Goal: Communication & Community: Answer question/provide support

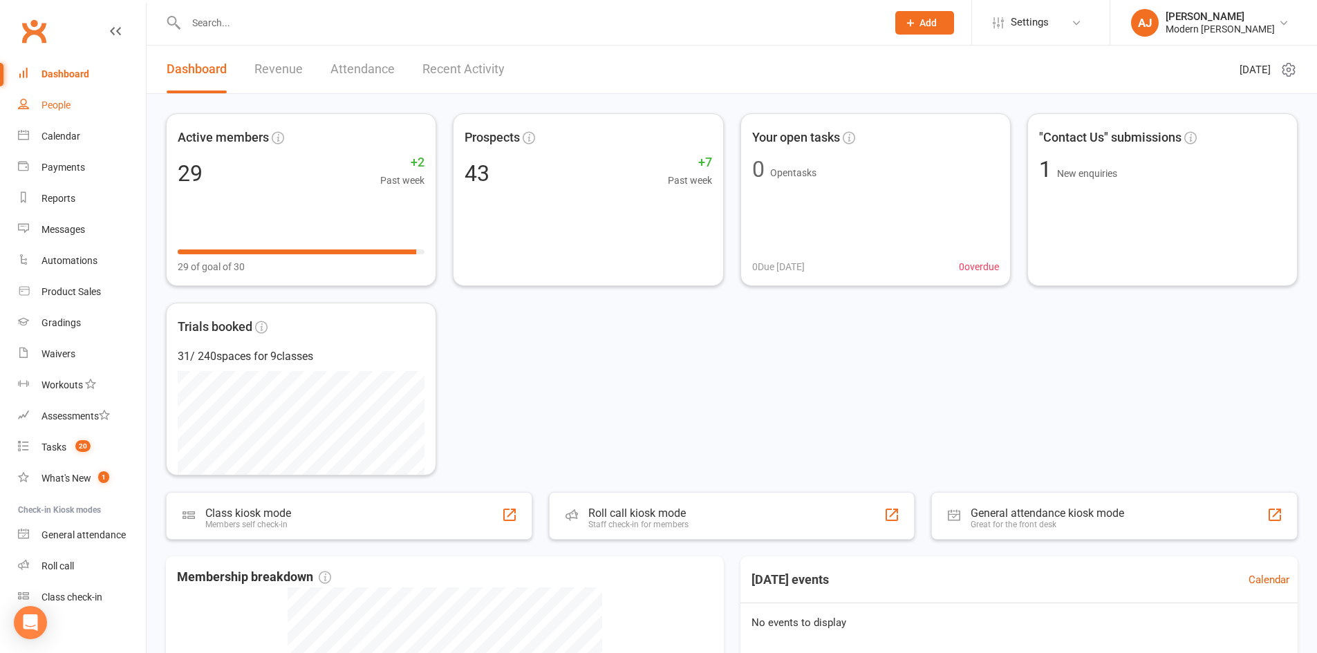
click at [55, 106] on div "People" at bounding box center [55, 105] width 29 height 11
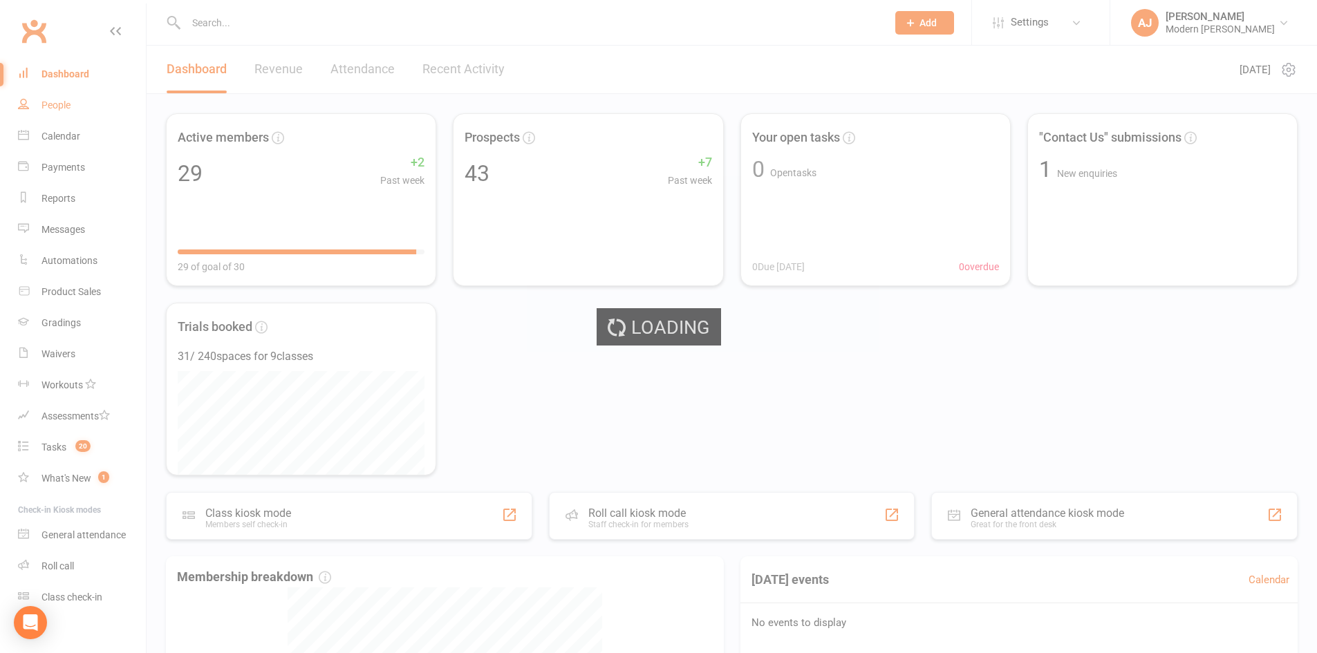
select select "25"
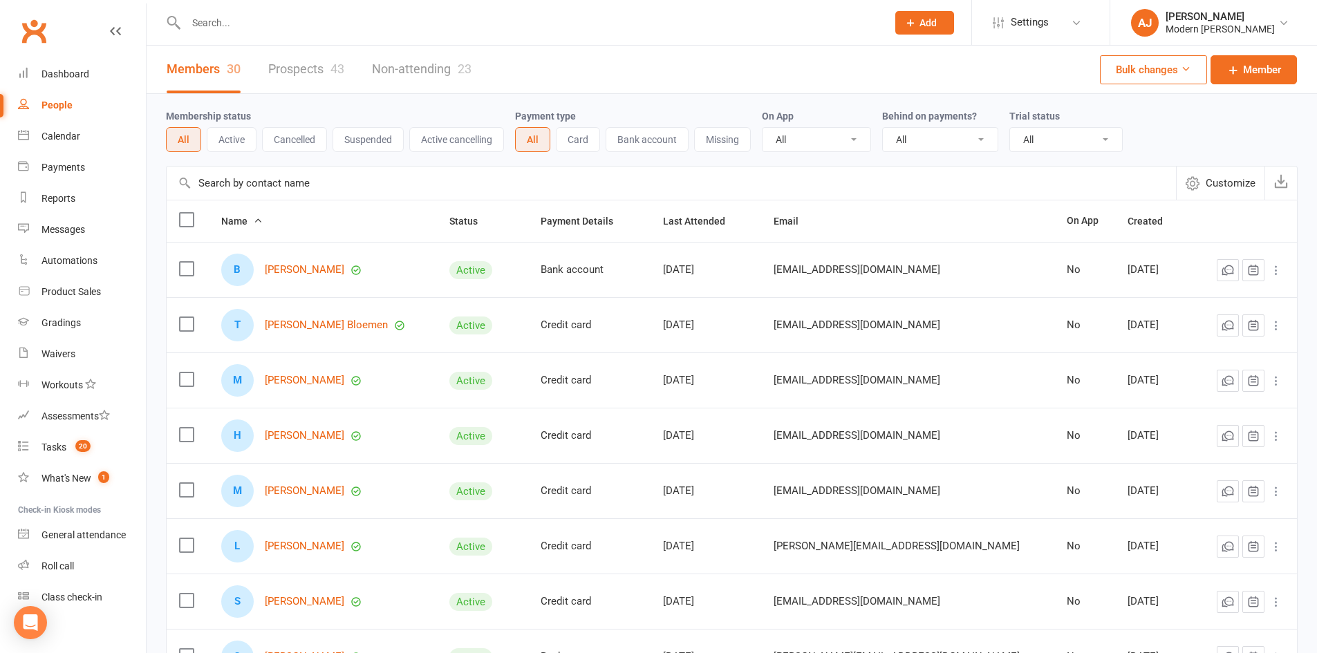
click at [295, 68] on link "Prospects 43" at bounding box center [306, 70] width 76 height 48
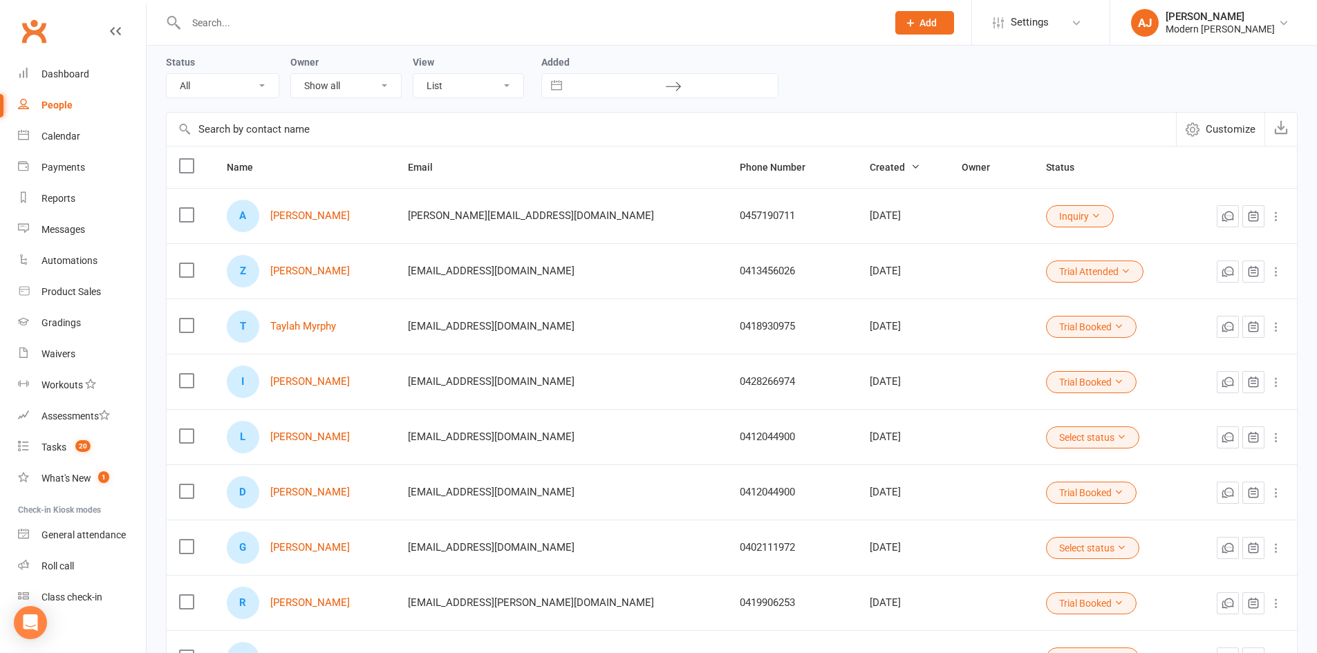
scroll to position [138, 0]
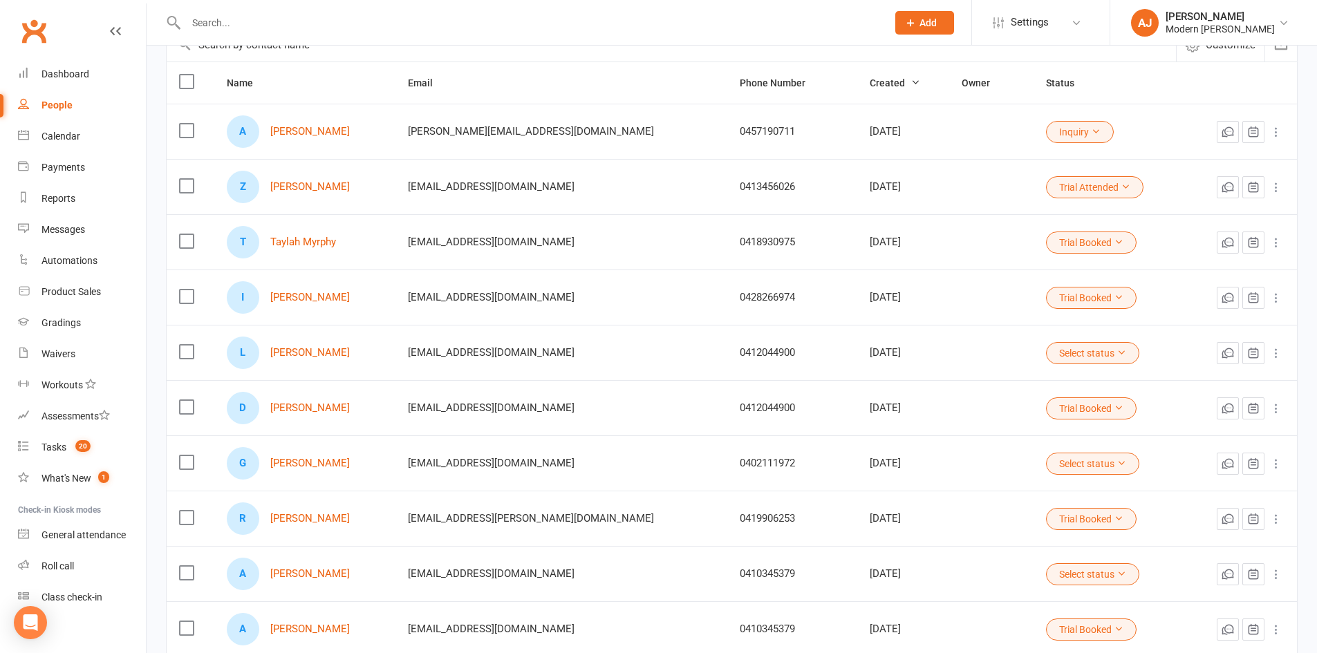
click at [315, 292] on div "I [PERSON_NAME]" at bounding box center [305, 297] width 156 height 32
click at [317, 297] on link "[PERSON_NAME]" at bounding box center [310, 298] width 80 height 12
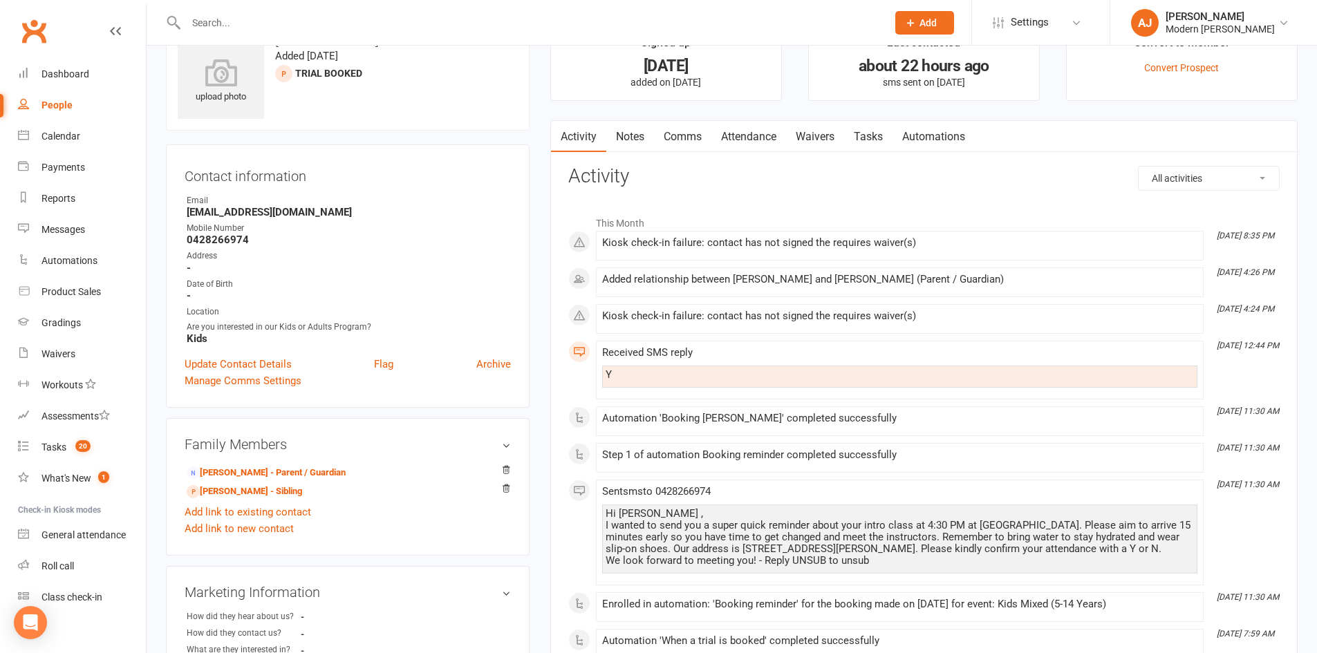
scroll to position [69, 0]
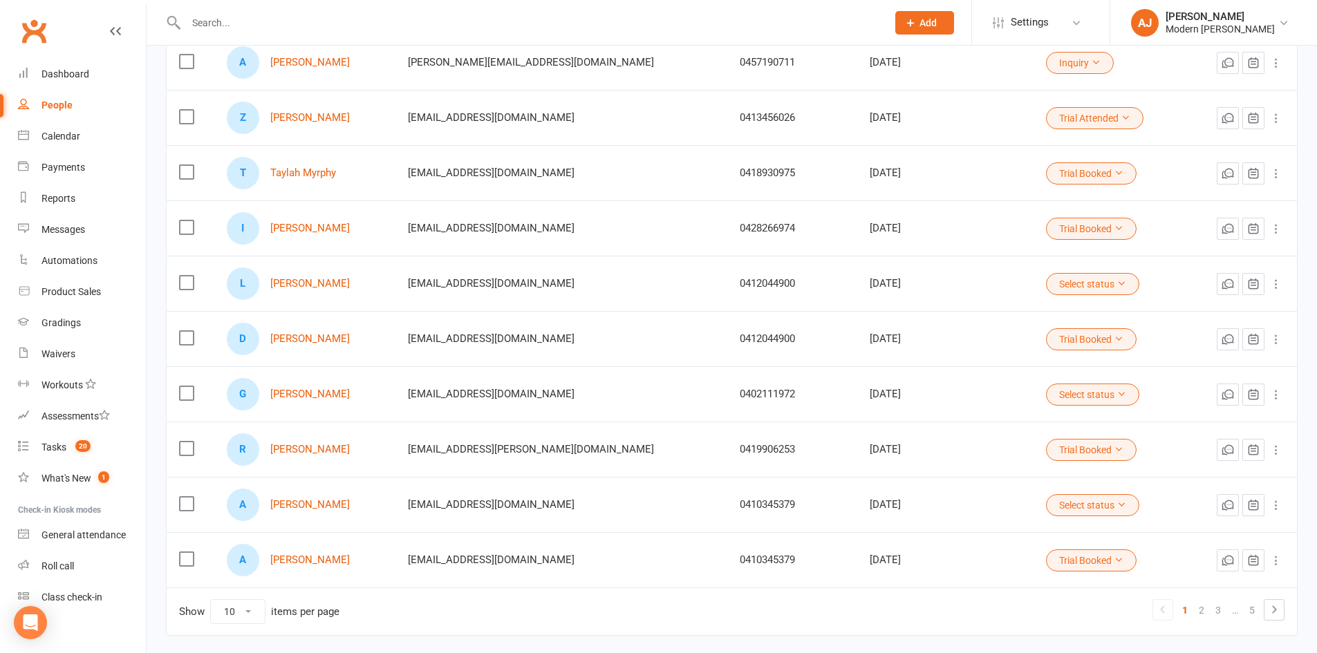
scroll to position [265, 0]
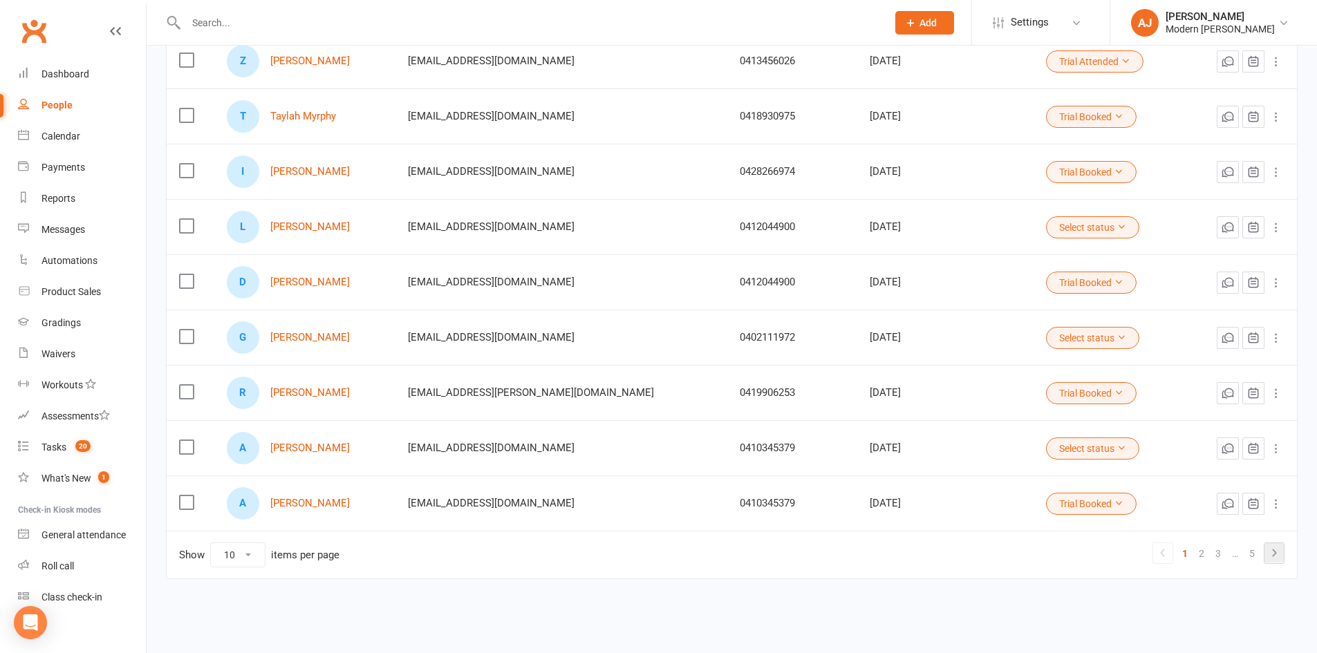
click at [1276, 550] on icon at bounding box center [1274, 553] width 17 height 17
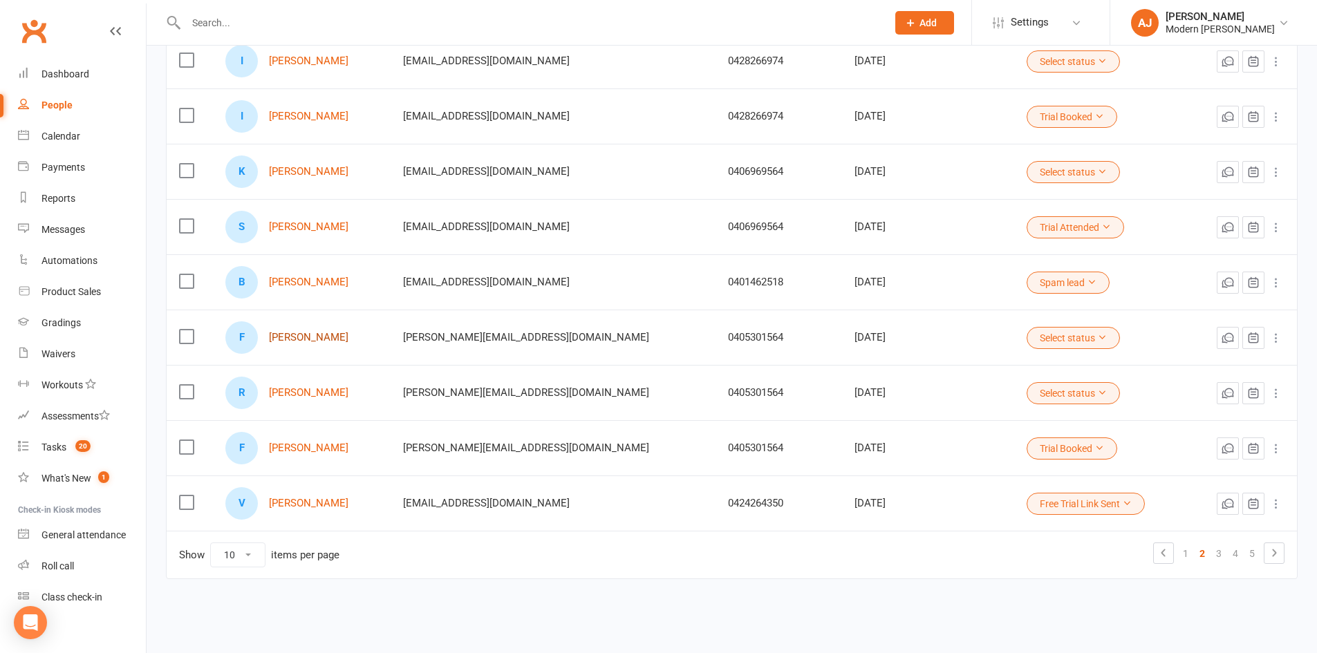
click at [348, 337] on link "[PERSON_NAME]" at bounding box center [309, 338] width 80 height 12
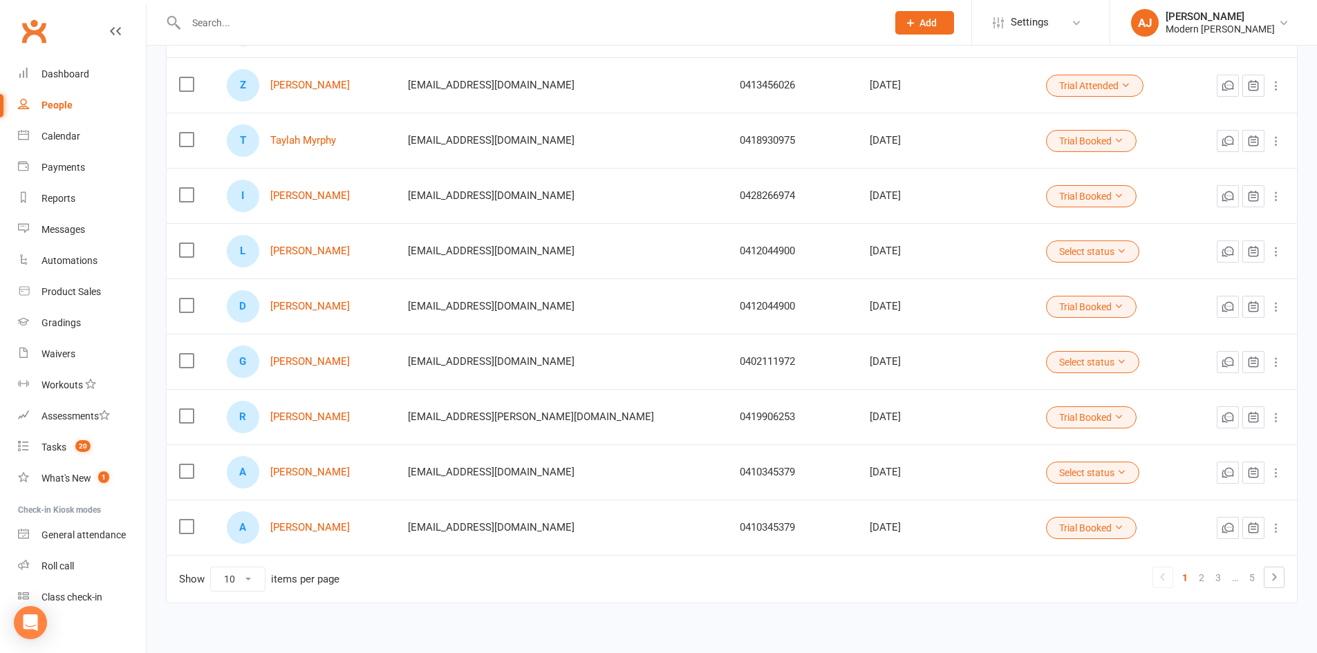
scroll to position [265, 0]
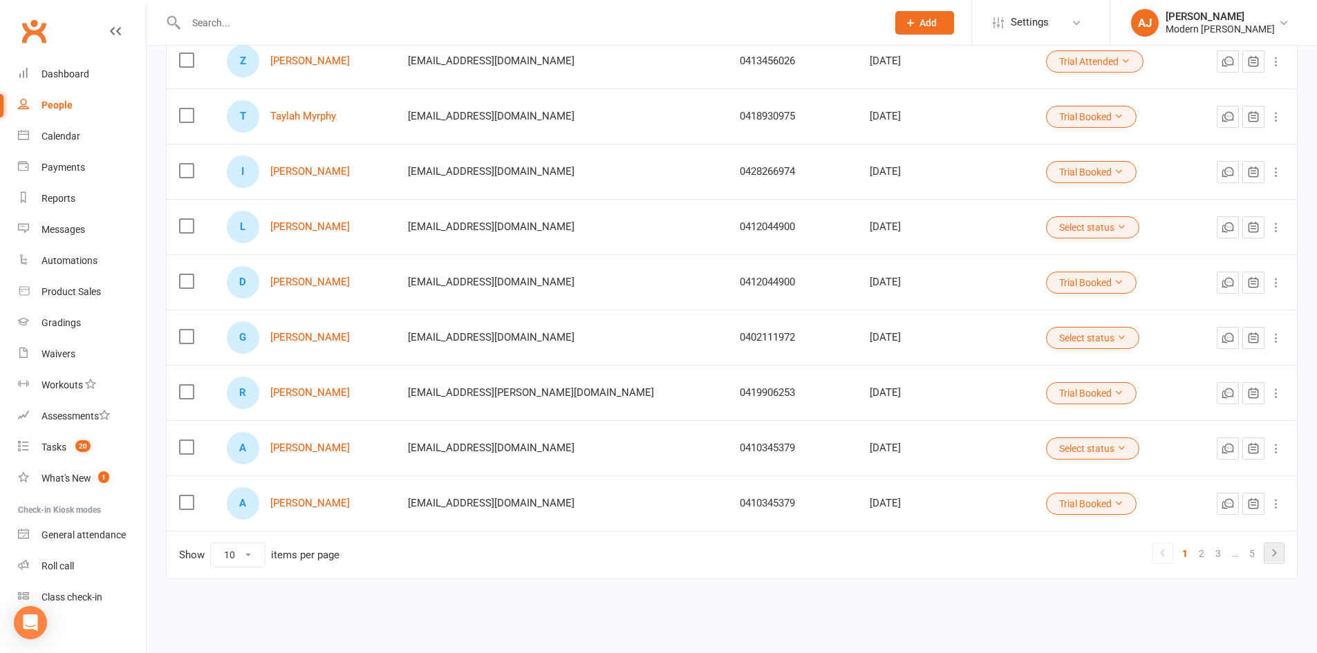
click at [1282, 551] on icon at bounding box center [1274, 553] width 17 height 17
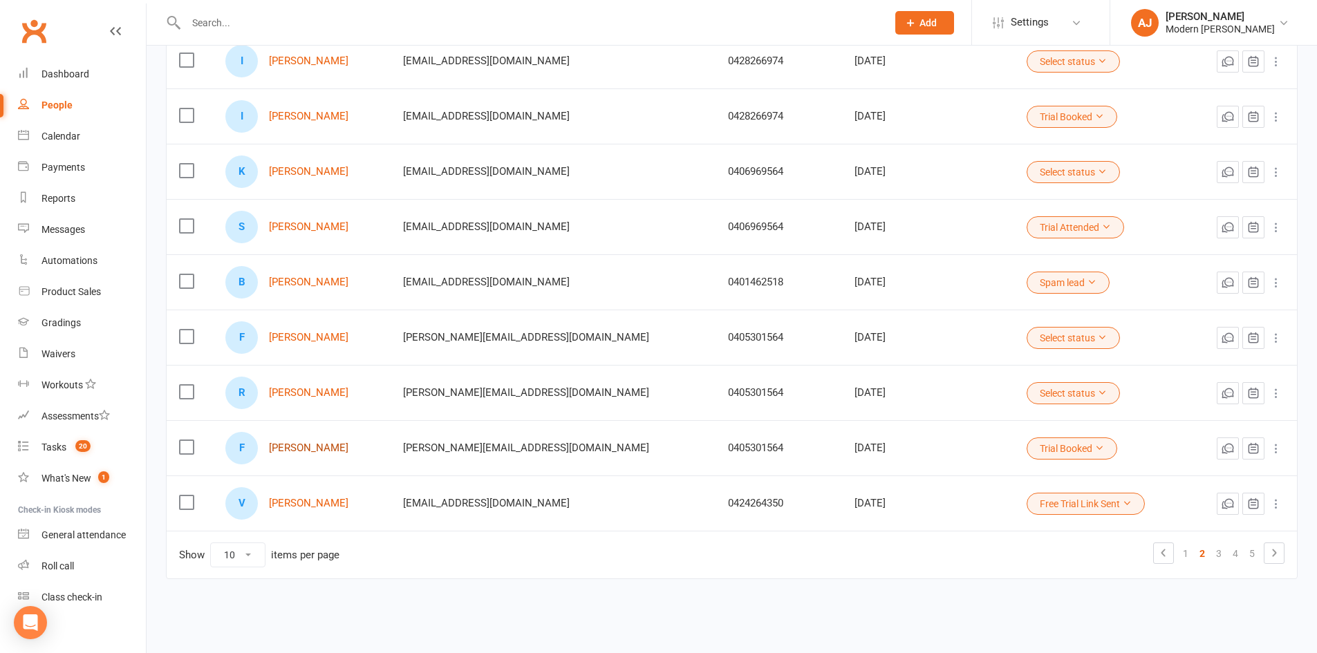
click at [342, 445] on link "[PERSON_NAME]" at bounding box center [309, 448] width 80 height 12
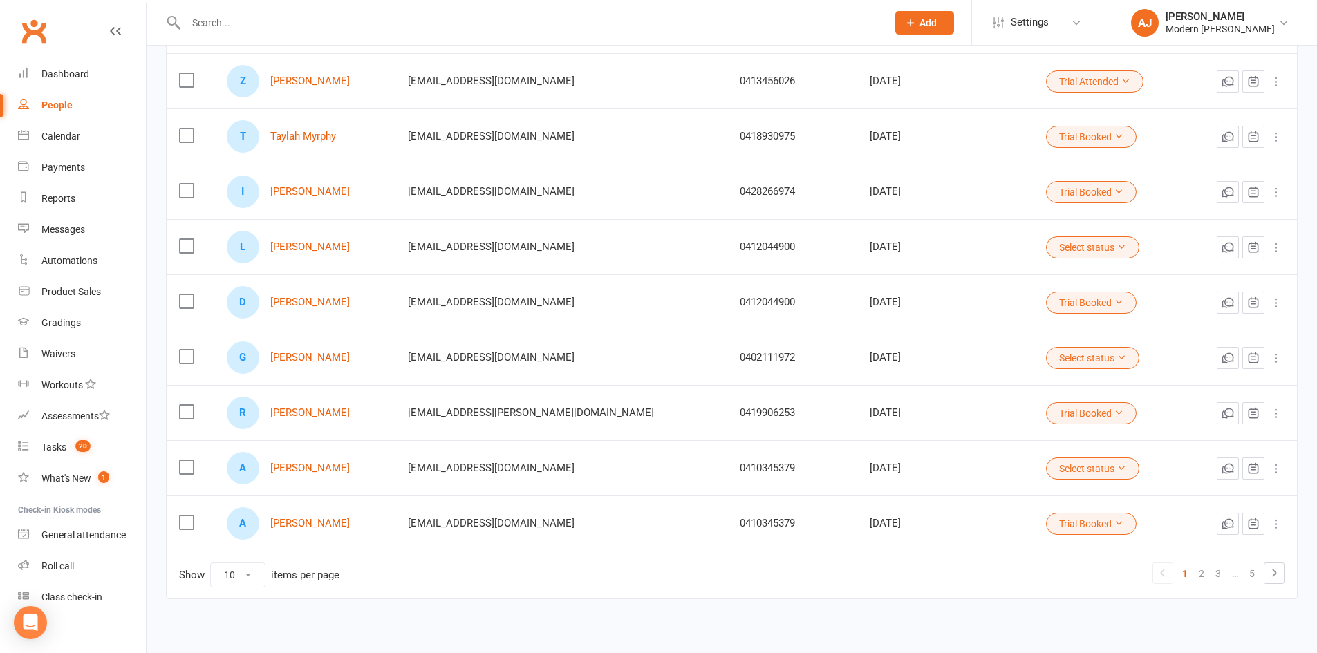
scroll to position [265, 0]
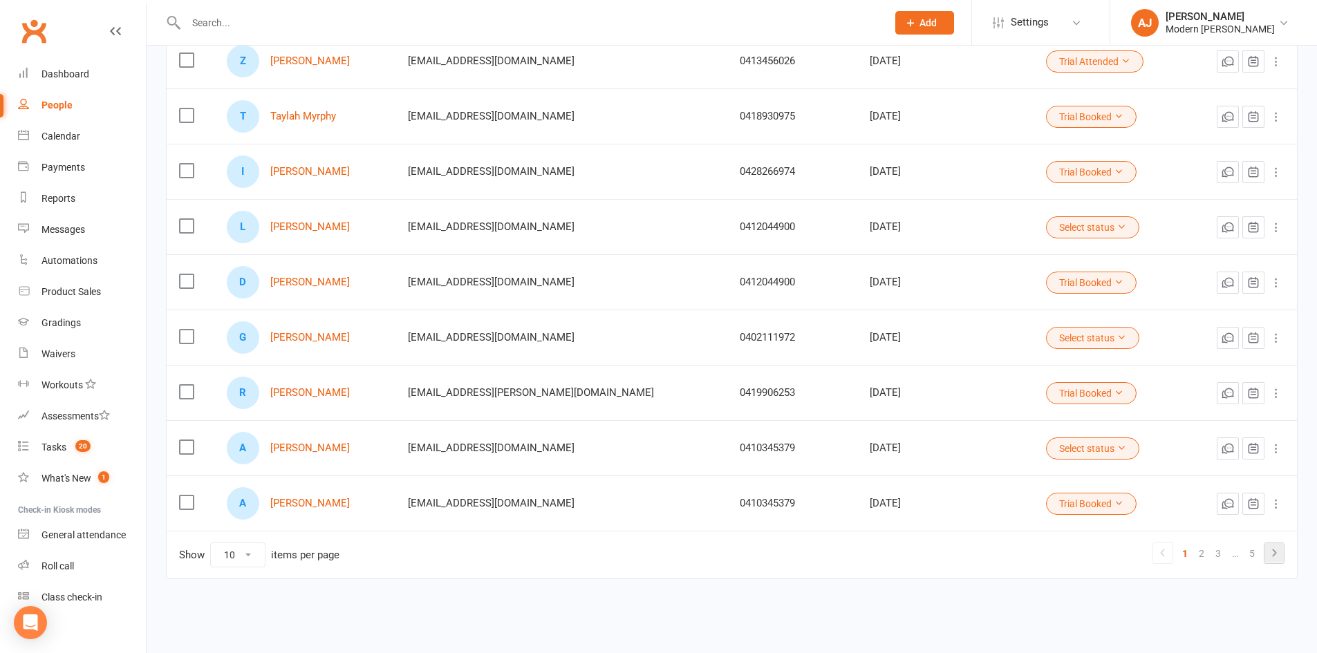
click at [1274, 550] on icon at bounding box center [1274, 553] width 4 height 8
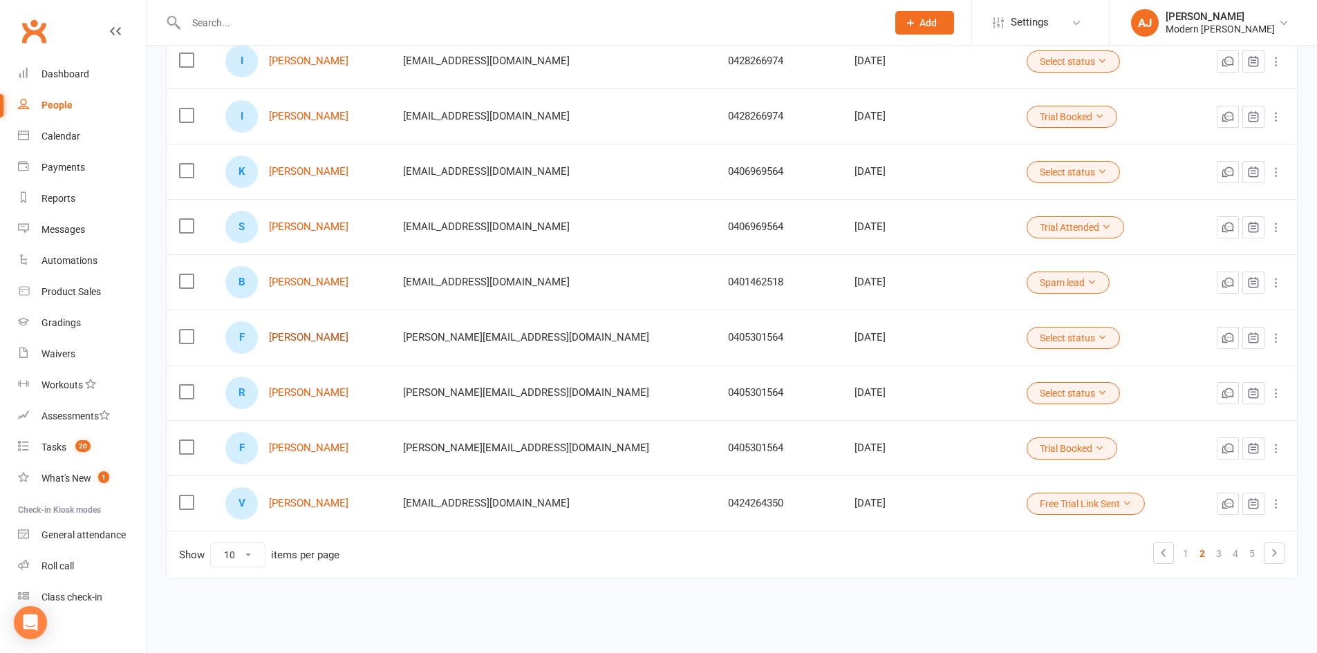
click at [348, 335] on link "[PERSON_NAME]" at bounding box center [309, 338] width 80 height 12
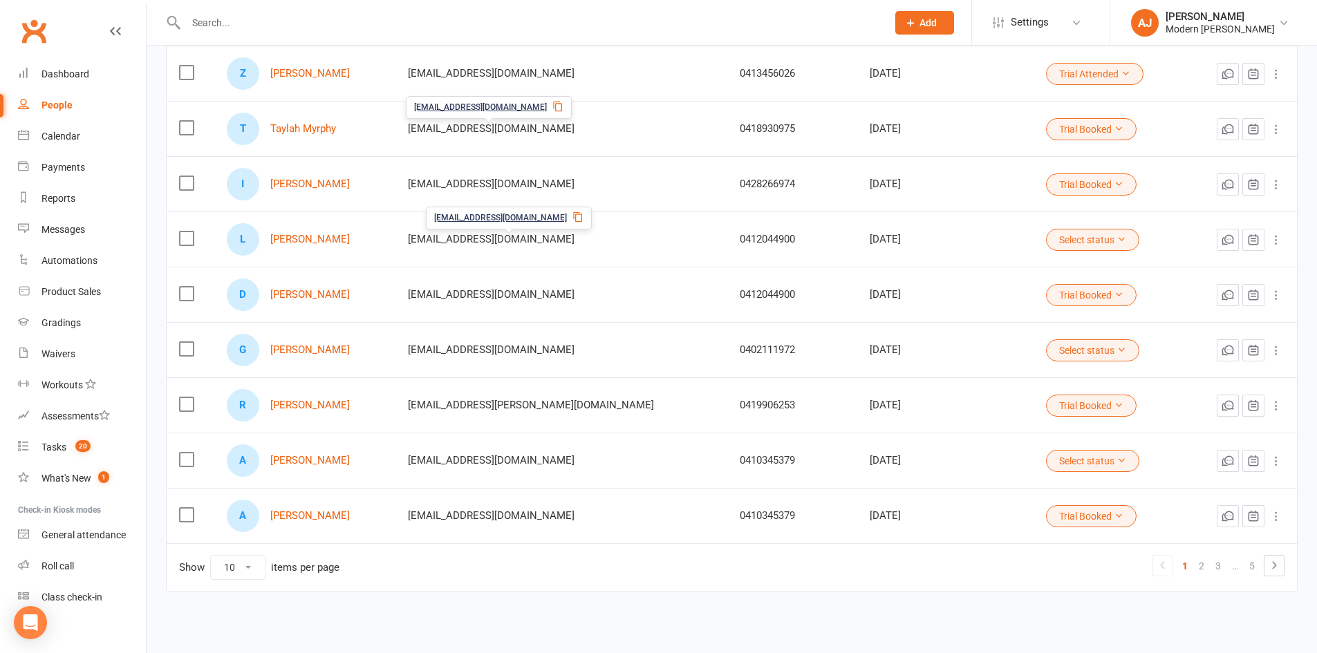
scroll to position [265, 0]
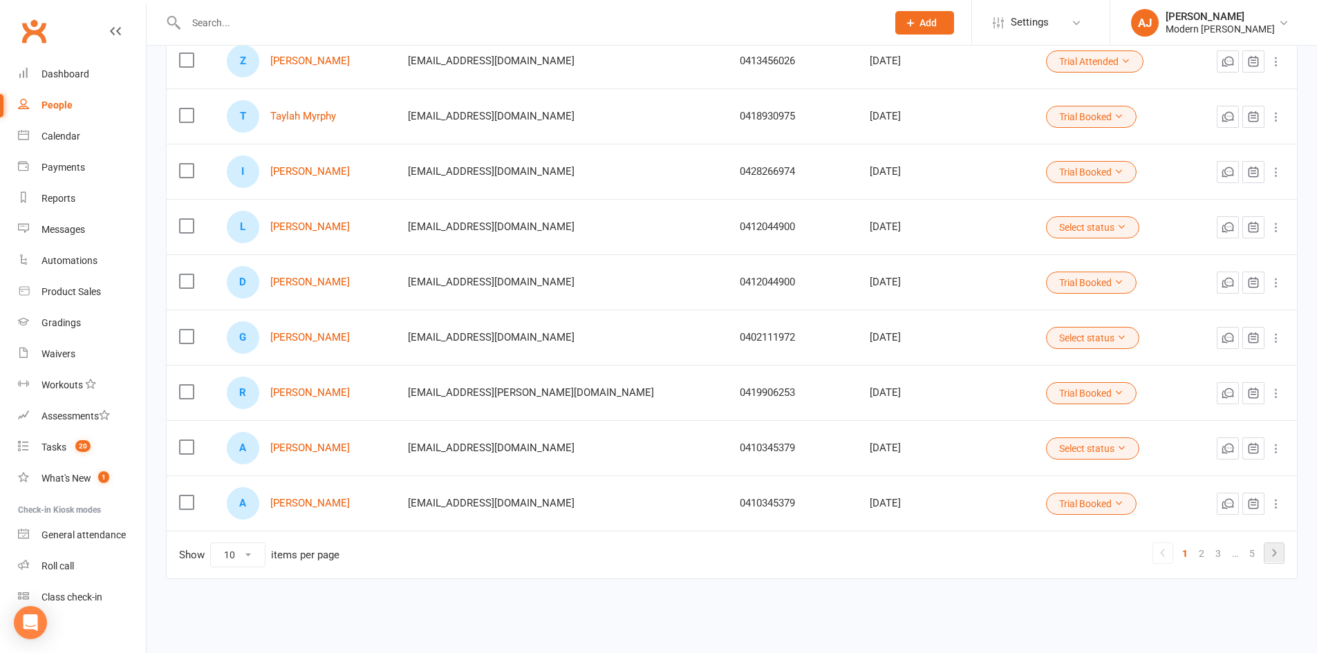
click at [1276, 549] on icon at bounding box center [1274, 553] width 17 height 17
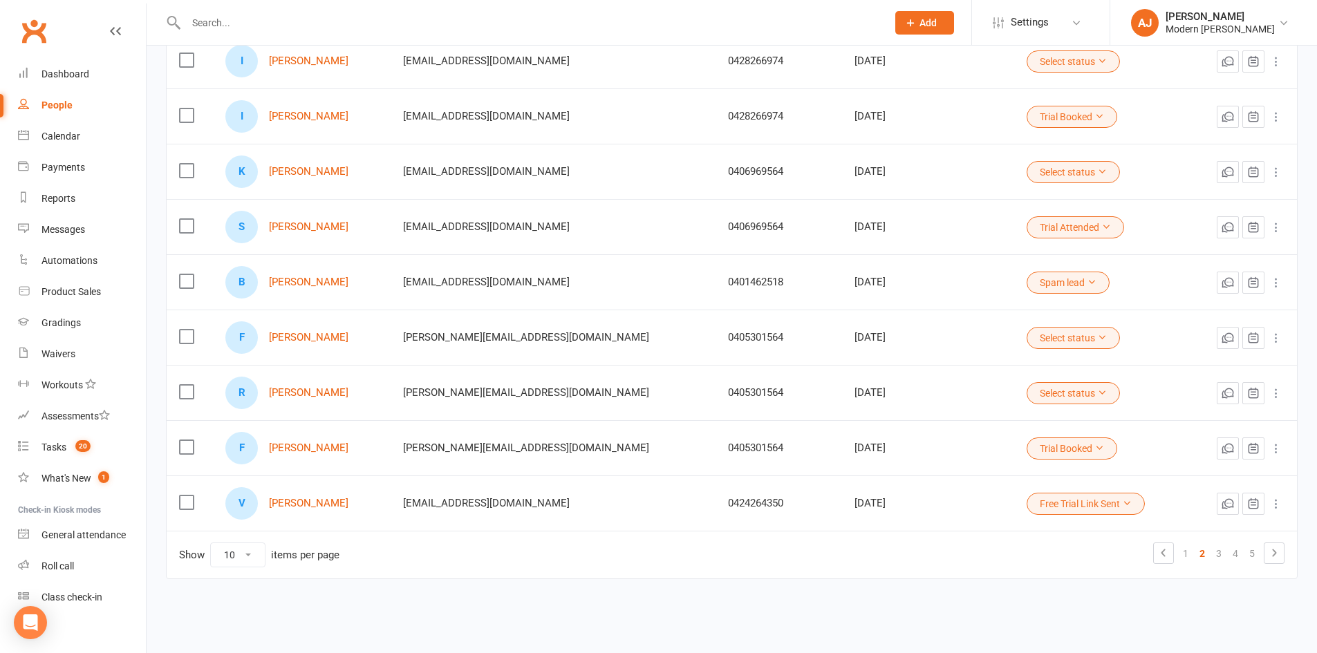
drag, startPoint x: 333, startPoint y: 447, endPoint x: 185, endPoint y: 447, distance: 147.3
click at [185, 447] on label at bounding box center [186, 447] width 14 height 14
click at [185, 440] on input "checkbox" at bounding box center [186, 440] width 14 height 0
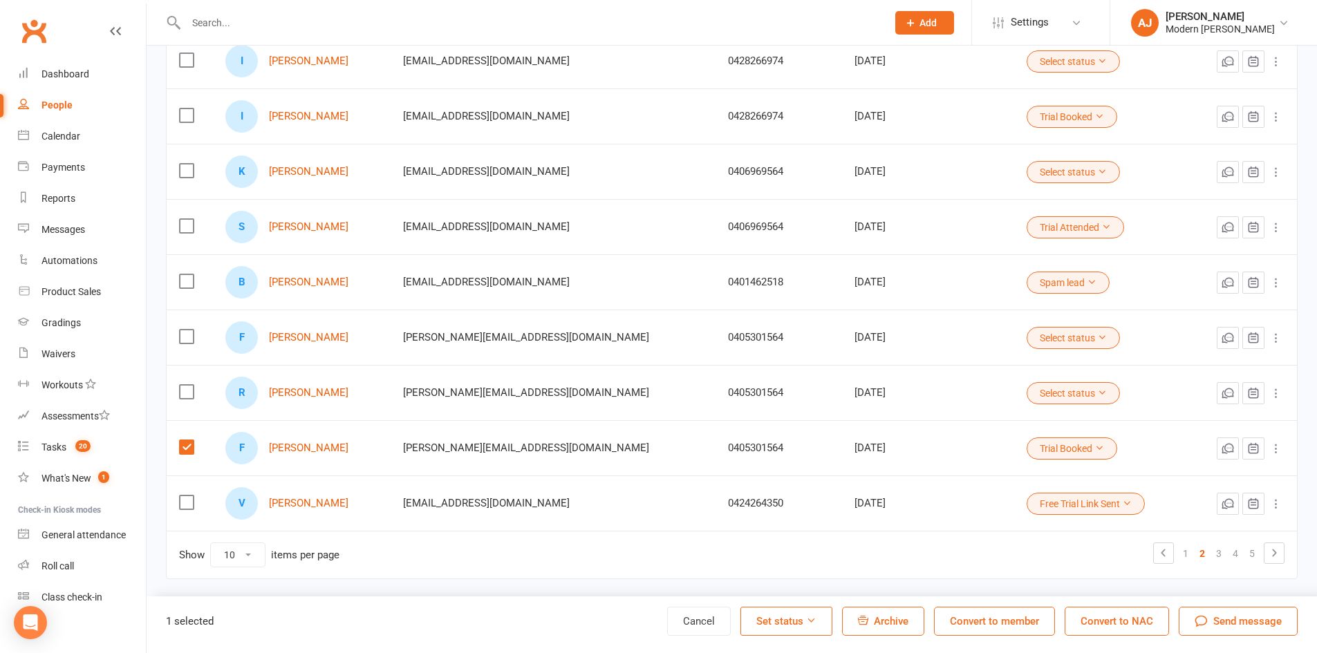
drag, startPoint x: 287, startPoint y: 447, endPoint x: 550, endPoint y: 619, distance: 314.1
click at [550, 619] on div "1 selected Cancel Set status Archive Convert to member Convert to NAC Send mess…" at bounding box center [732, 625] width 1171 height 57
click at [323, 337] on link "[PERSON_NAME]" at bounding box center [309, 338] width 80 height 12
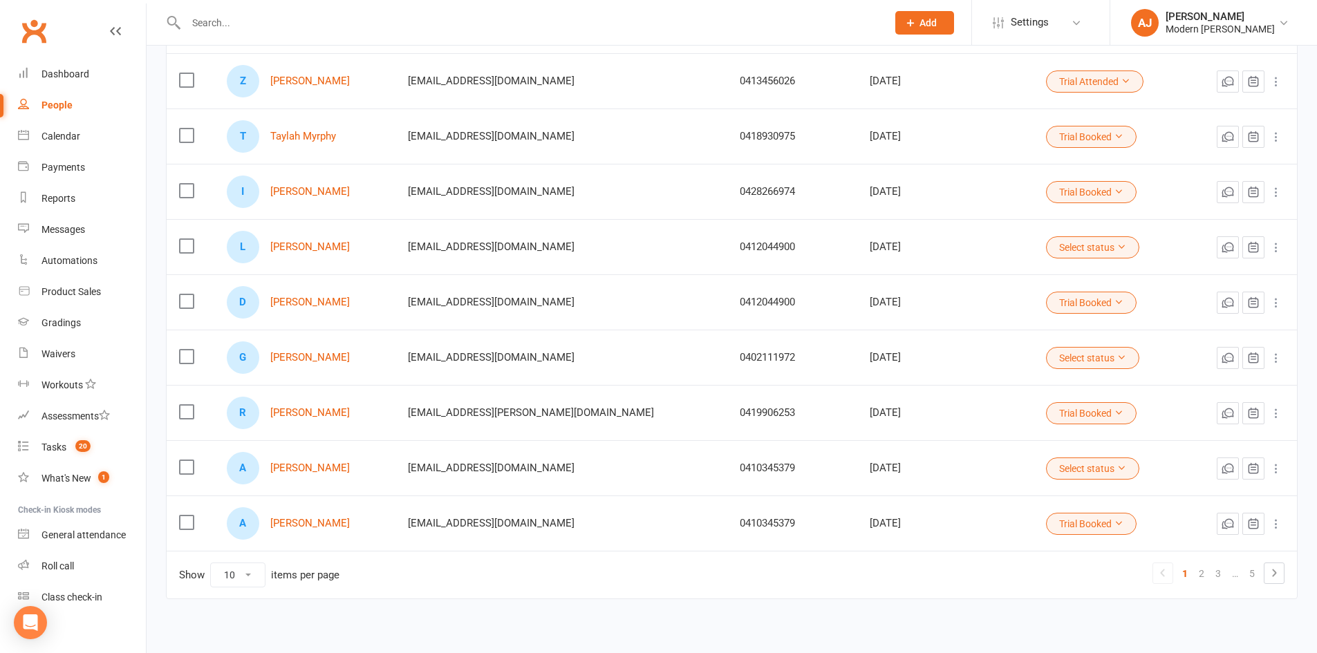
scroll to position [265, 0]
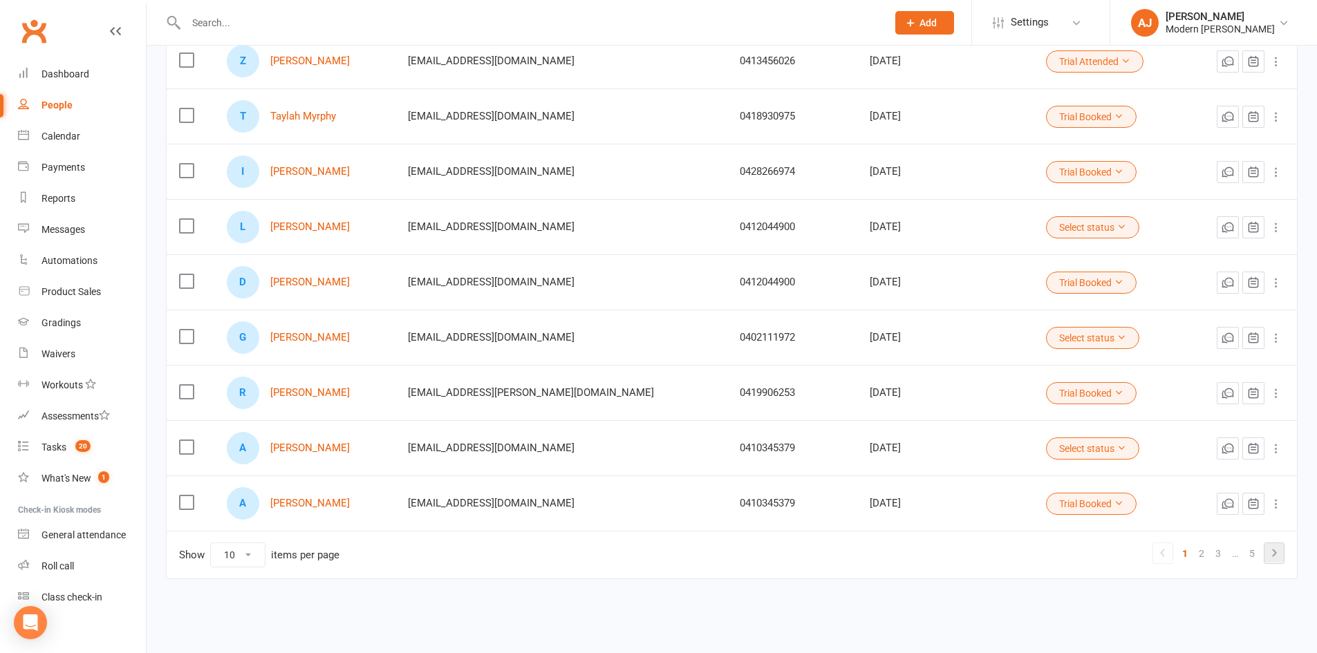
click at [1280, 546] on icon at bounding box center [1274, 553] width 17 height 17
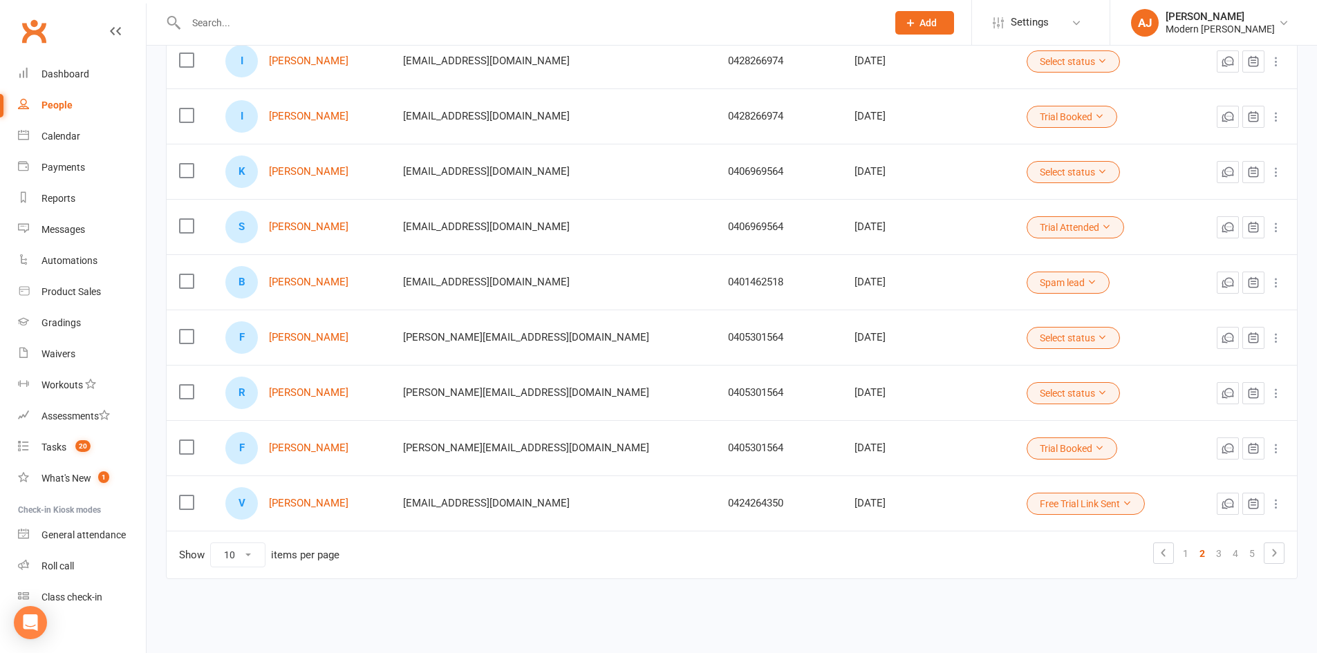
click at [187, 448] on label at bounding box center [186, 447] width 14 height 14
click at [187, 440] on input "checkbox" at bounding box center [186, 440] width 14 height 0
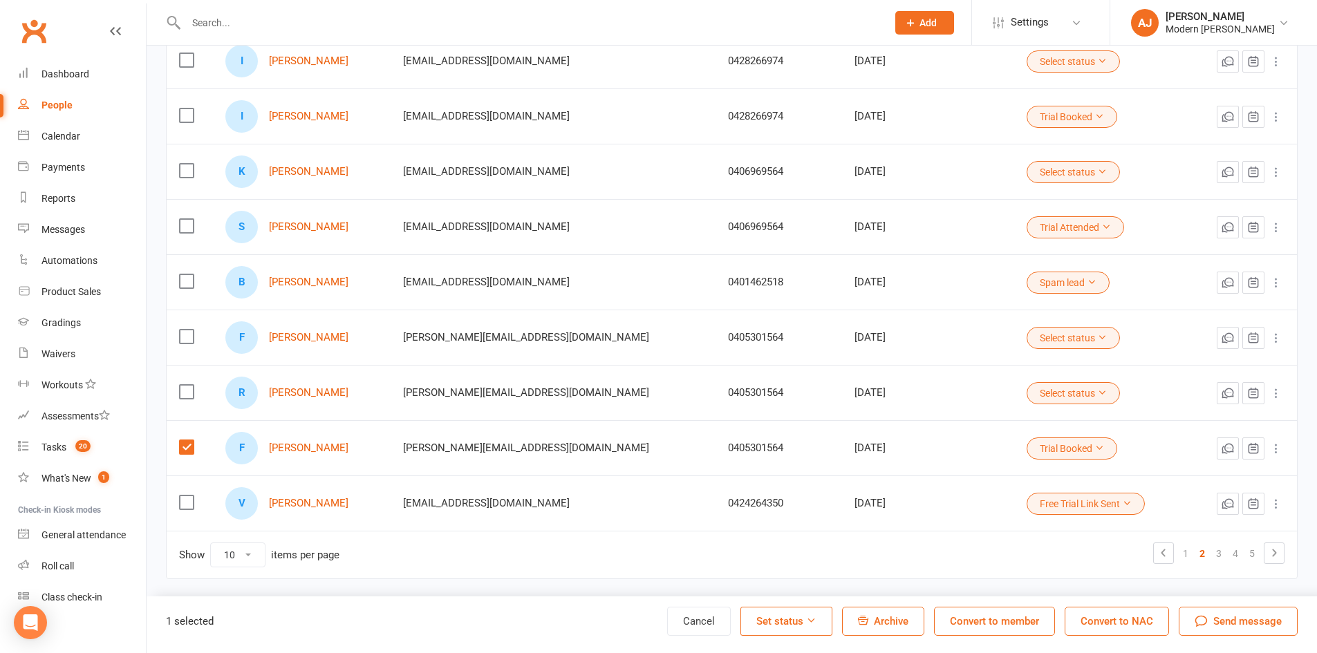
click at [882, 623] on span "Archive" at bounding box center [891, 621] width 35 height 12
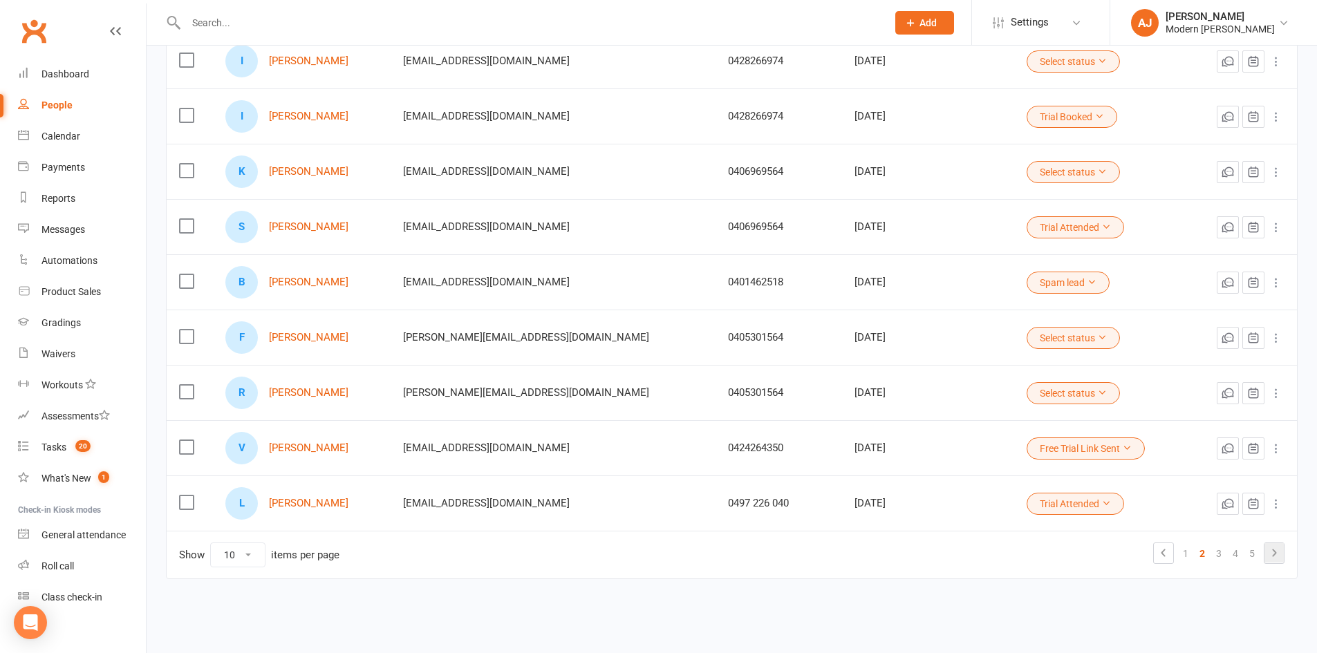
click at [1271, 552] on icon at bounding box center [1274, 553] width 17 height 17
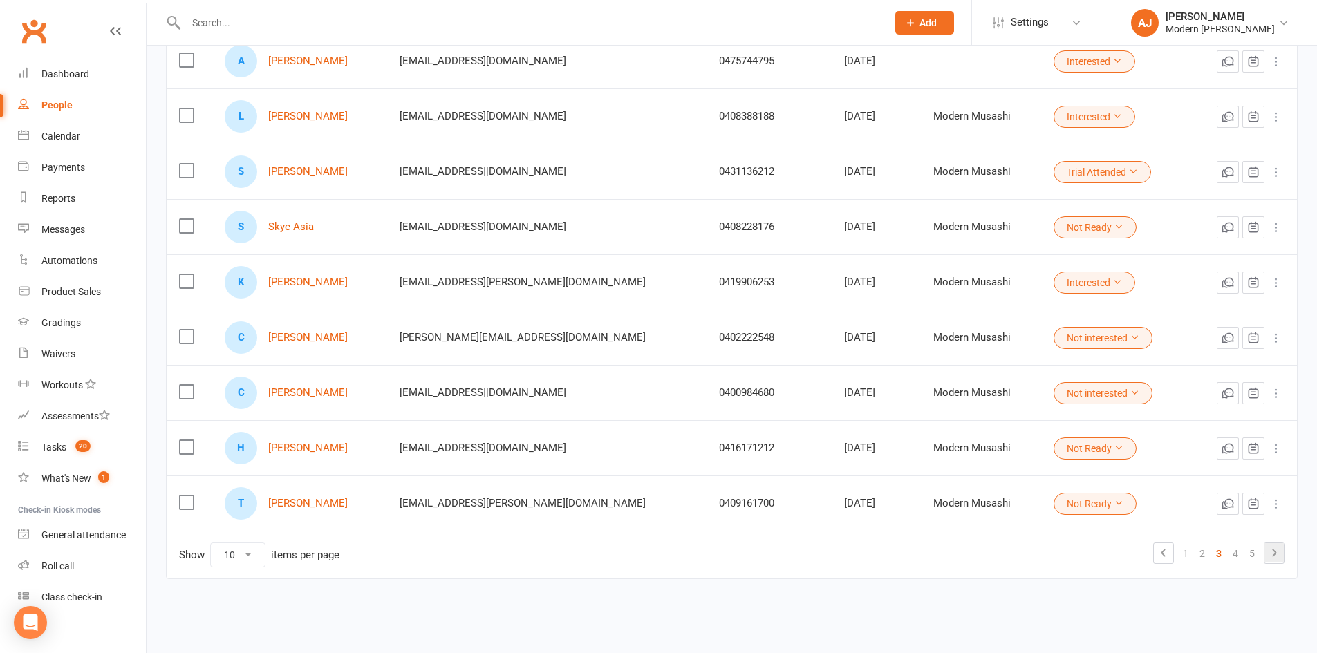
click at [1274, 552] on icon at bounding box center [1274, 553] width 17 height 17
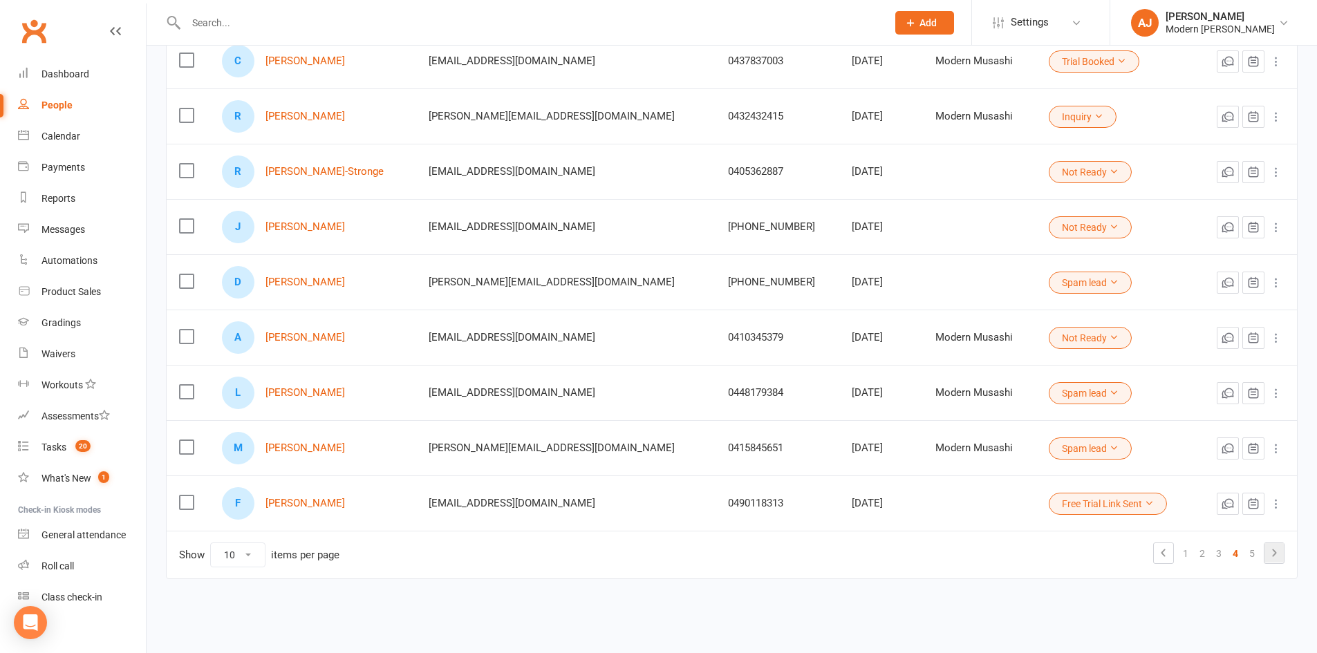
click at [1274, 554] on icon at bounding box center [1274, 553] width 17 height 17
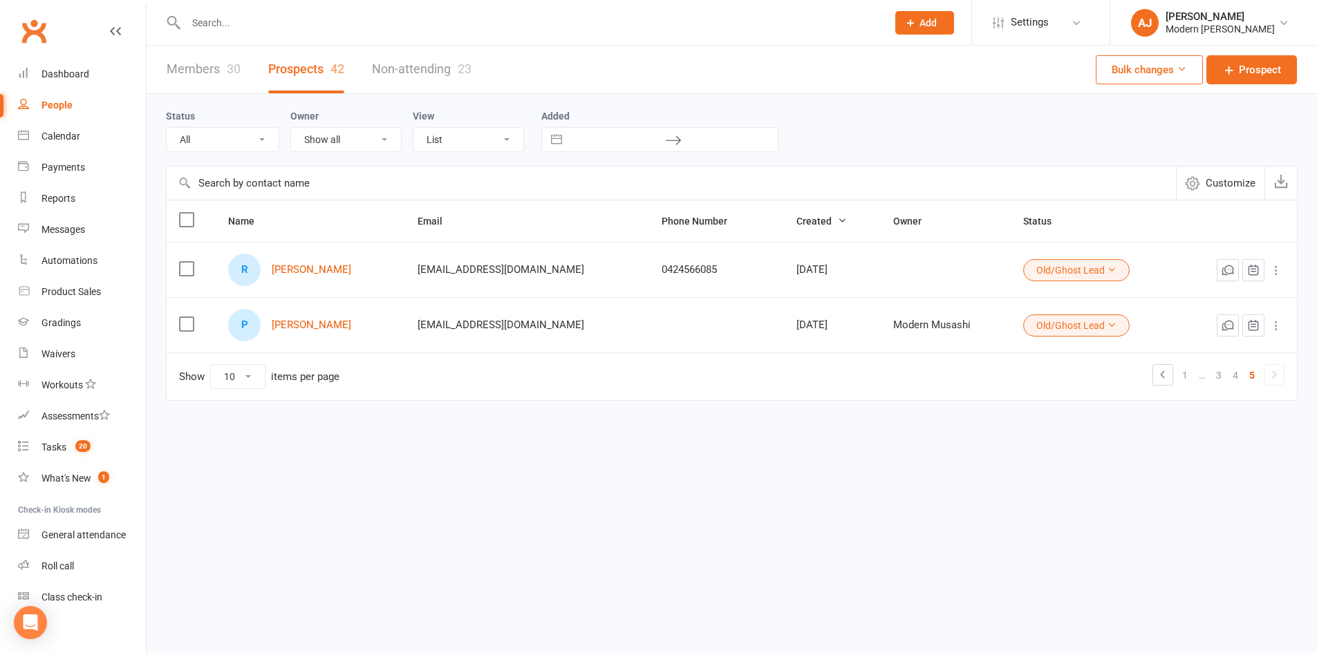
scroll to position [0, 0]
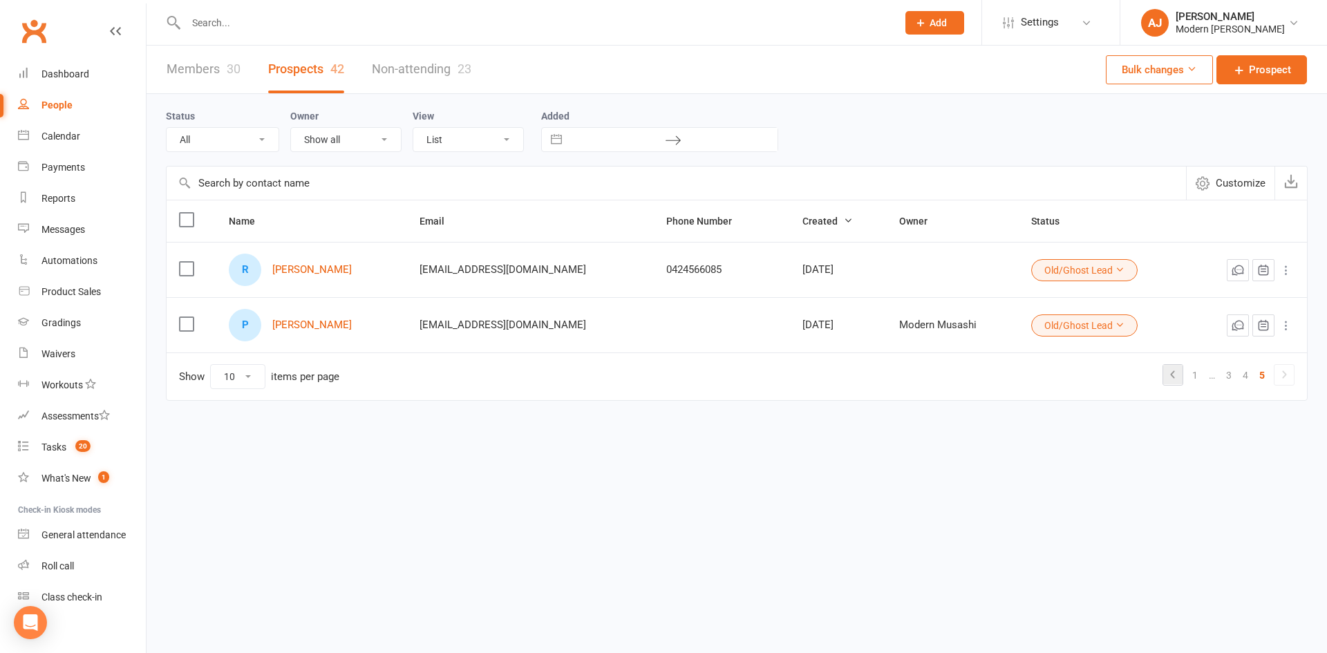
click at [1172, 373] on icon at bounding box center [1173, 374] width 17 height 17
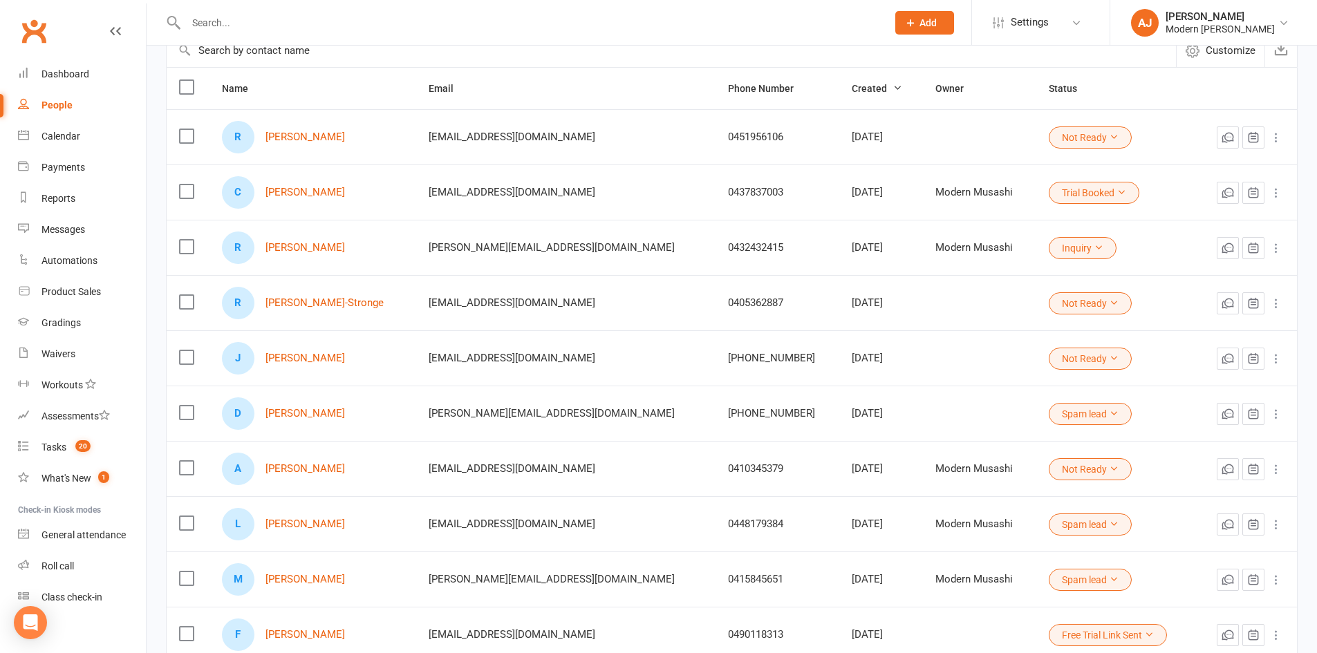
scroll to position [265, 0]
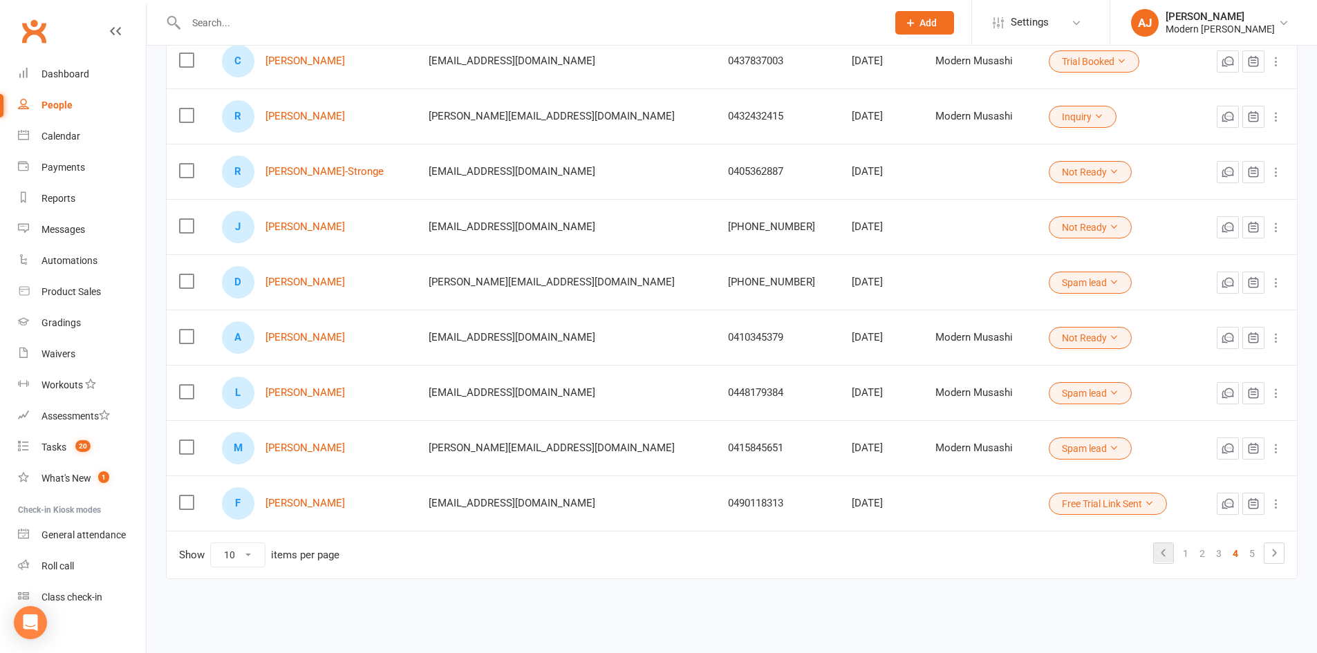
click at [1165, 551] on icon at bounding box center [1164, 553] width 4 height 8
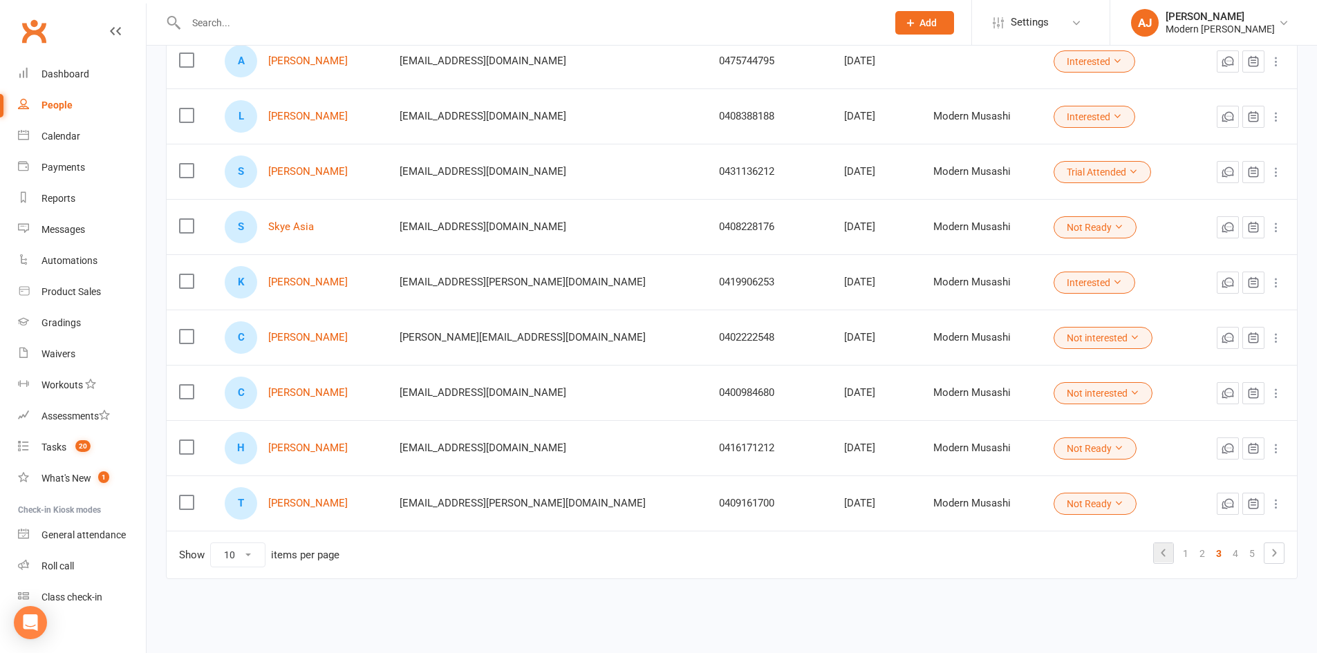
click at [1164, 554] on icon at bounding box center [1163, 553] width 17 height 17
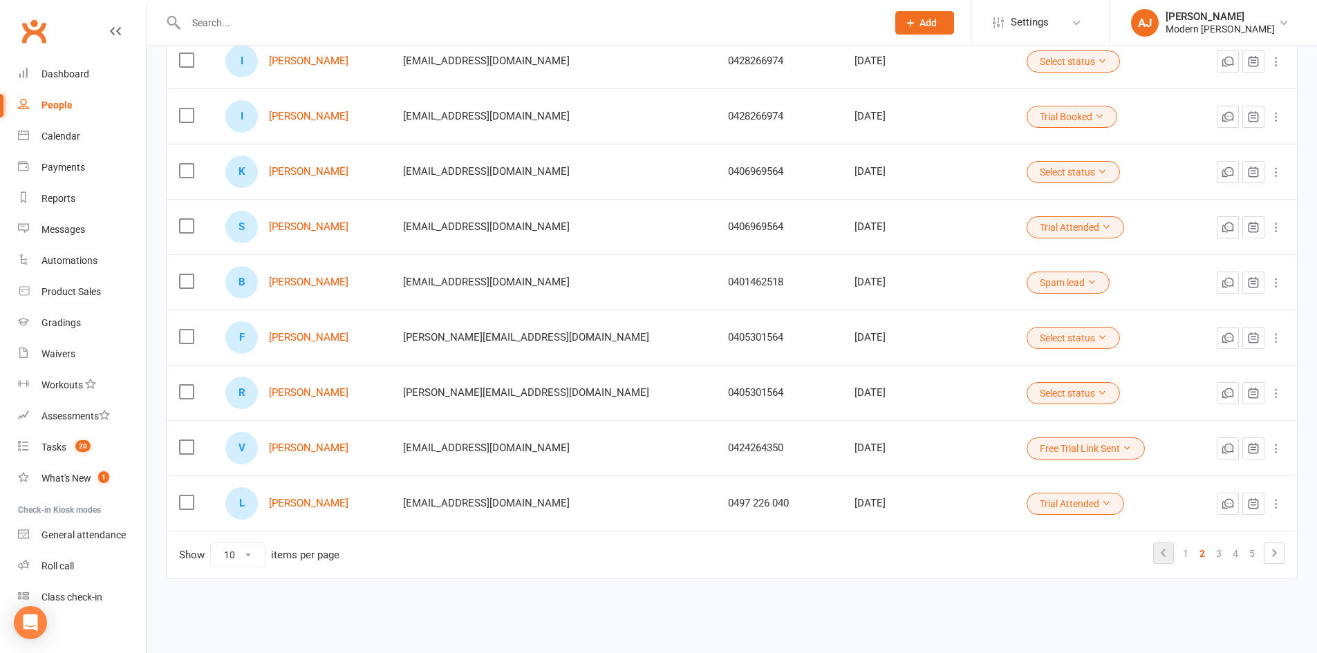
click at [1164, 554] on icon at bounding box center [1163, 553] width 17 height 17
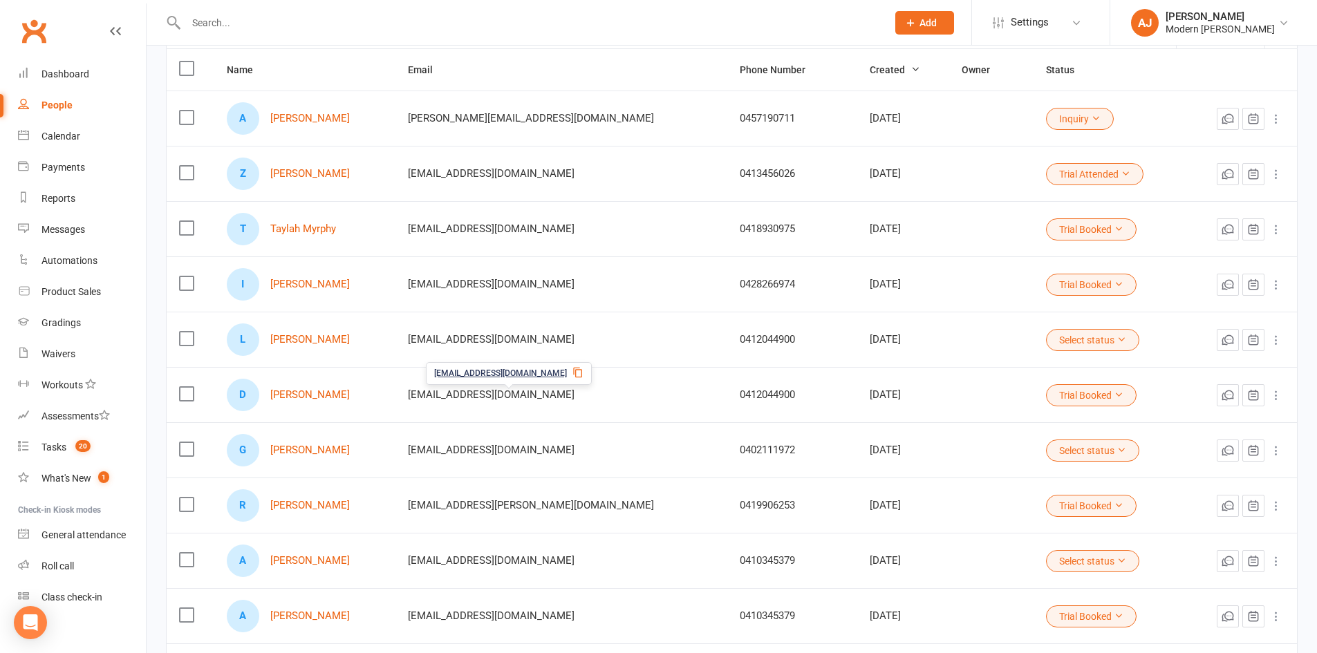
scroll to position [127, 0]
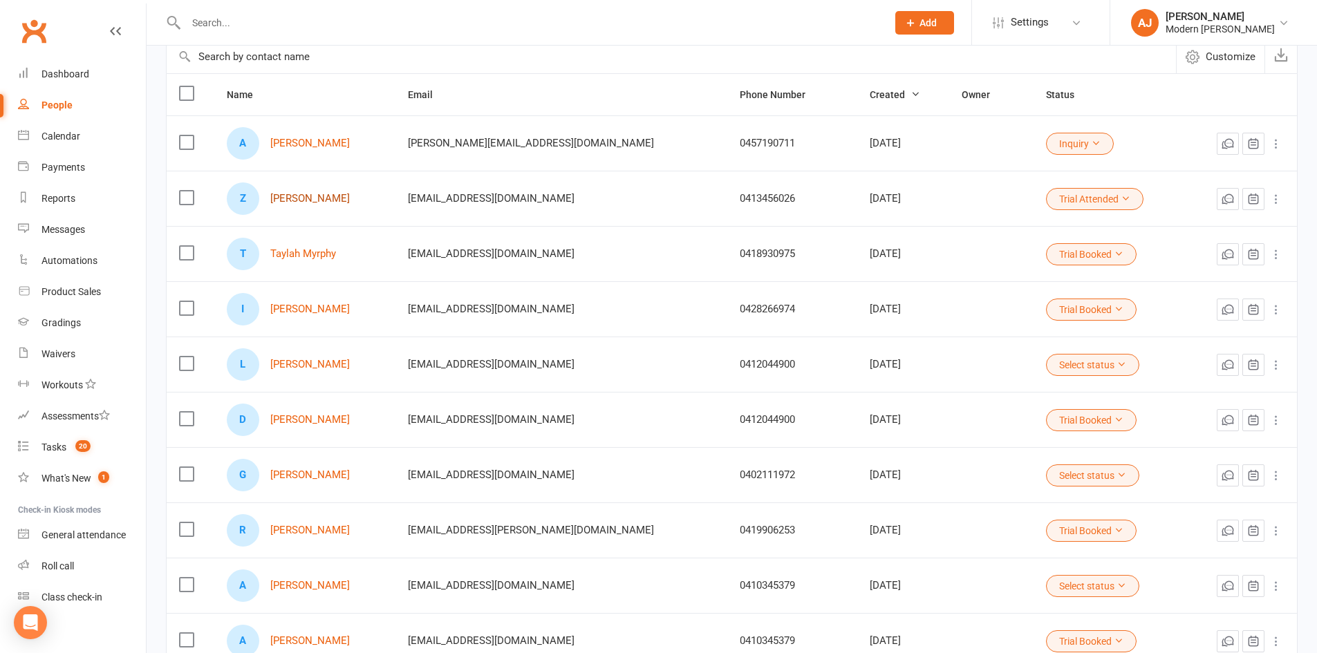
click at [302, 196] on link "[PERSON_NAME]" at bounding box center [310, 199] width 80 height 12
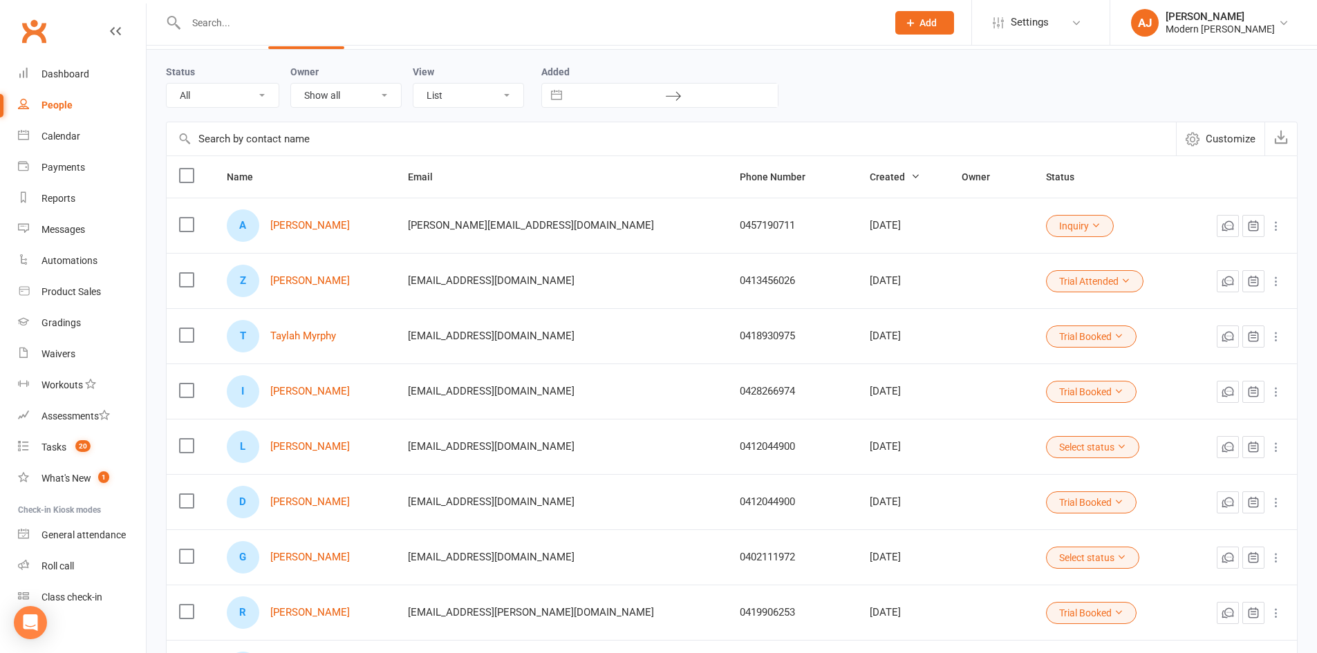
scroll to position [69, 0]
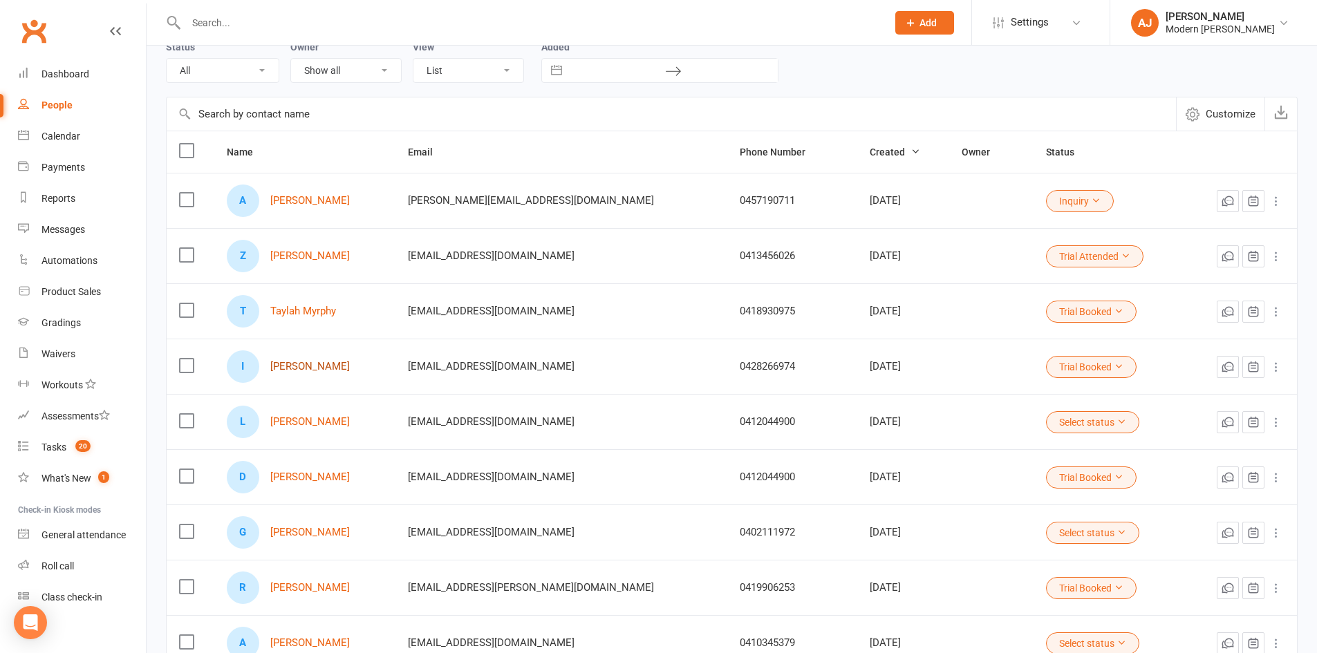
click at [316, 364] on link "[PERSON_NAME]" at bounding box center [310, 367] width 80 height 12
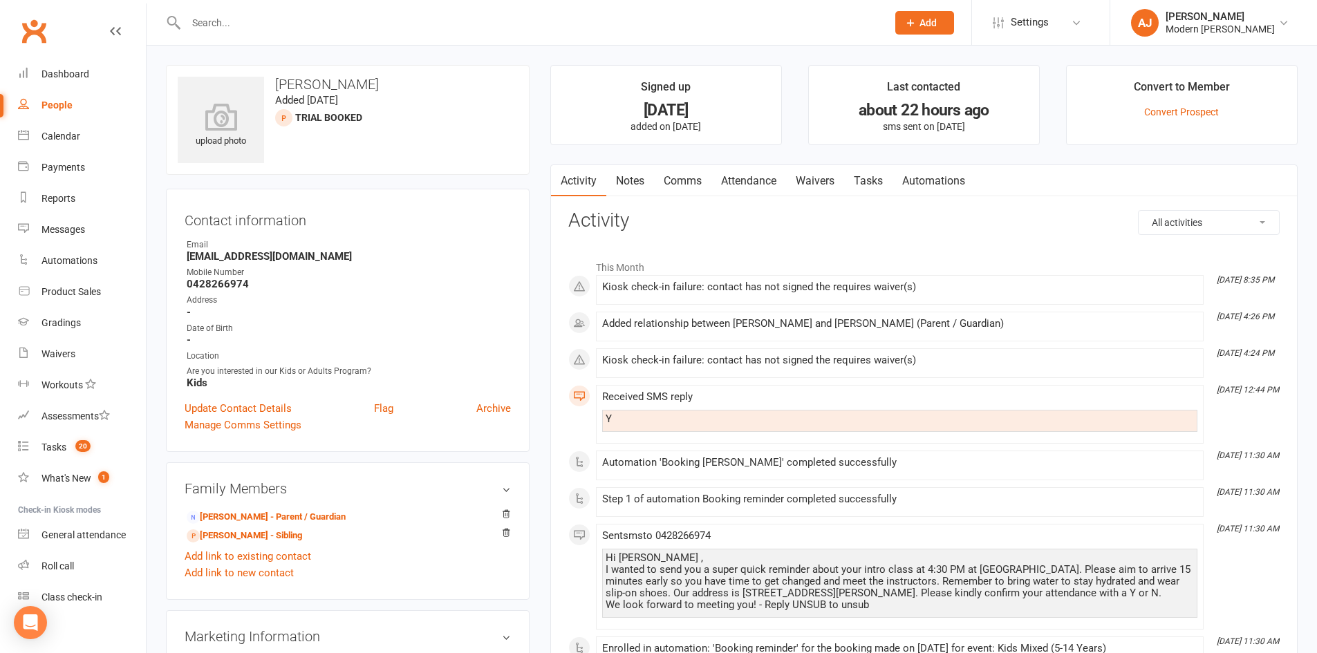
click at [628, 182] on link "Notes" at bounding box center [630, 181] width 48 height 32
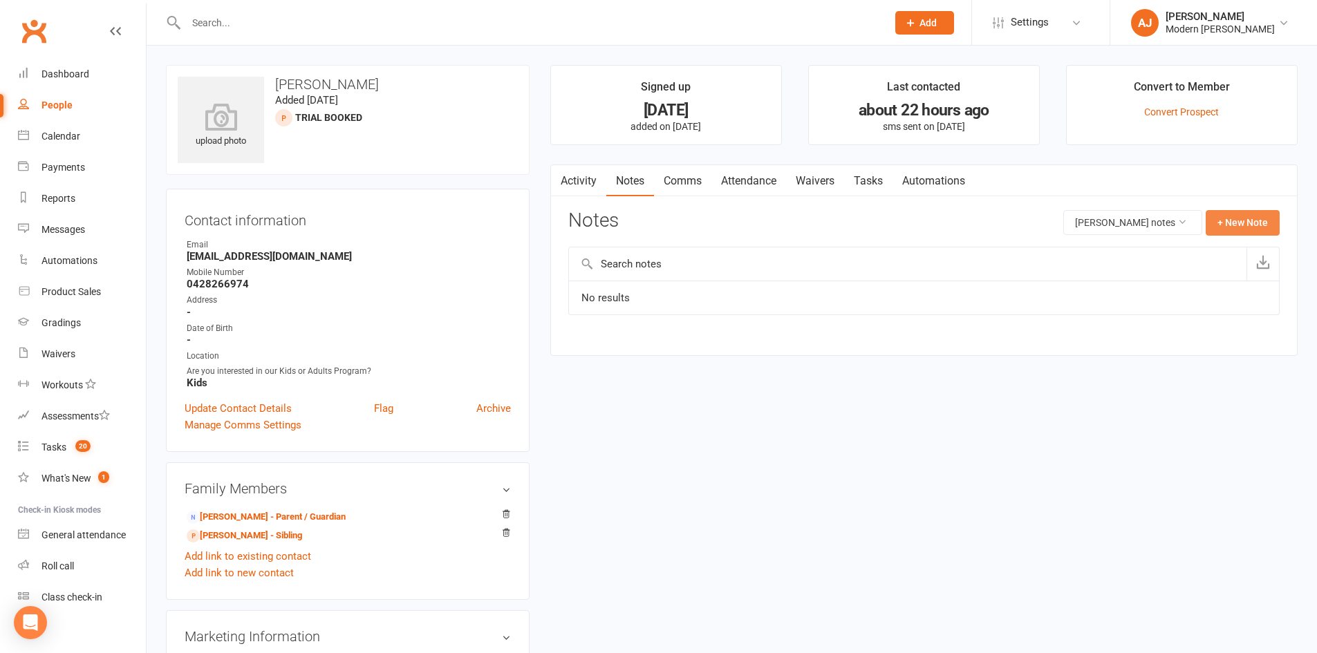
click at [1240, 221] on button "+ New Note" at bounding box center [1243, 222] width 74 height 25
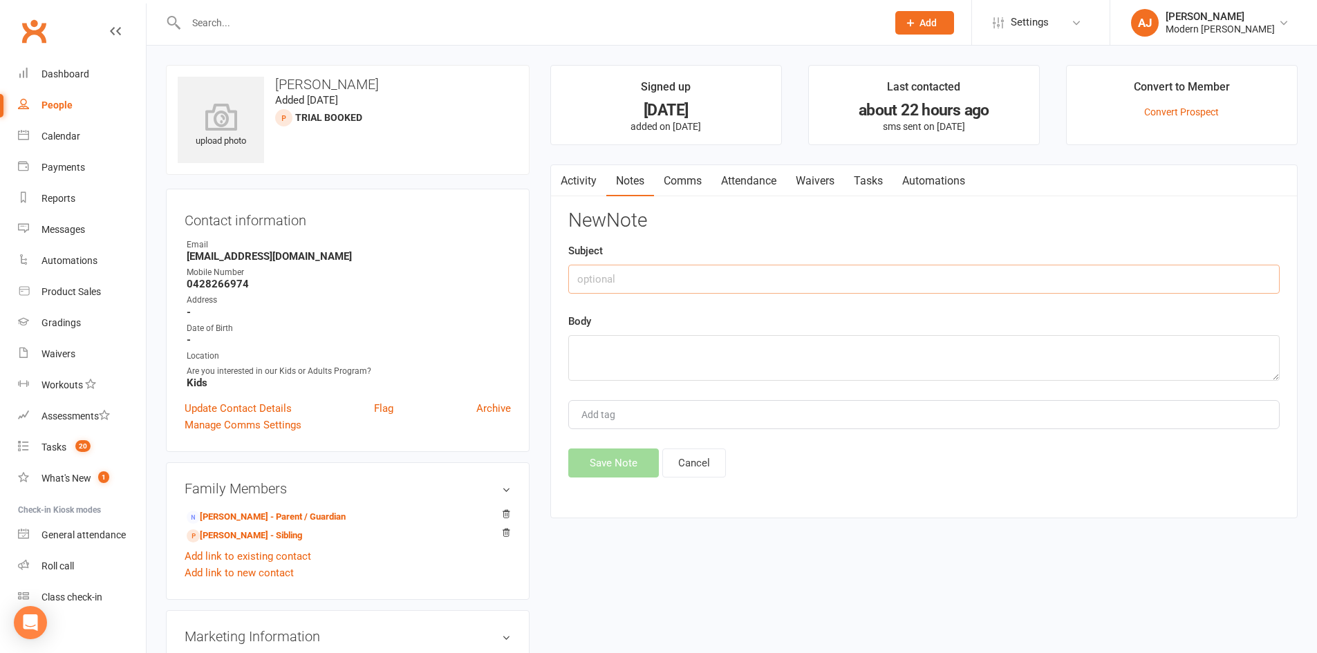
click at [614, 277] on input "text" at bounding box center [923, 279] width 711 height 29
type input "trial"
click at [599, 352] on textarea at bounding box center [923, 358] width 711 height 46
type textarea "waiver failed, multiple accounts"
click at [611, 459] on button "Save Note" at bounding box center [613, 463] width 91 height 29
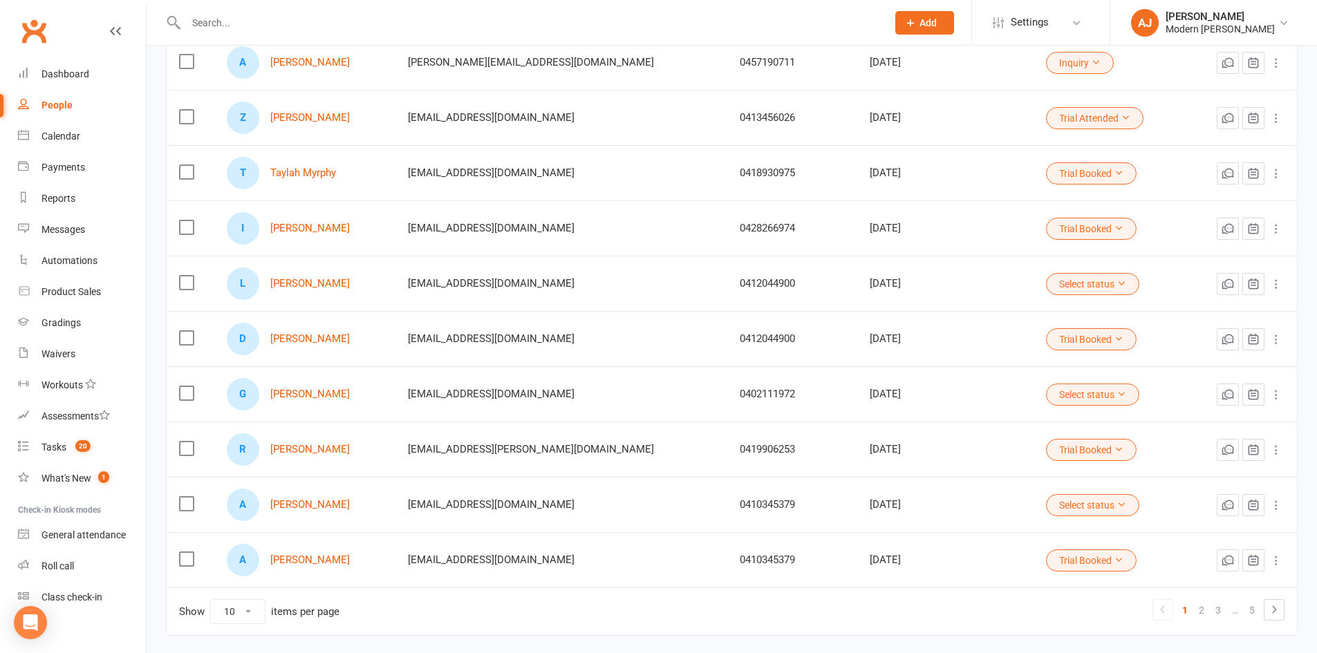
scroll to position [265, 0]
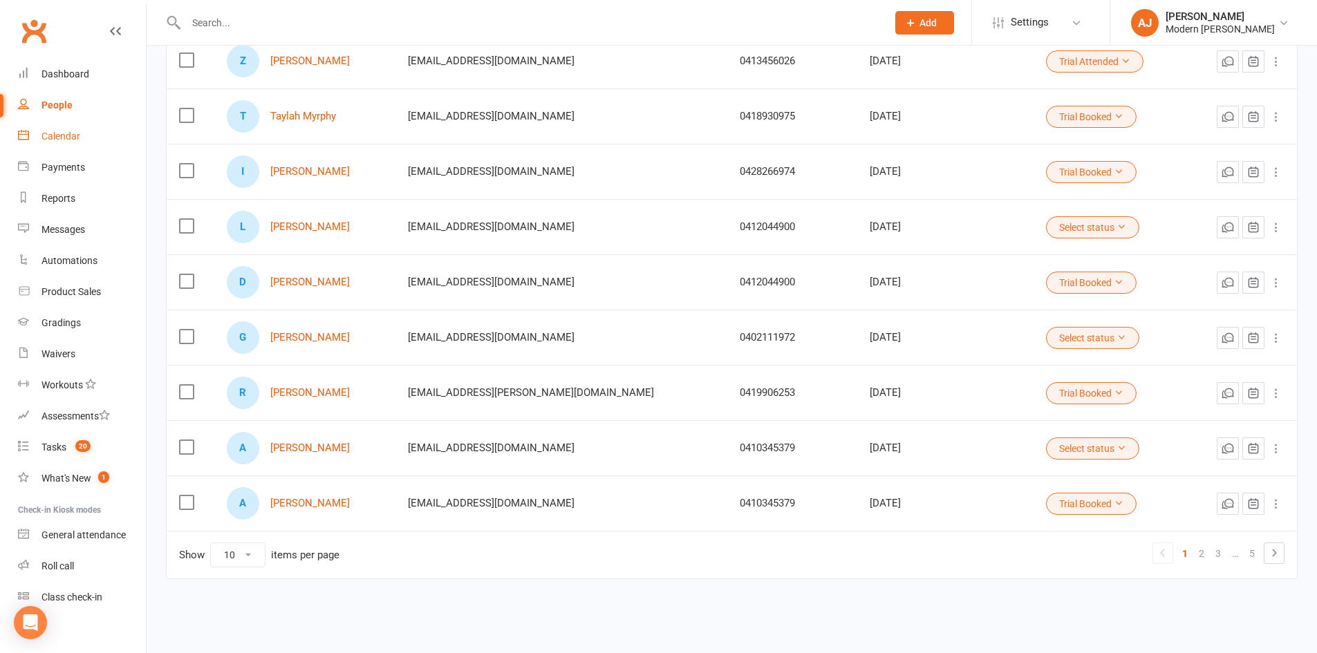
click at [55, 132] on div "Calendar" at bounding box center [60, 136] width 39 height 11
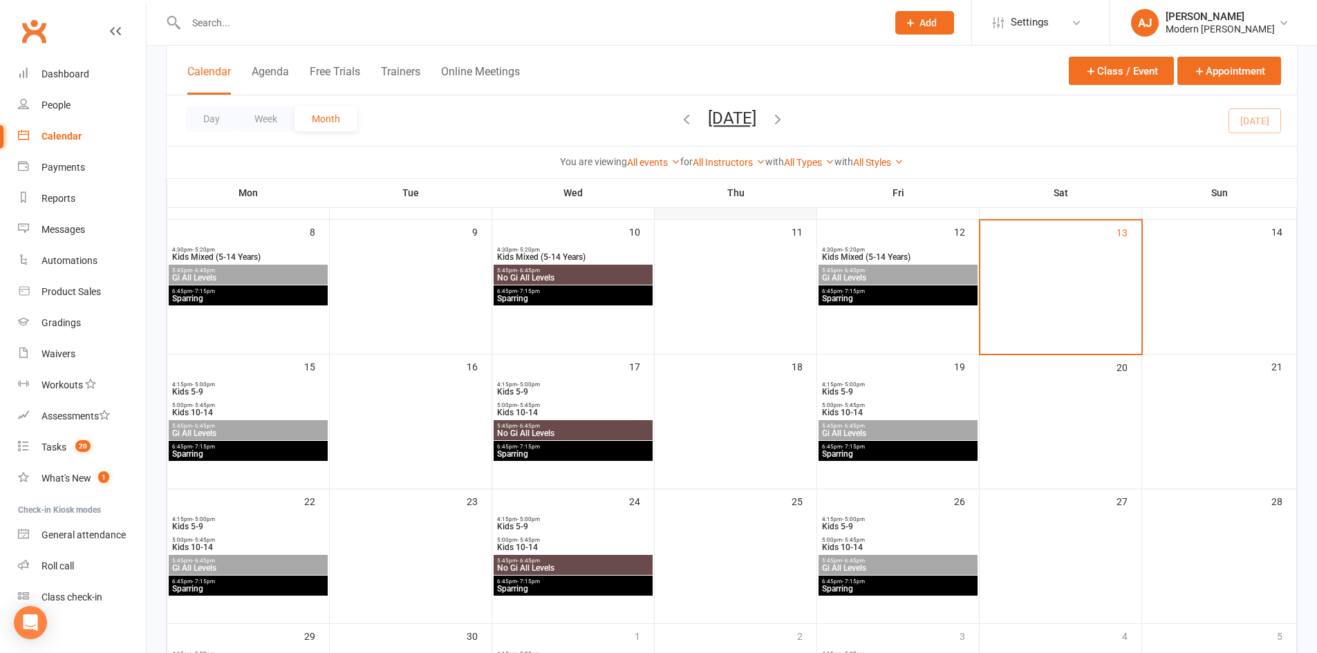
scroll to position [277, 0]
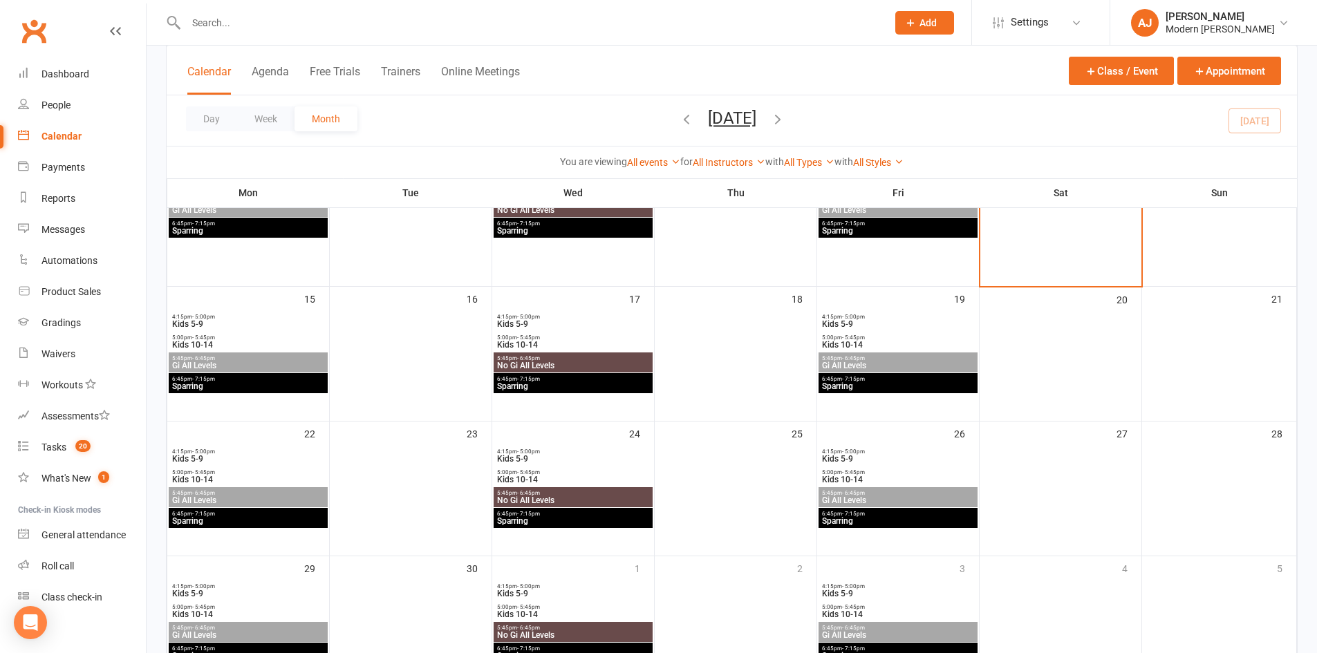
click at [194, 318] on span "- 5:00pm" at bounding box center [203, 317] width 23 height 6
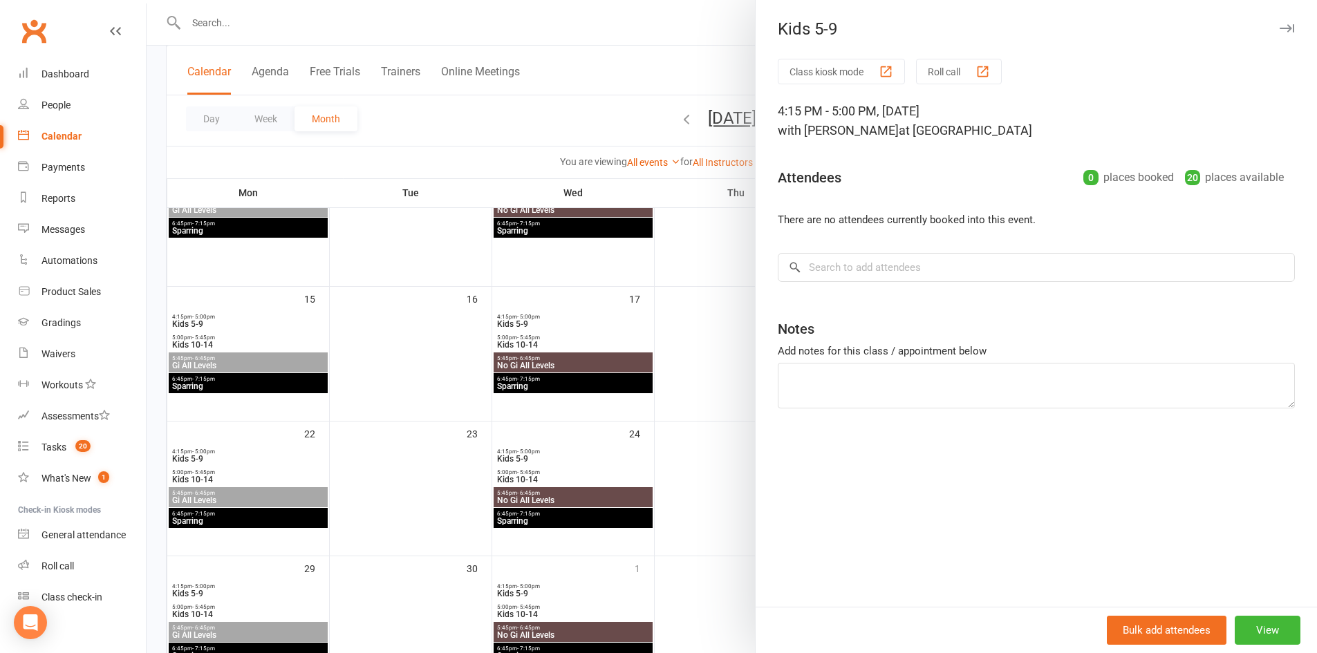
click at [521, 317] on div at bounding box center [732, 326] width 1171 height 653
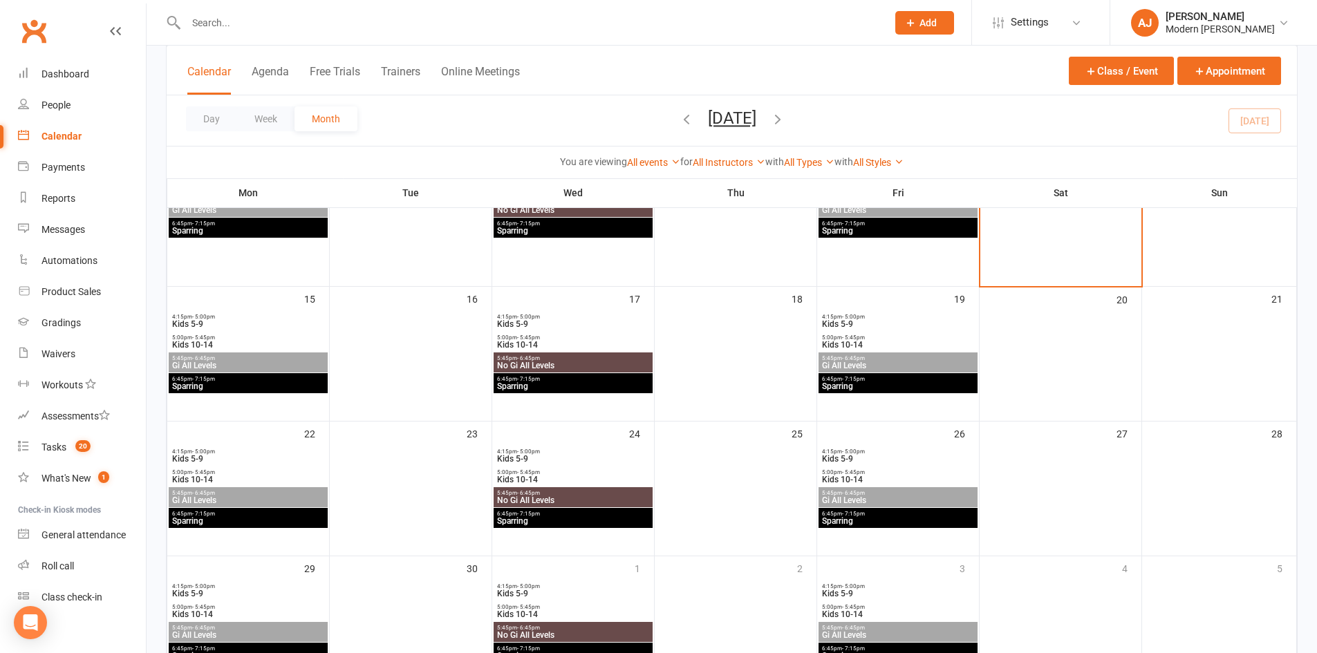
click at [520, 320] on span "Kids 5-9" at bounding box center [572, 324] width 153 height 8
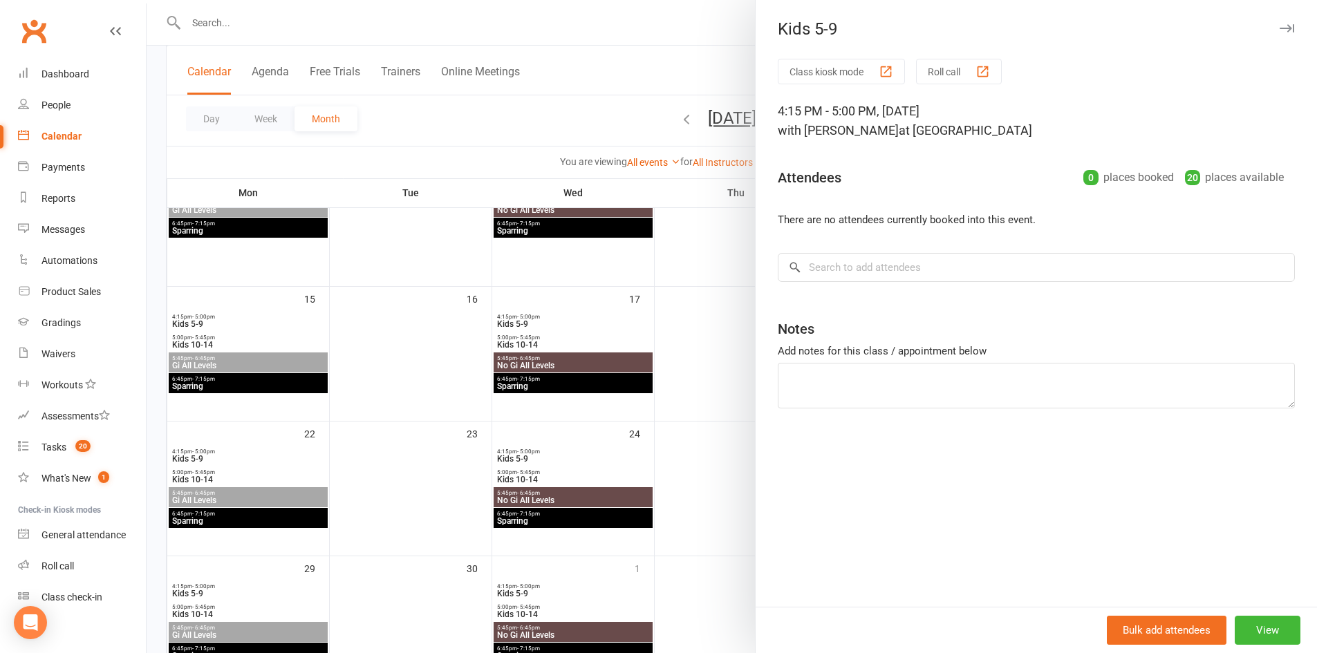
click at [192, 324] on div at bounding box center [732, 326] width 1171 height 653
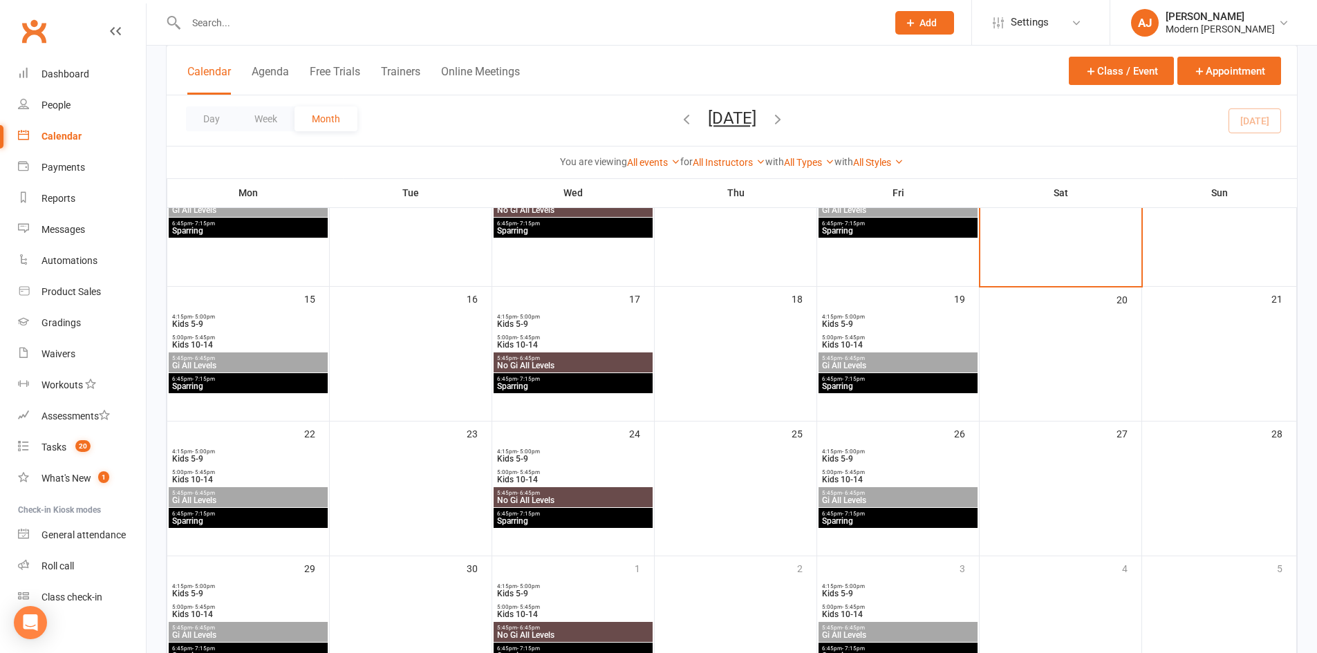
click at [201, 360] on span "- 6:45pm" at bounding box center [203, 358] width 23 height 6
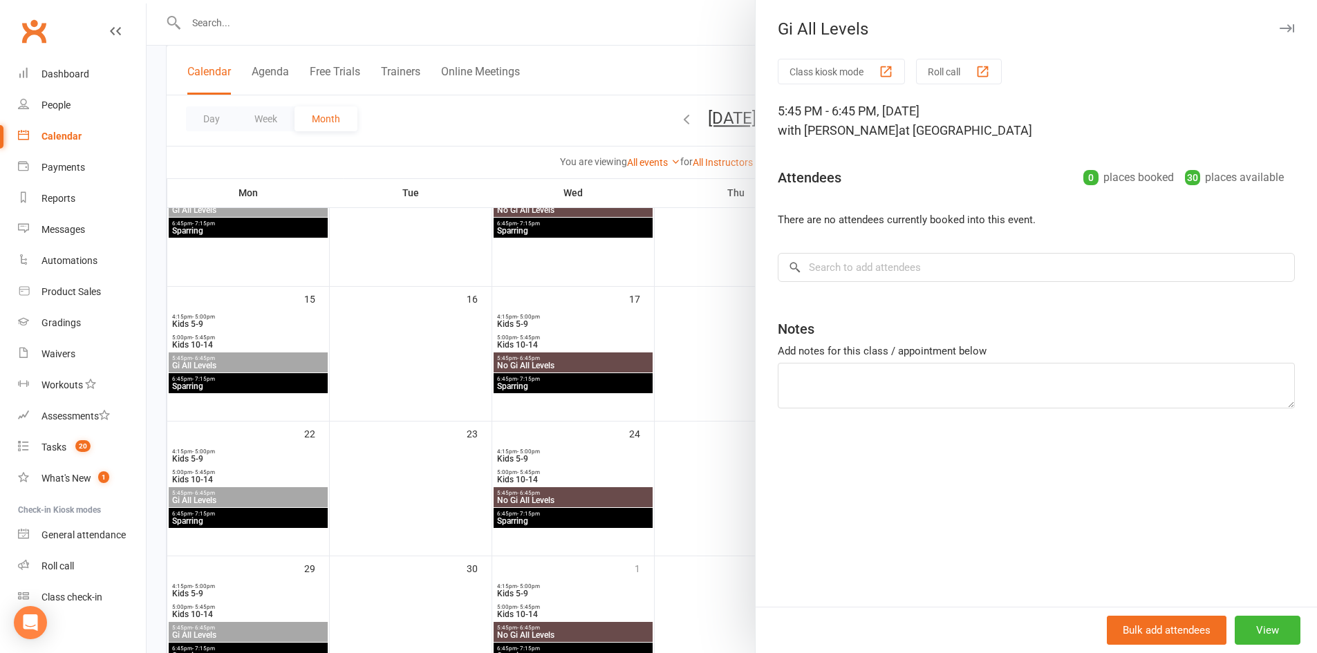
click at [538, 321] on div at bounding box center [732, 326] width 1171 height 653
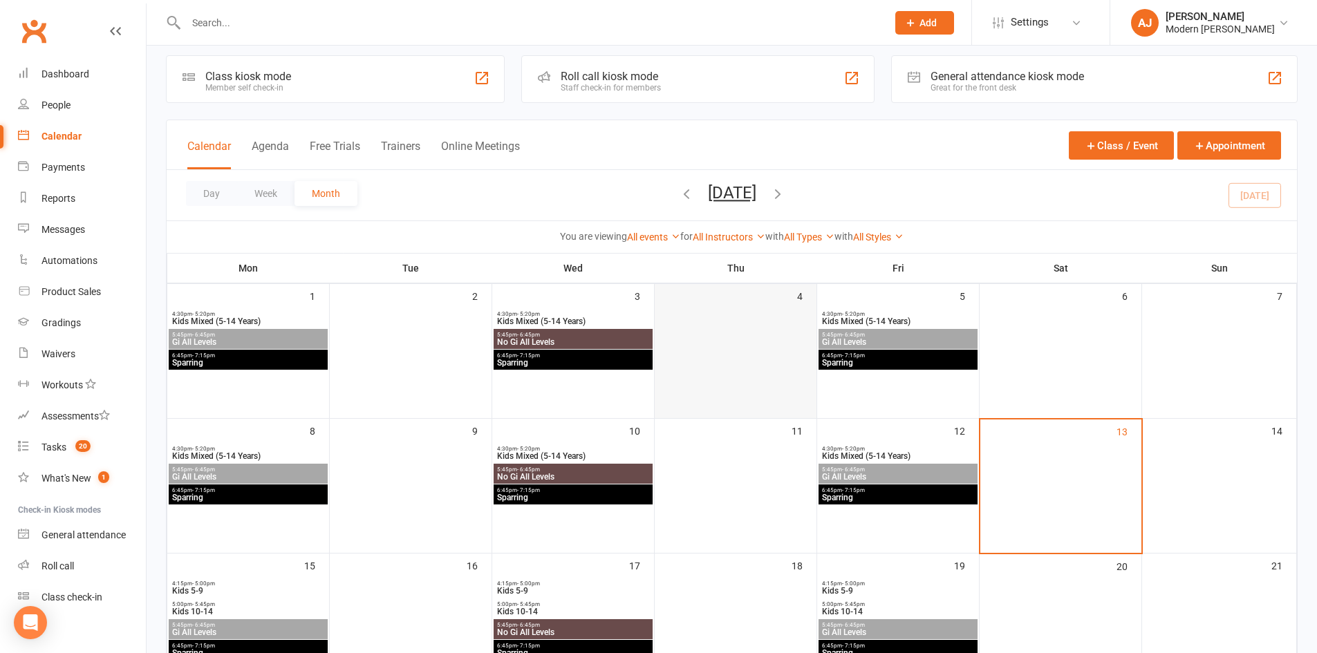
scroll to position [69, 0]
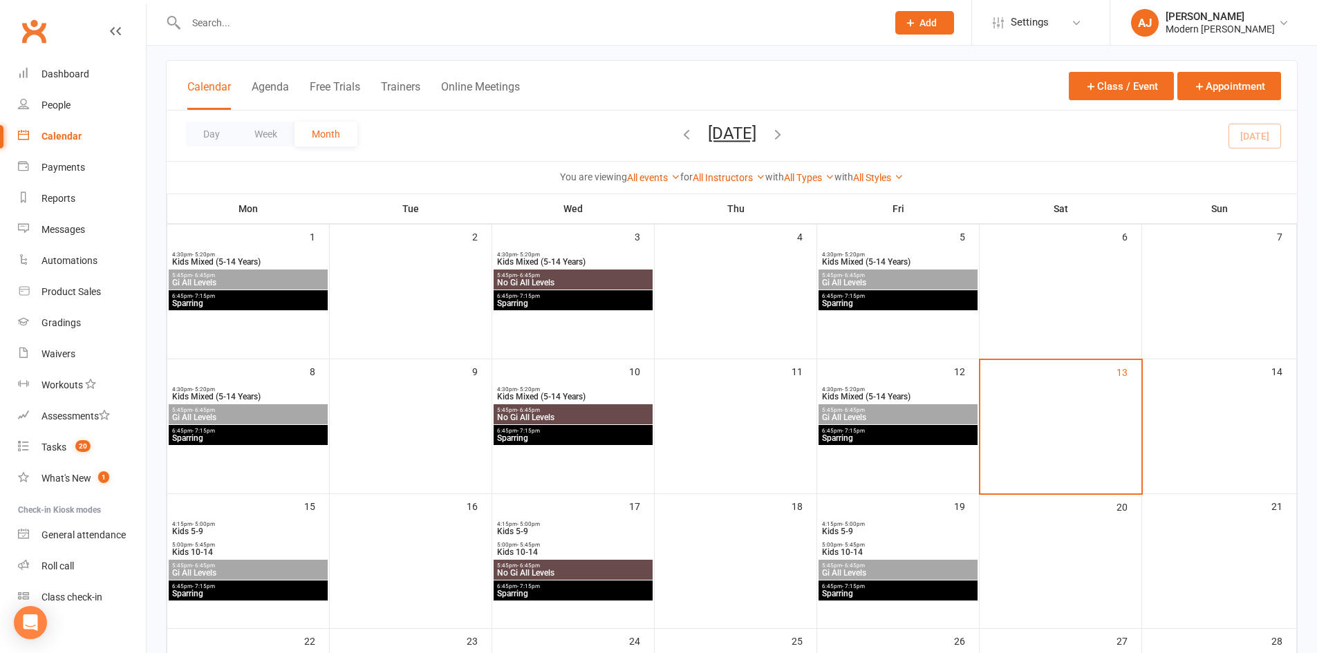
click at [846, 413] on span "Gi All Levels" at bounding box center [897, 417] width 153 height 8
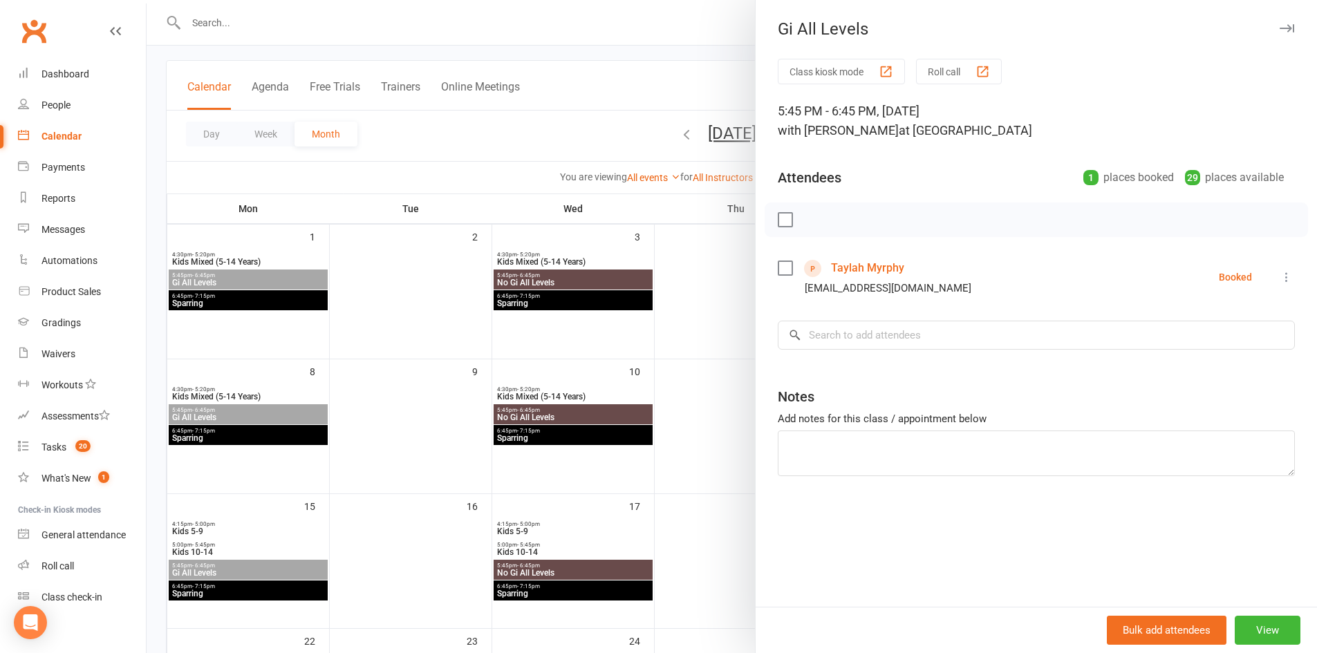
click at [372, 300] on div at bounding box center [732, 326] width 1171 height 653
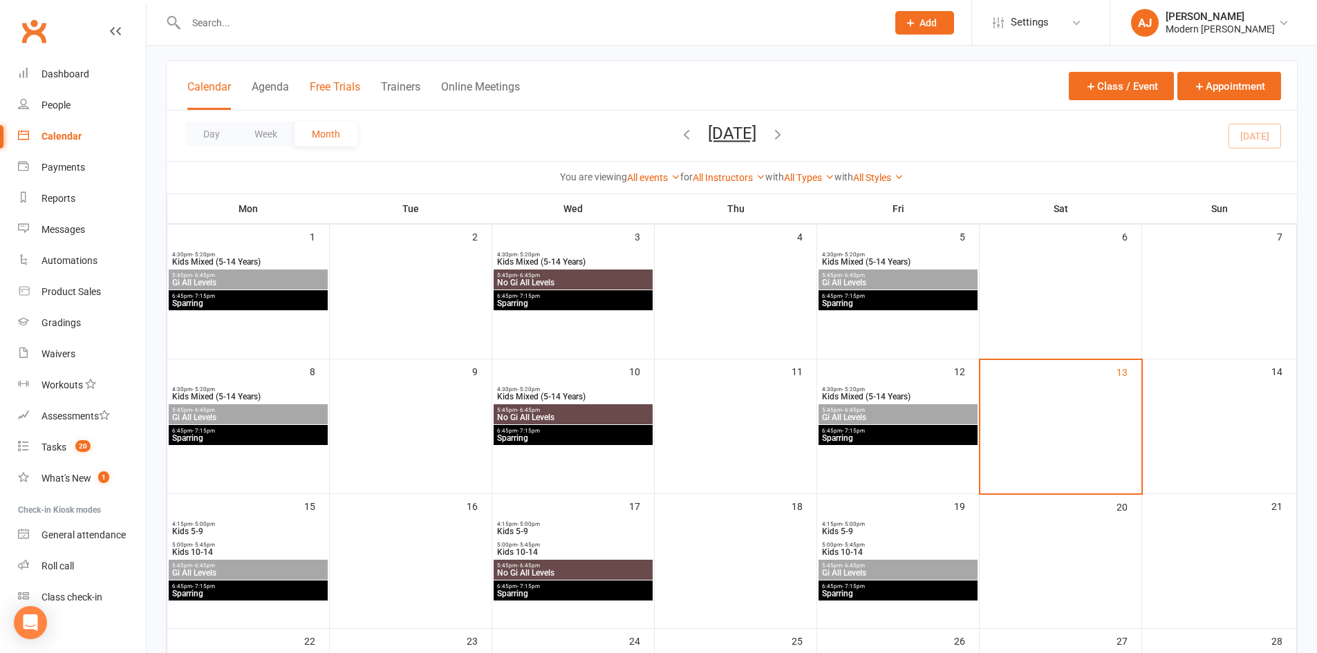
click at [335, 84] on button "Free Trials" at bounding box center [335, 95] width 50 height 30
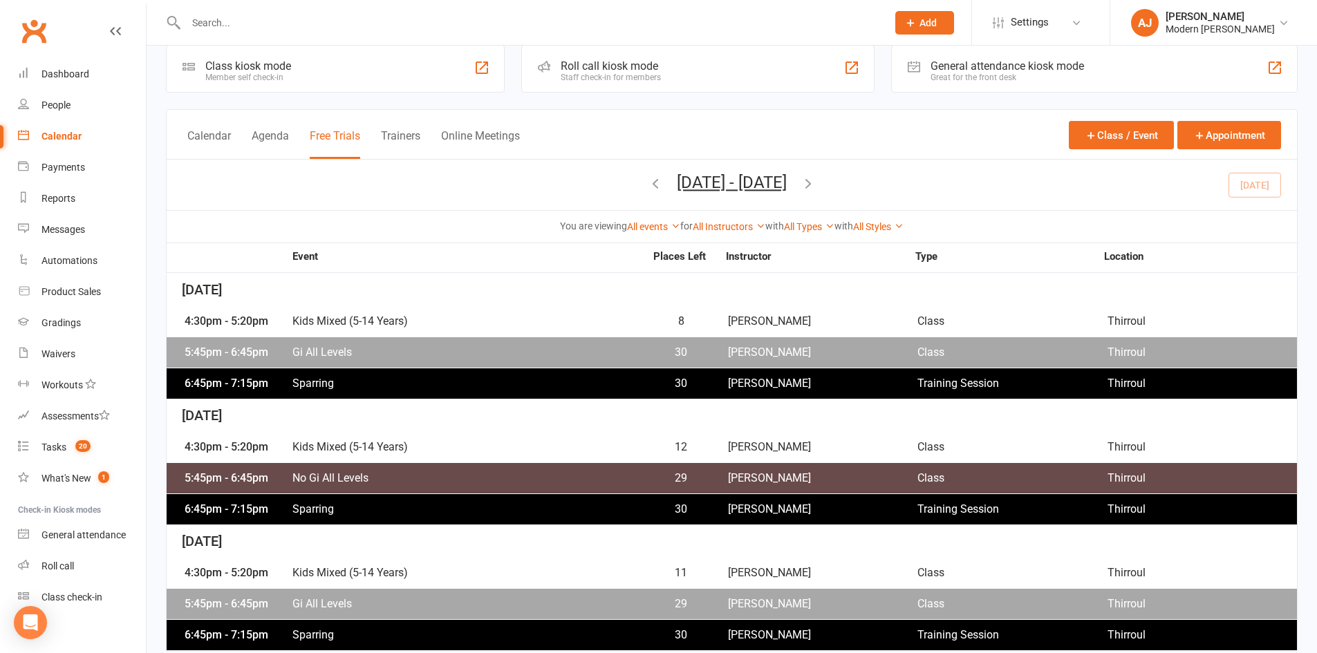
scroll to position [39, 0]
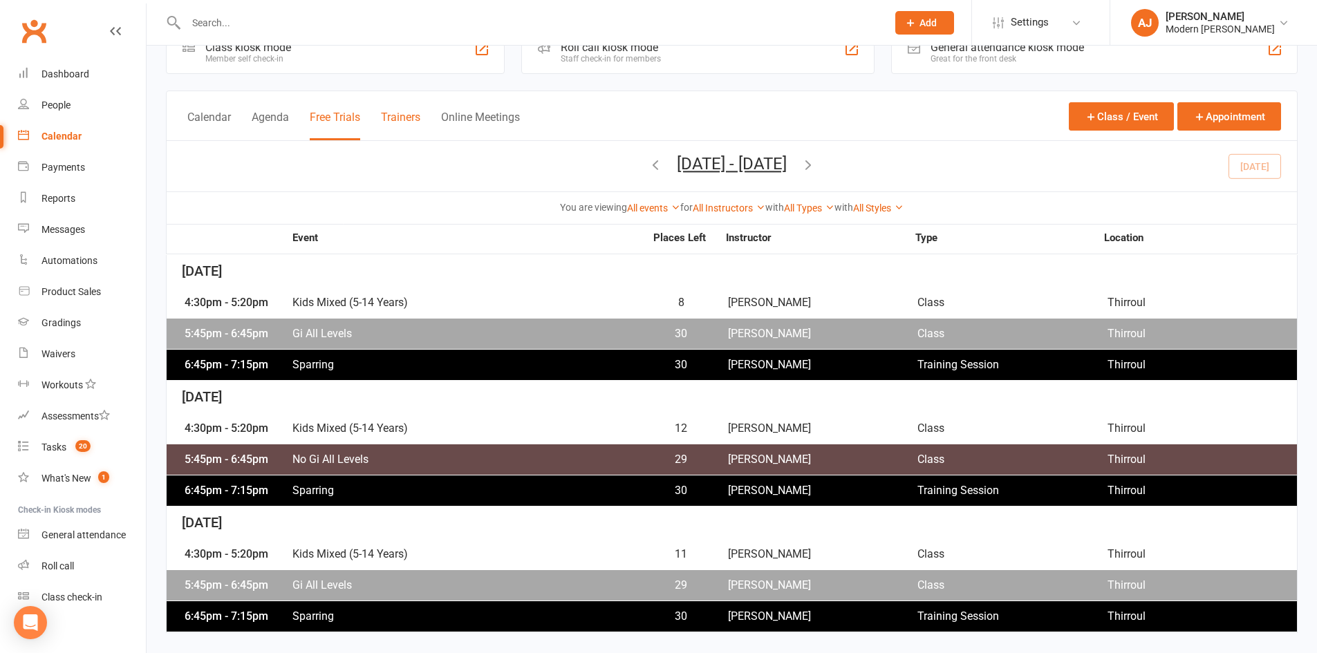
click at [404, 113] on button "Trainers" at bounding box center [400, 126] width 39 height 30
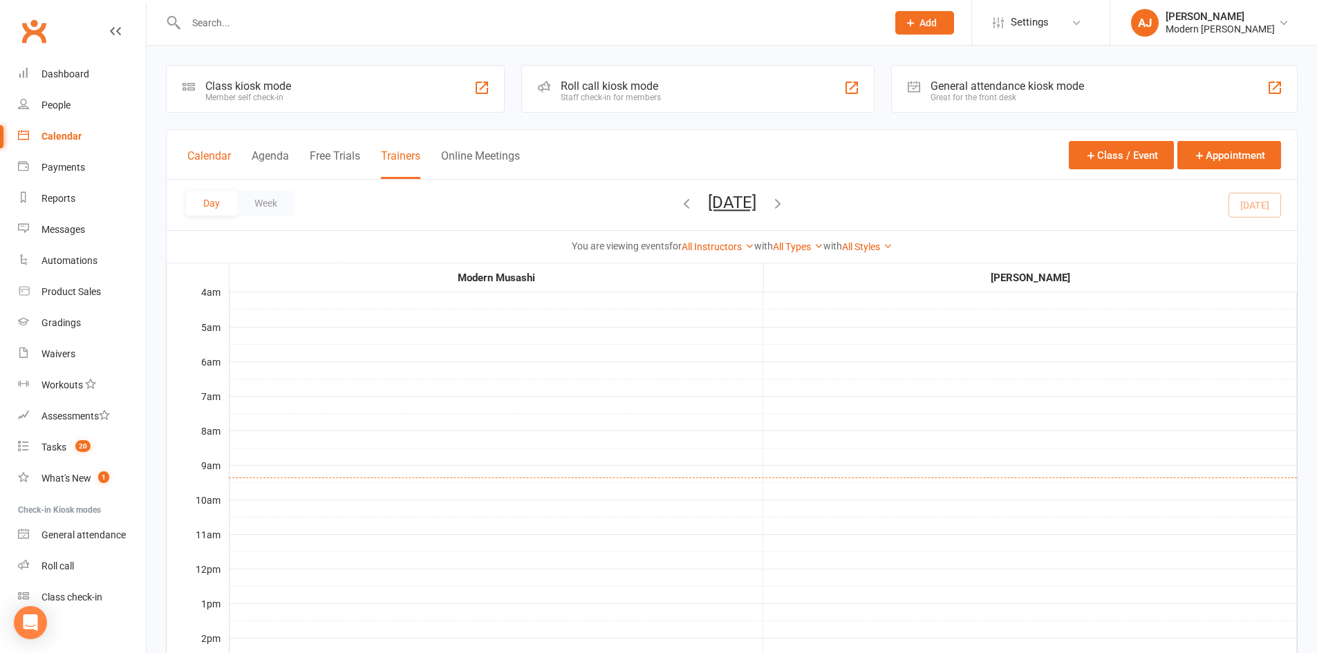
click at [205, 149] on button "Calendar" at bounding box center [209, 164] width 44 height 30
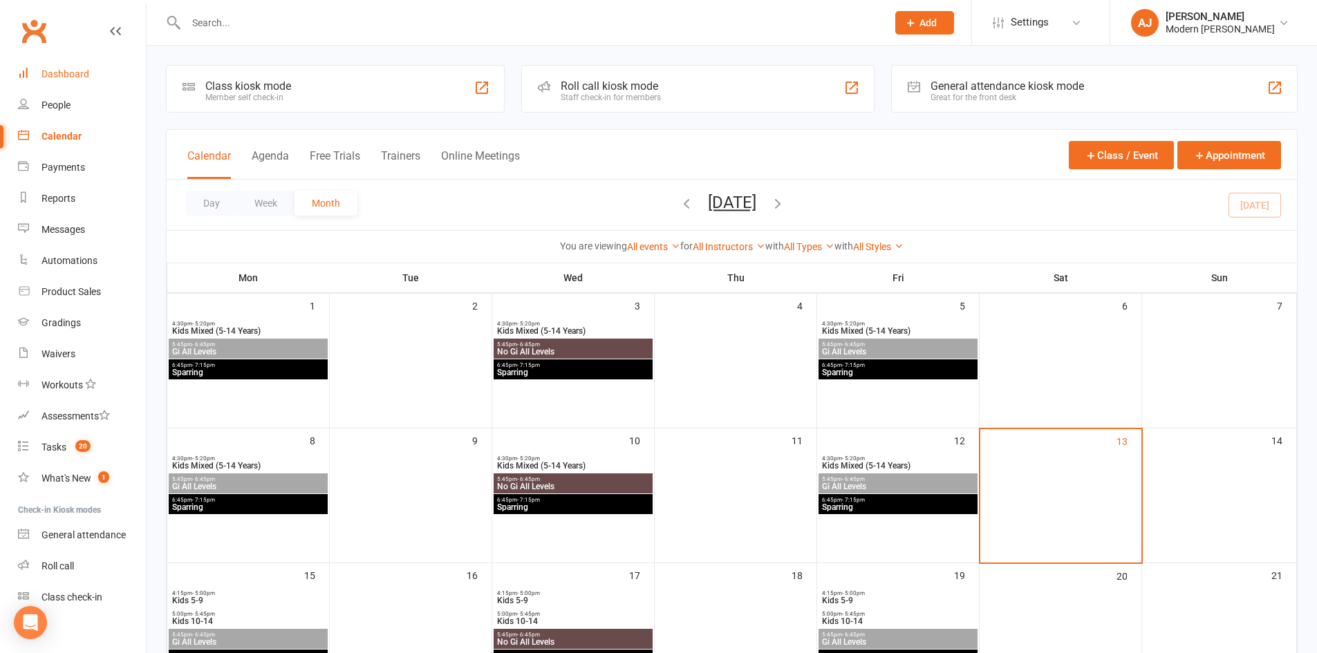
click at [55, 71] on div "Dashboard" at bounding box center [65, 73] width 48 height 11
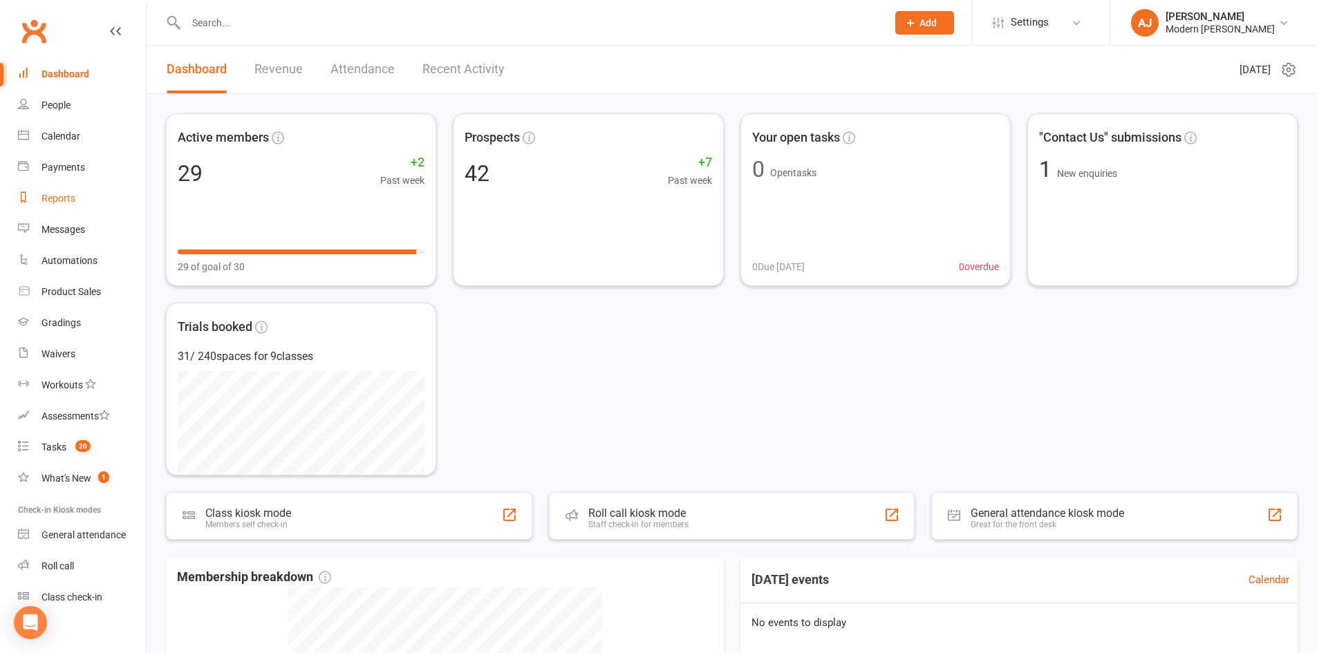
click at [66, 195] on div "Reports" at bounding box center [58, 198] width 34 height 11
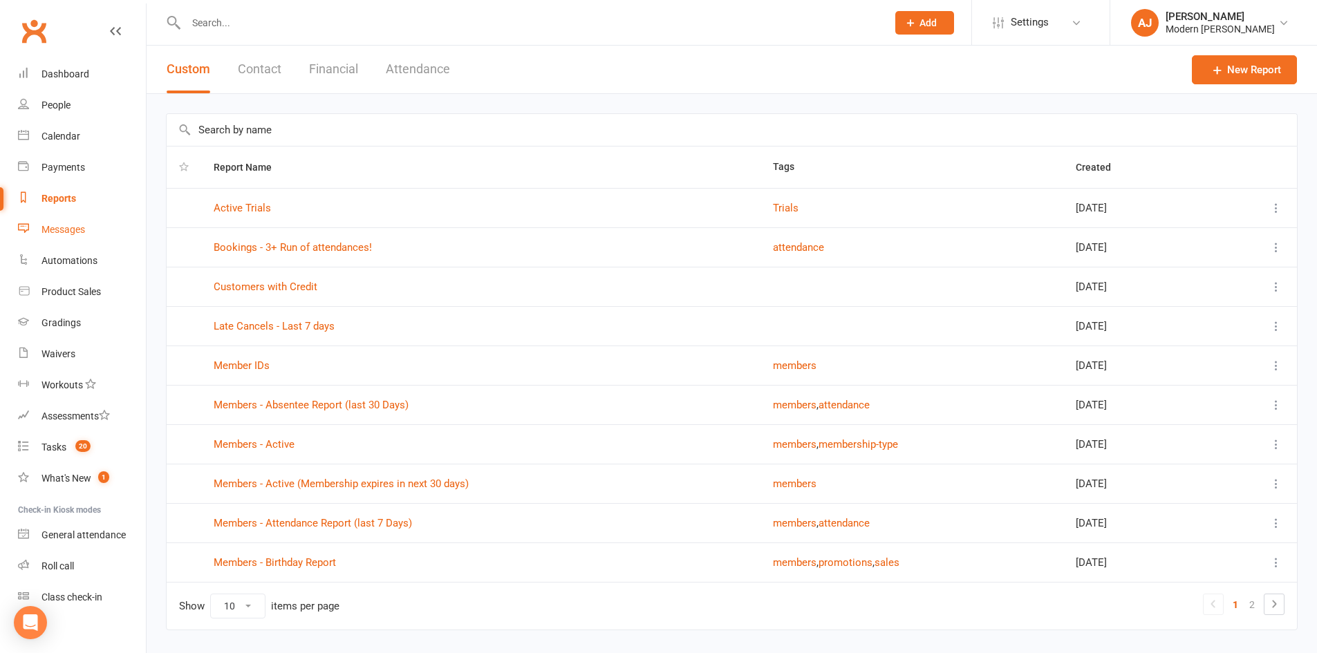
click at [51, 224] on div "Messages" at bounding box center [63, 229] width 44 height 11
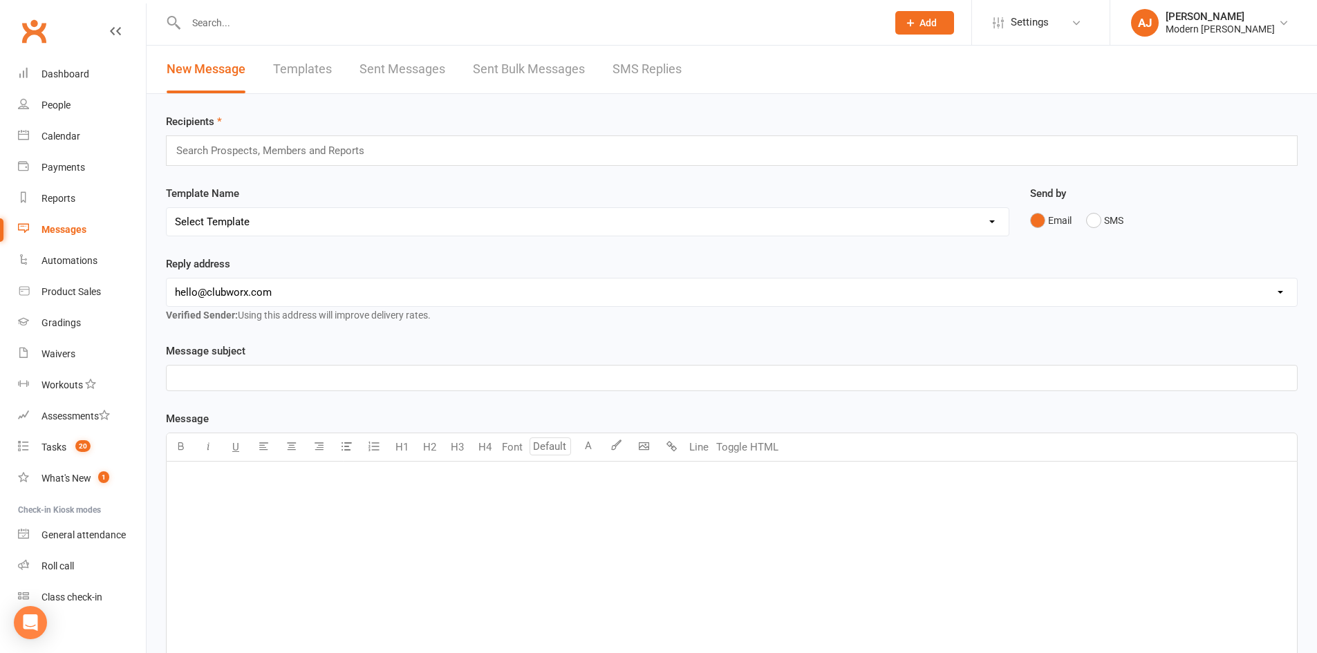
click at [646, 64] on link "SMS Replies" at bounding box center [647, 70] width 69 height 48
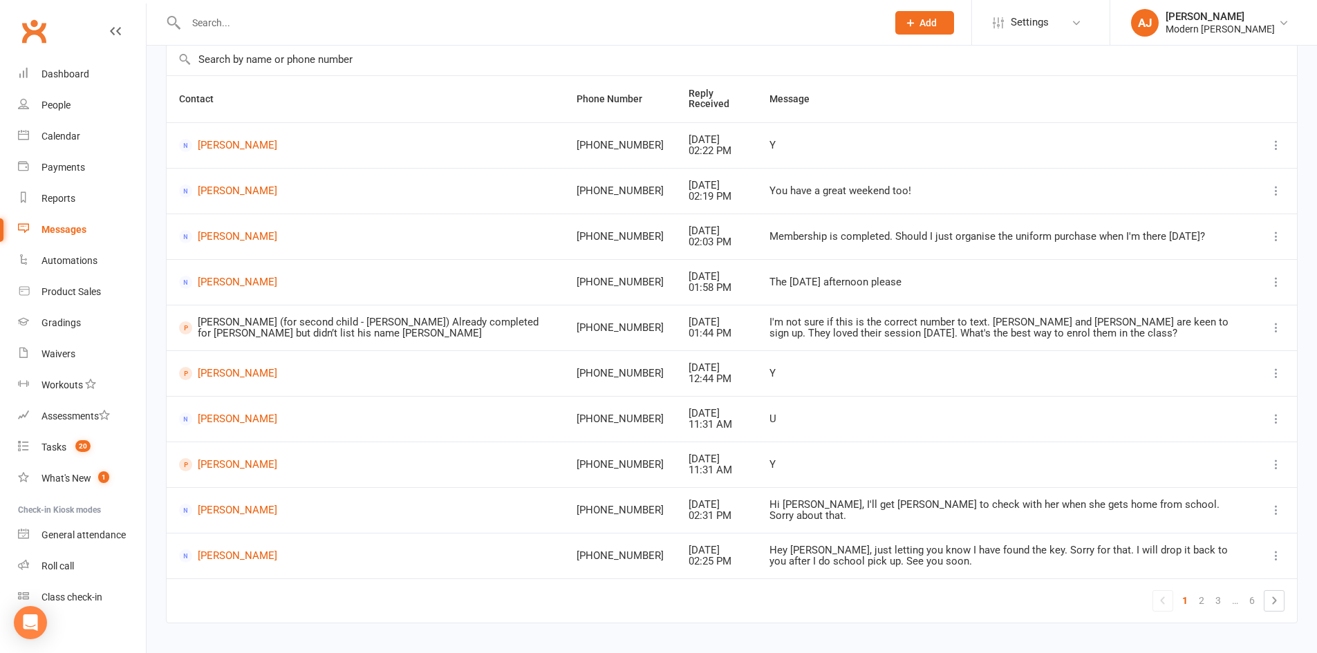
scroll to position [133, 0]
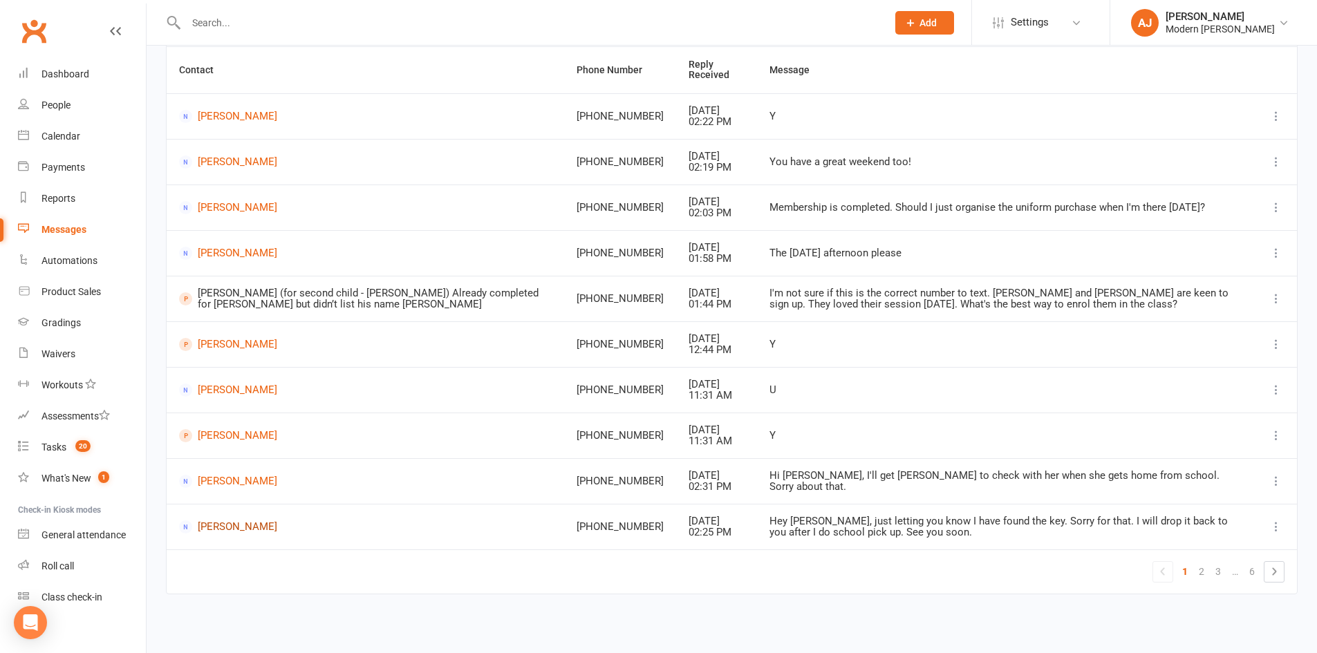
click at [236, 522] on link "[PERSON_NAME]" at bounding box center [365, 527] width 373 height 13
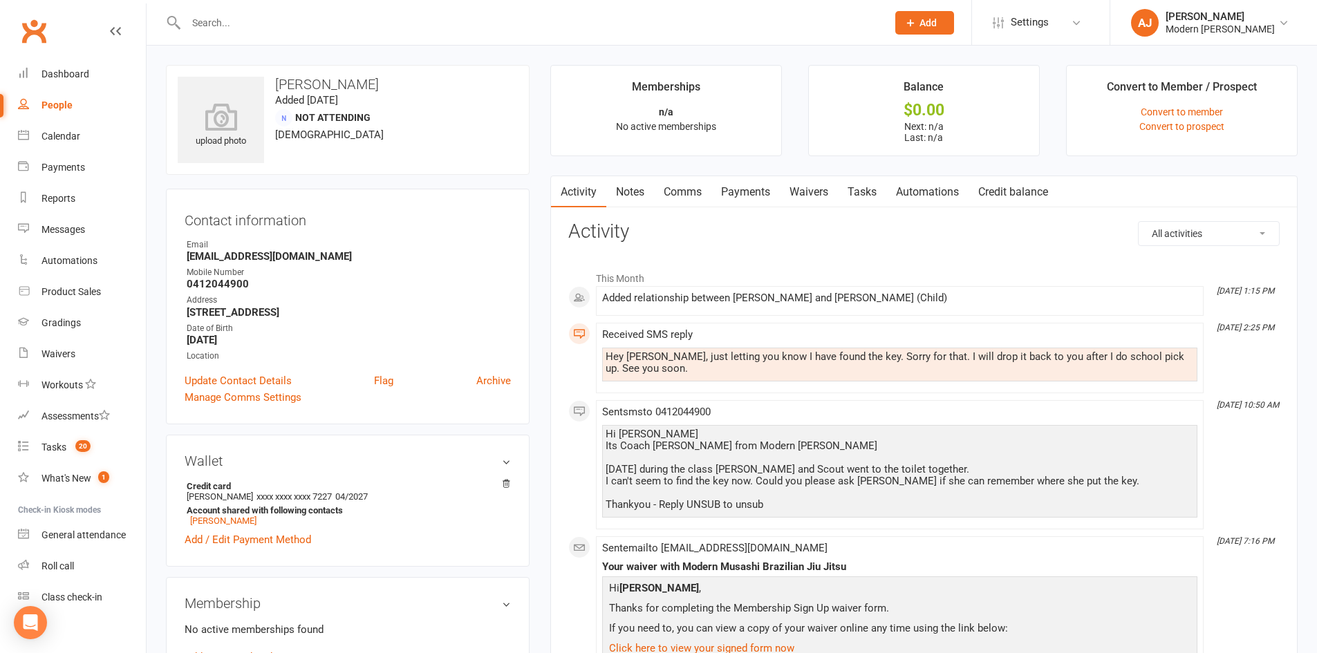
click at [689, 189] on link "Comms" at bounding box center [682, 192] width 57 height 32
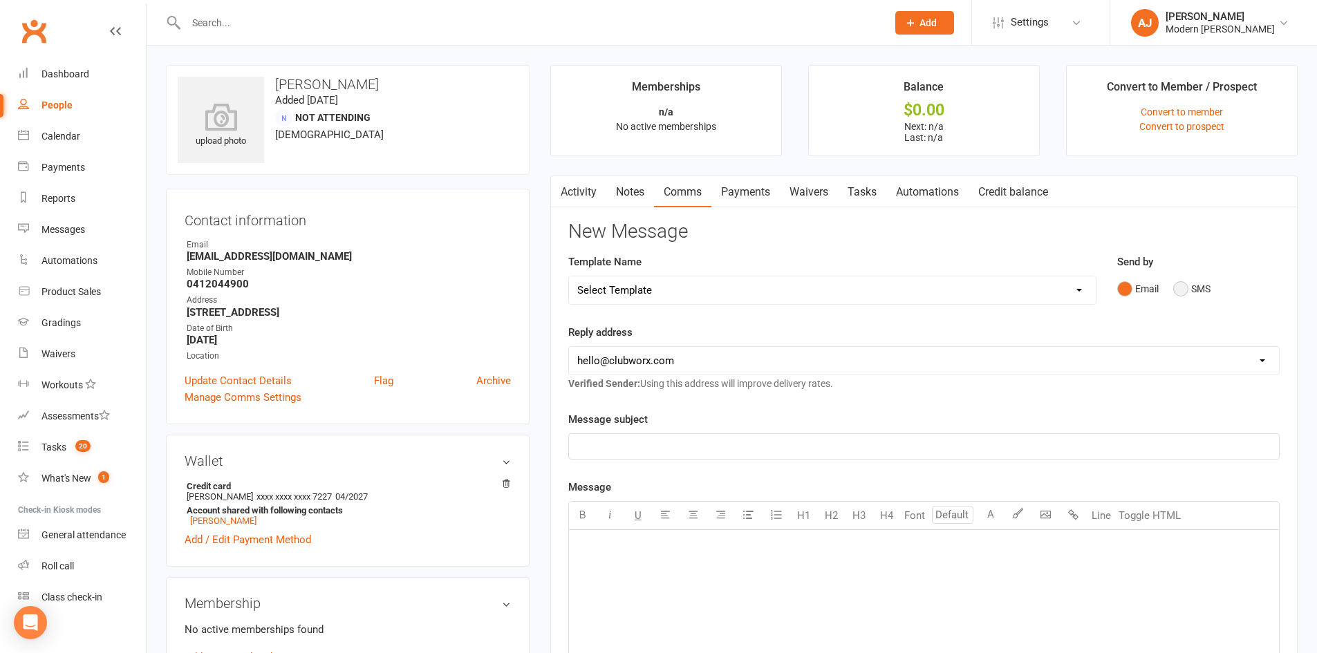
click at [1180, 288] on button "SMS" at bounding box center [1191, 289] width 37 height 26
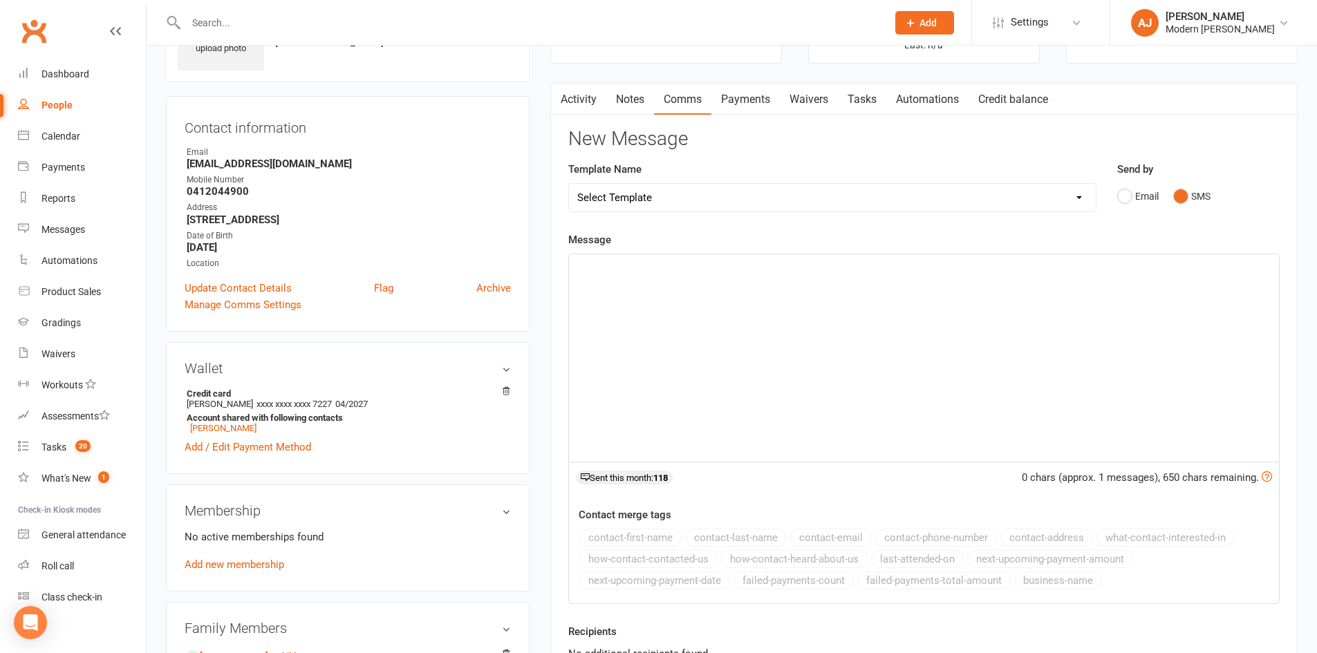
scroll to position [69, 0]
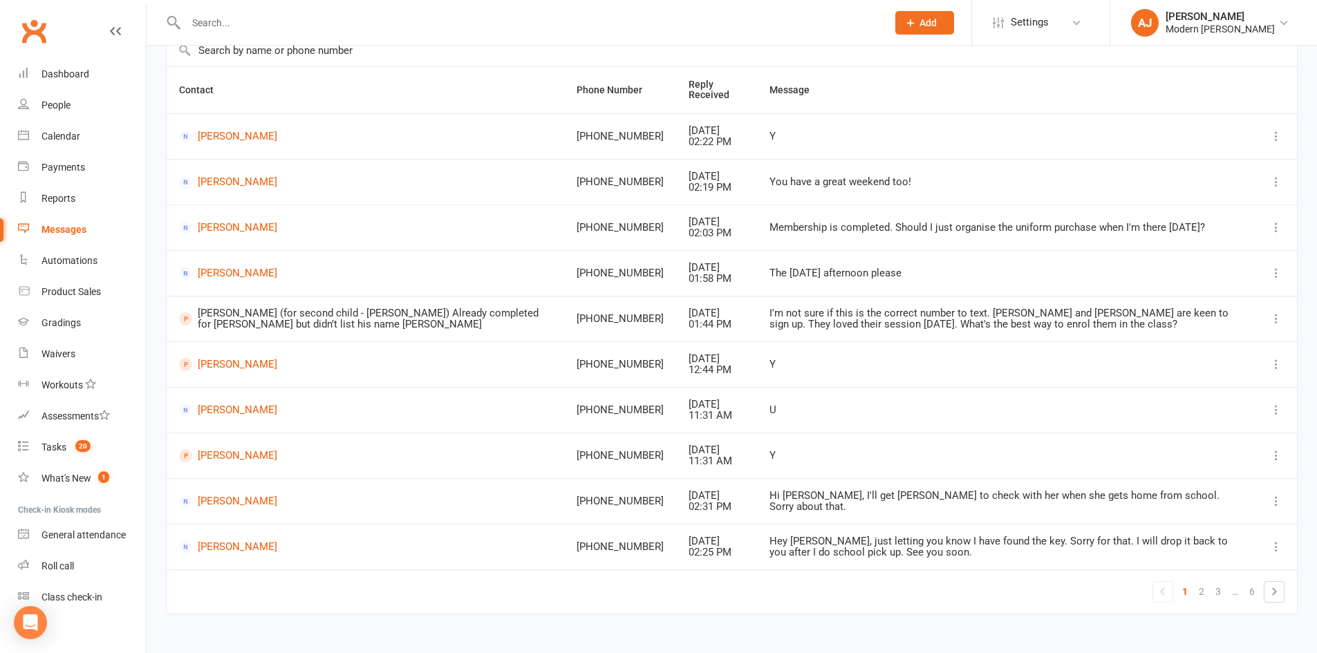
scroll to position [133, 0]
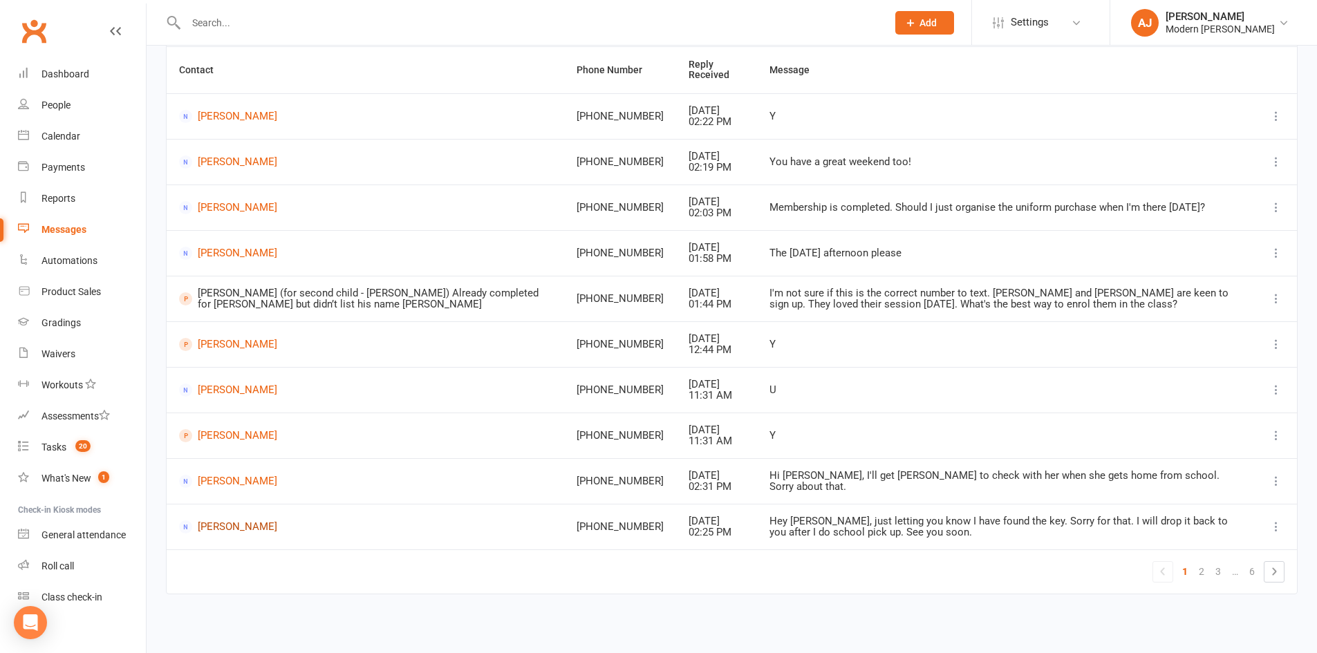
click at [233, 523] on link "[PERSON_NAME]" at bounding box center [365, 527] width 373 height 13
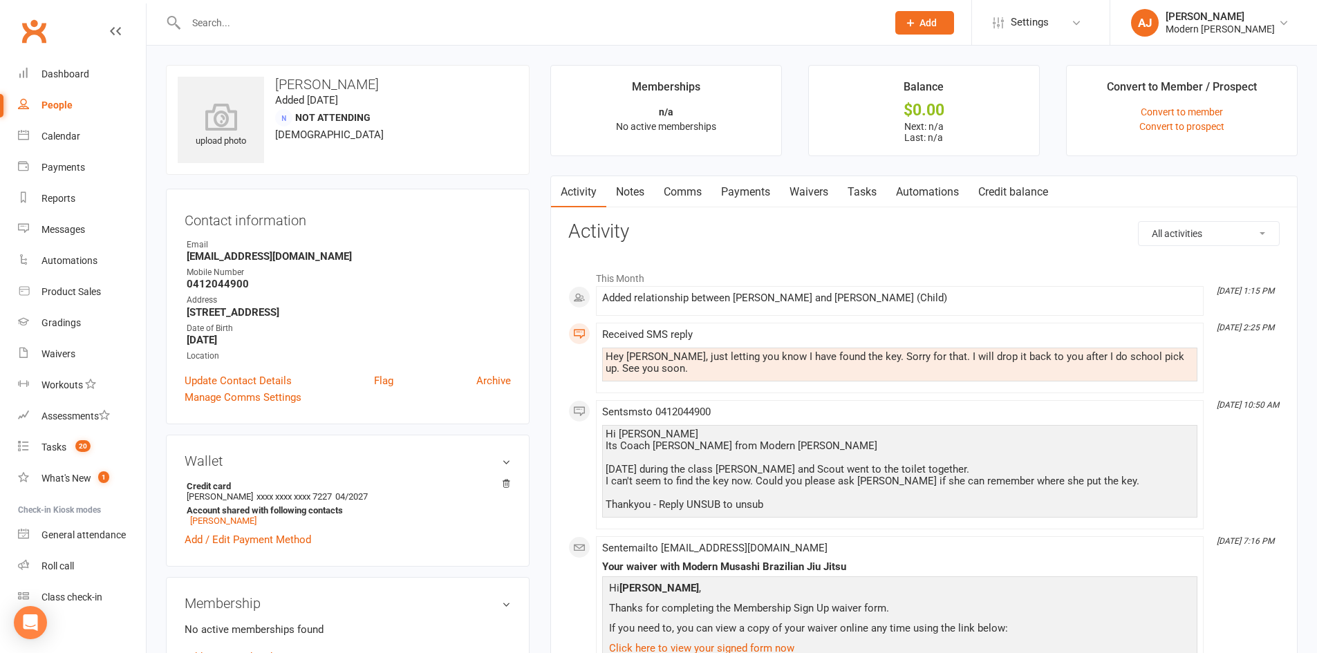
click at [683, 194] on link "Comms" at bounding box center [682, 192] width 57 height 32
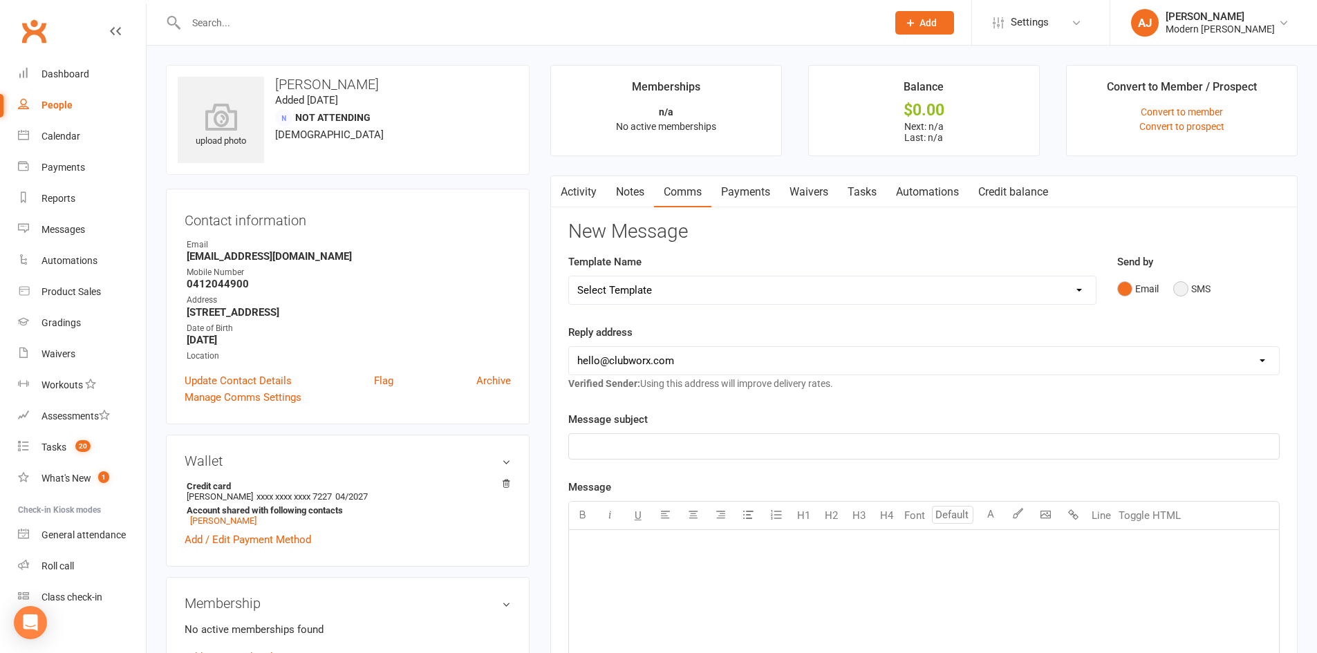
click at [1182, 285] on button "SMS" at bounding box center [1191, 289] width 37 height 26
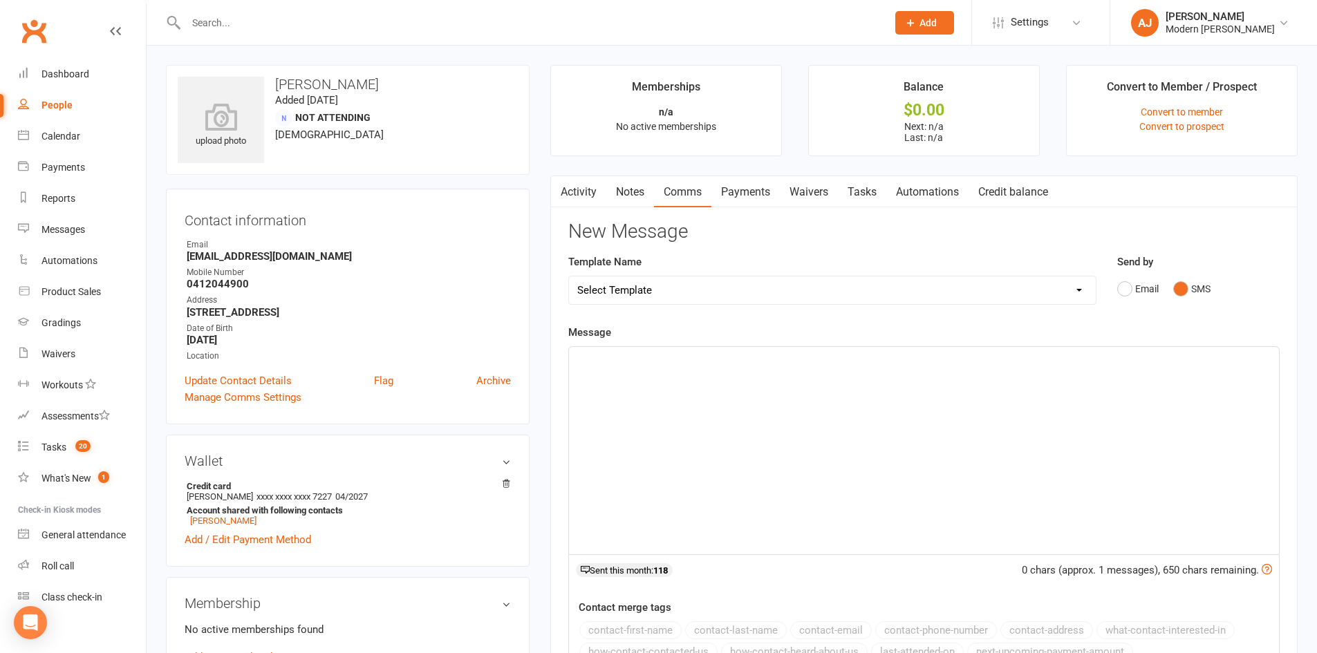
click at [610, 362] on p "﻿" at bounding box center [923, 359] width 693 height 17
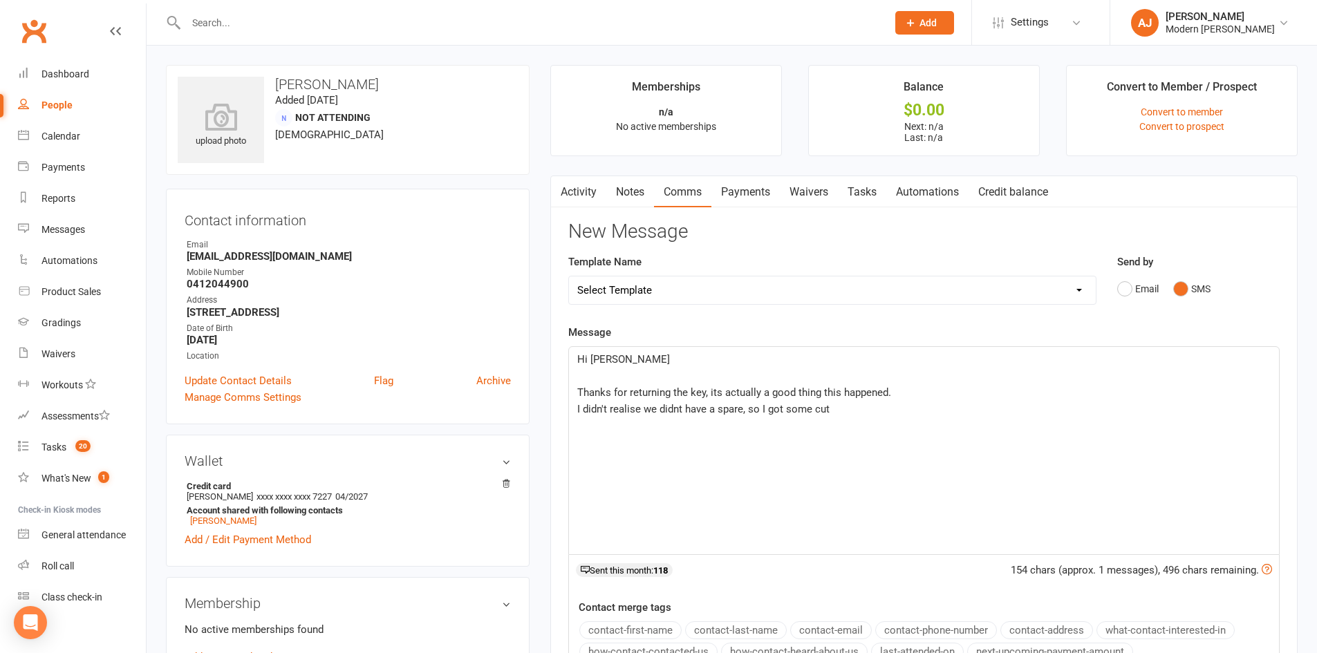
drag, startPoint x: 627, startPoint y: 411, endPoint x: 763, endPoint y: 488, distance: 155.7
click at [763, 488] on div "Hi [PERSON_NAME] ﻿ Thanks for returning the key, its actually a good thing this…" at bounding box center [924, 450] width 710 height 207
click at [838, 409] on p "I didn't realize we didn't have a spare, so I got some cut" at bounding box center [923, 409] width 693 height 17
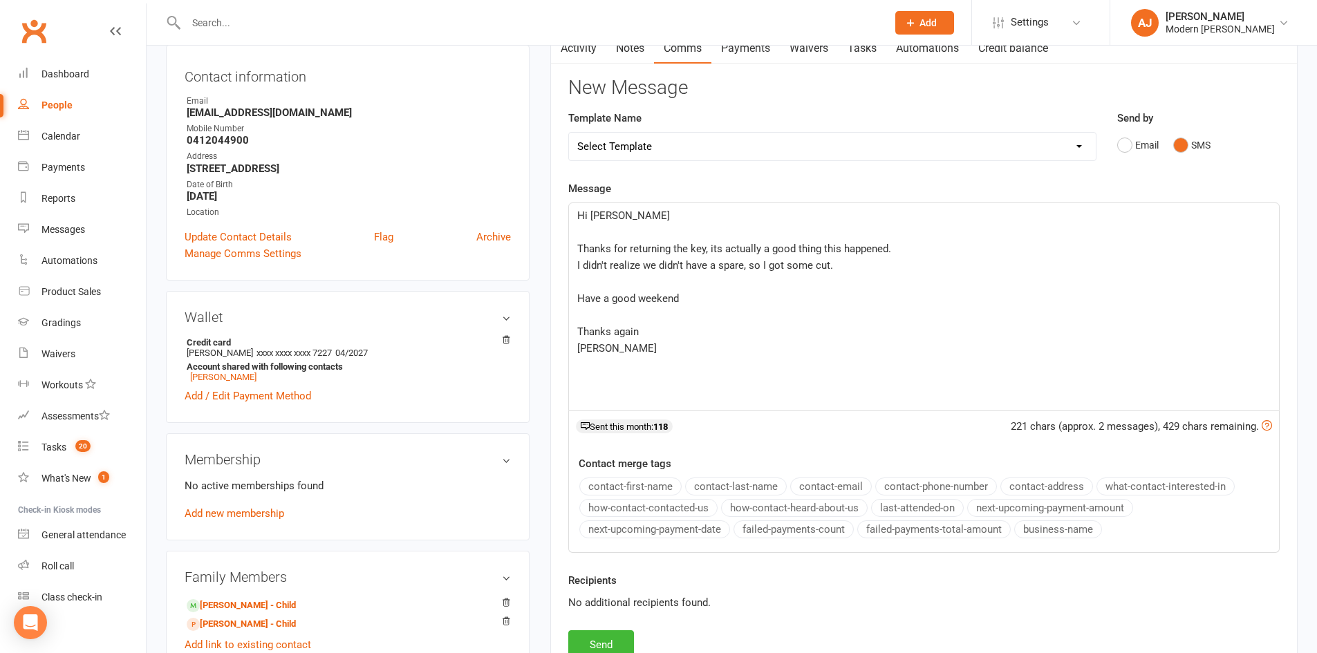
scroll to position [277, 0]
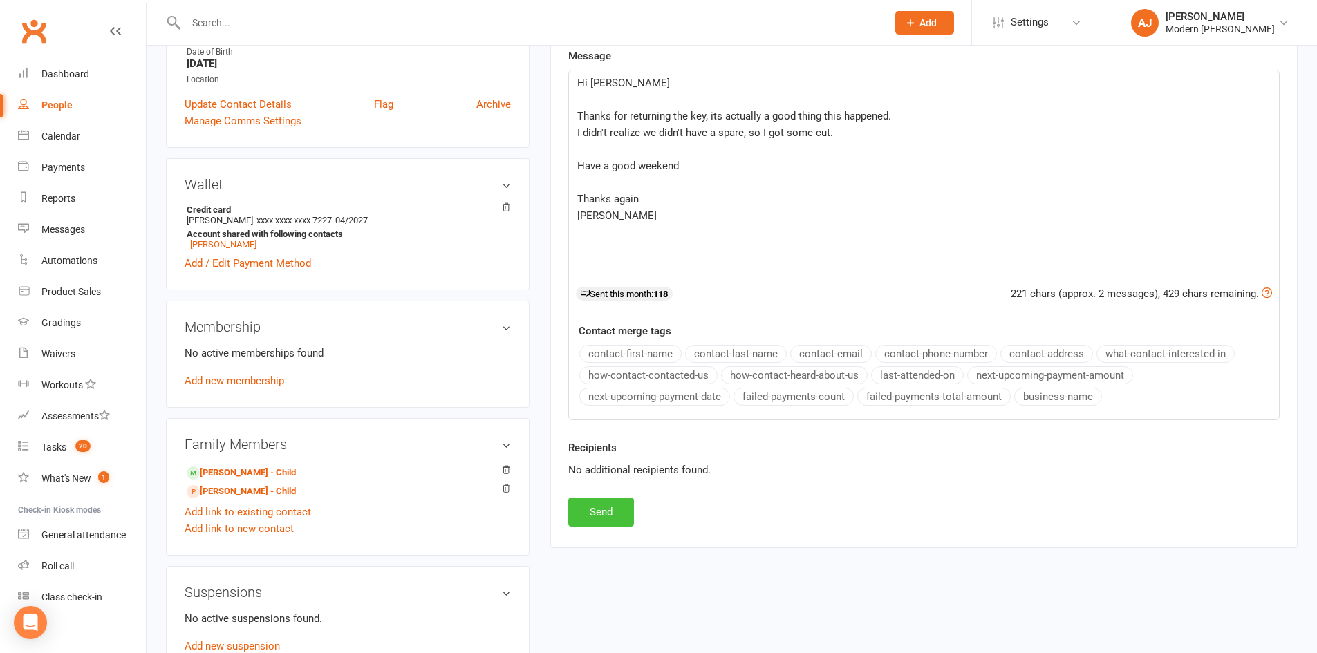
click at [601, 507] on button "Send" at bounding box center [601, 512] width 66 height 29
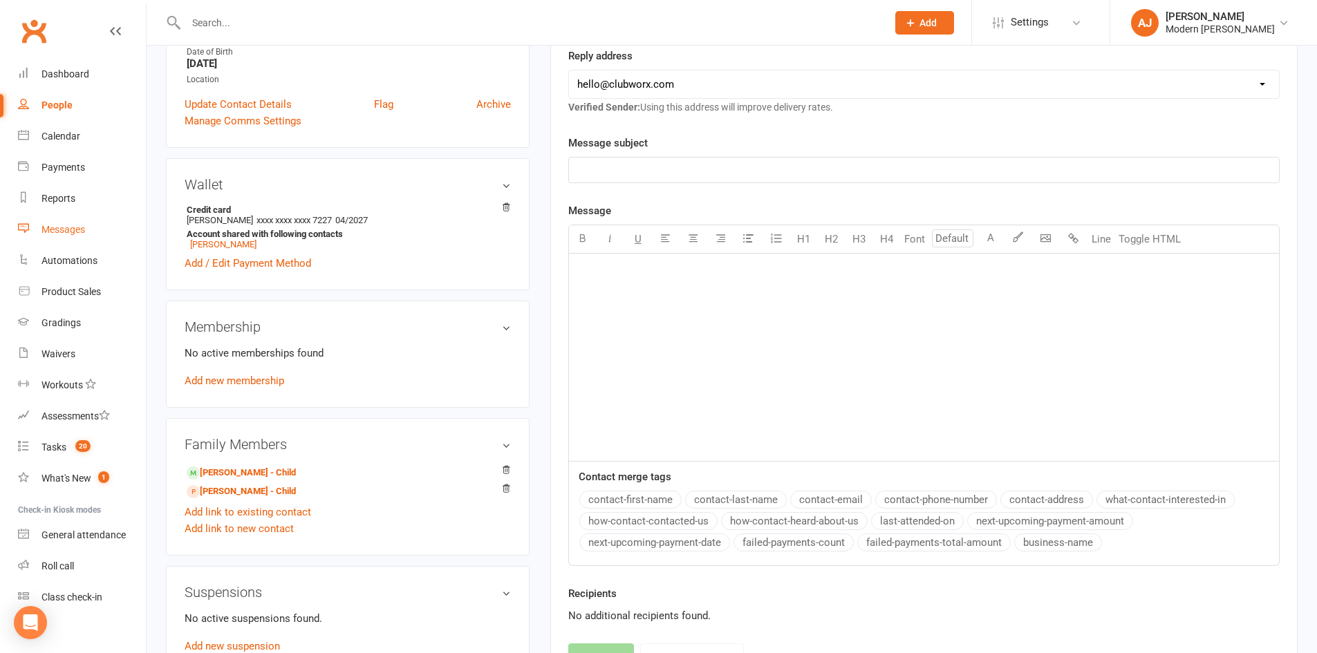
click at [71, 226] on div "Messages" at bounding box center [63, 229] width 44 height 11
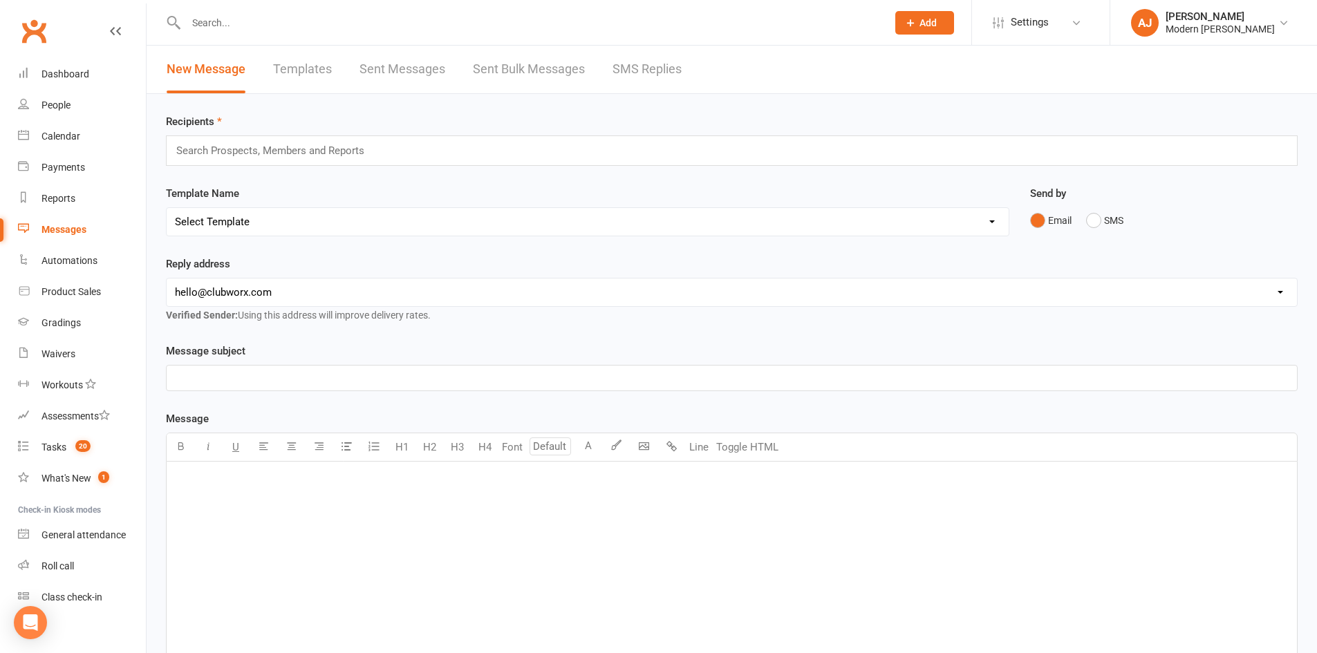
click at [407, 66] on link "Sent Messages" at bounding box center [403, 70] width 86 height 48
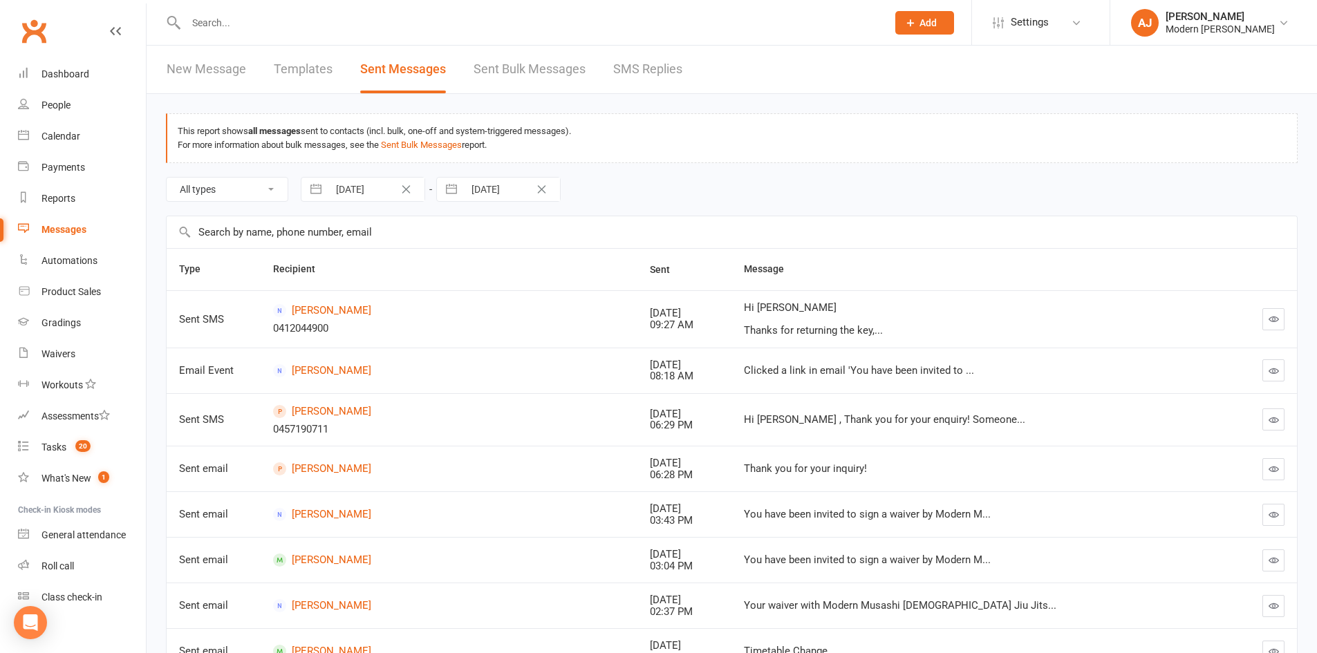
click at [492, 67] on link "Sent Bulk Messages" at bounding box center [530, 70] width 112 height 48
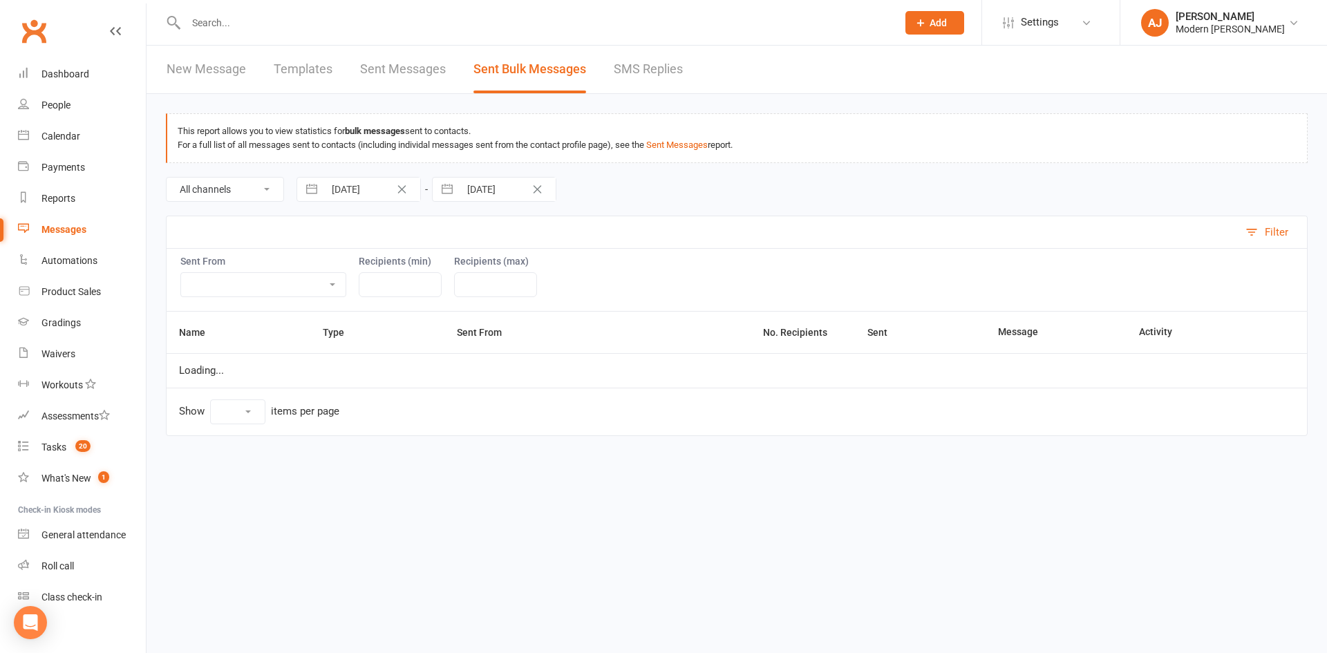
select select "10"
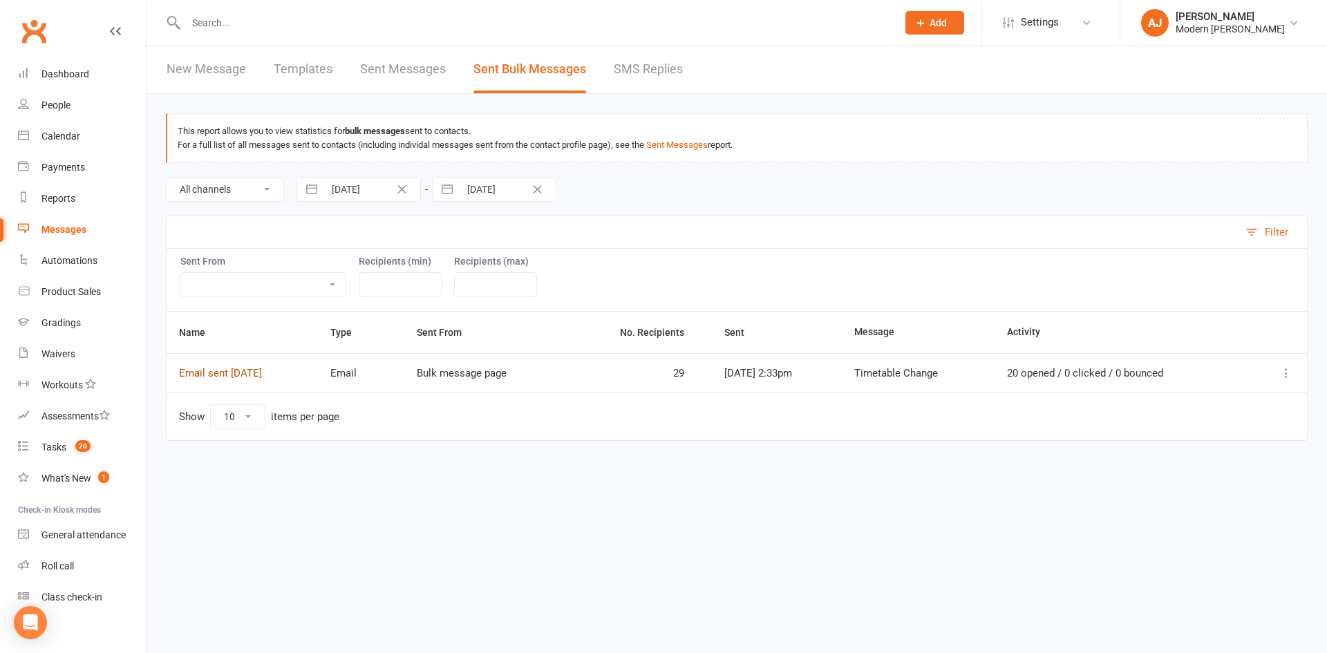
click at [207, 371] on link "Email sent [DATE]" at bounding box center [220, 373] width 83 height 12
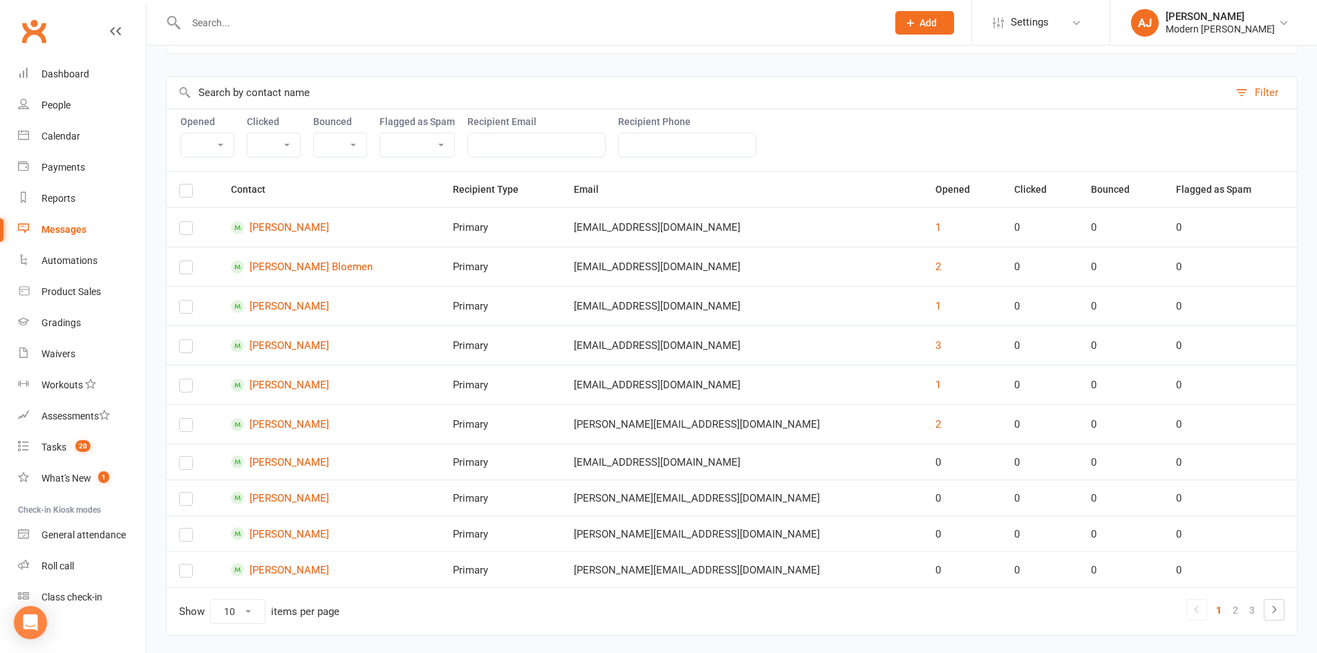
scroll to position [180, 0]
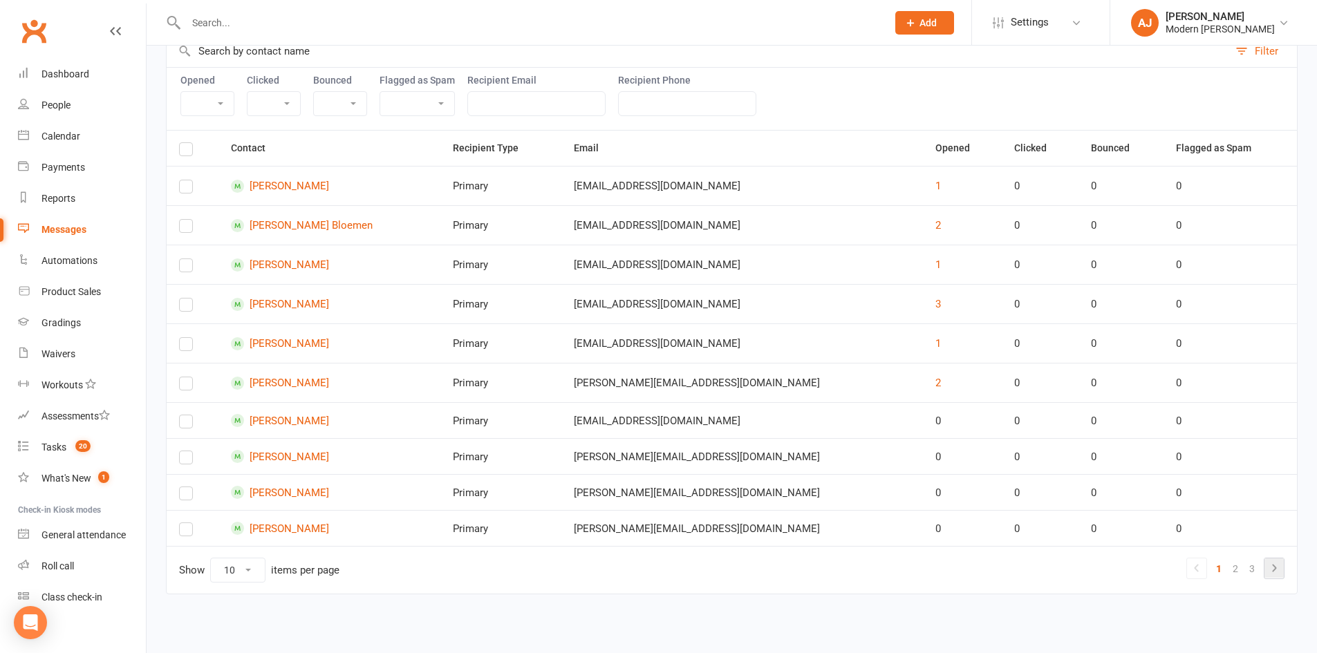
click at [1275, 570] on icon at bounding box center [1274, 569] width 4 height 8
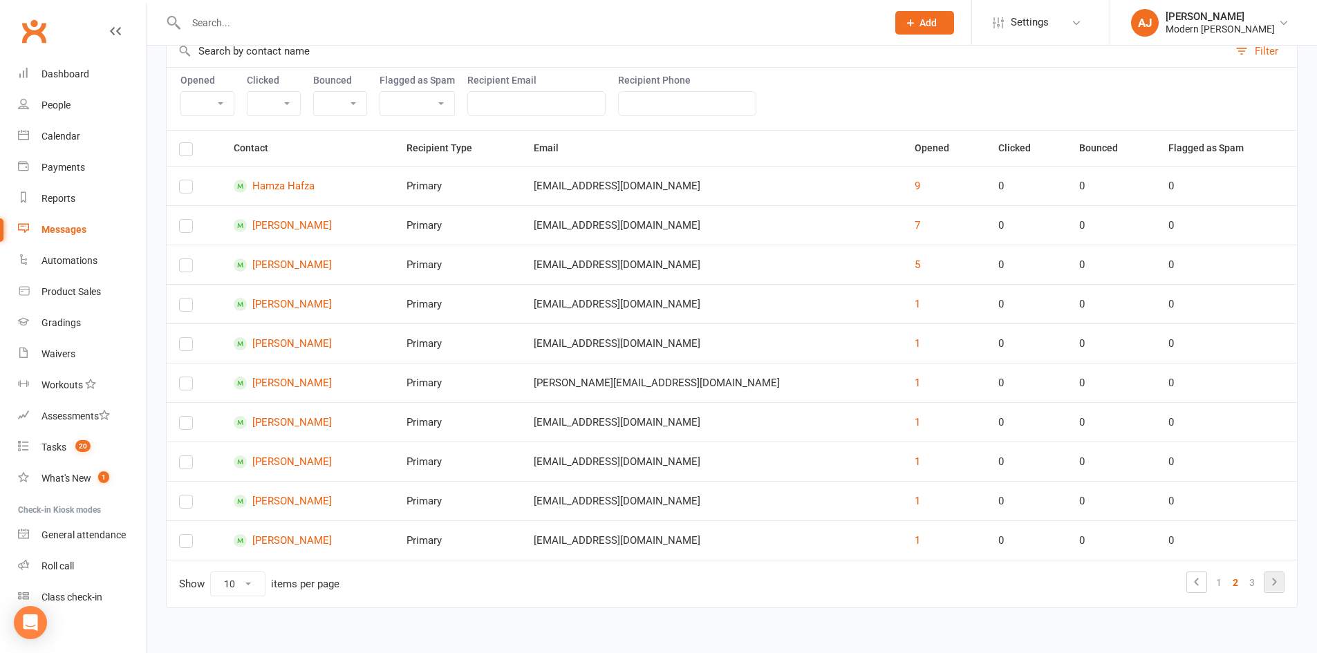
click at [1274, 584] on icon at bounding box center [1274, 583] width 4 height 8
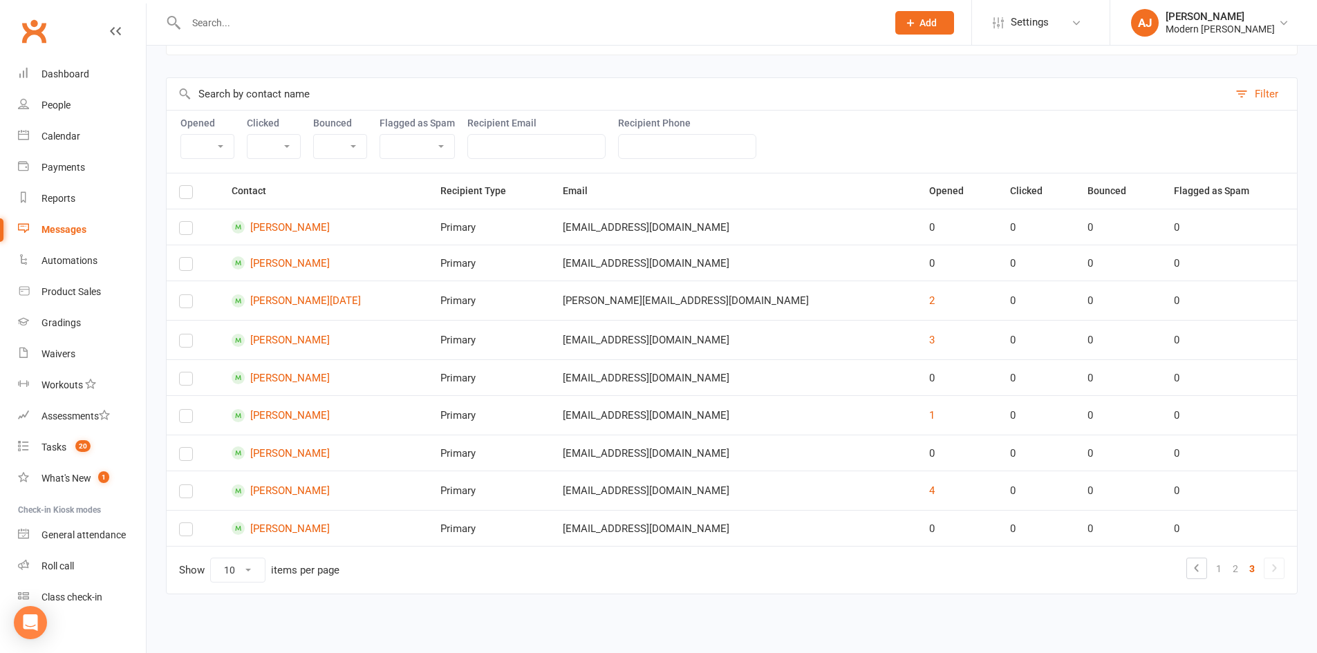
scroll to position [0, 0]
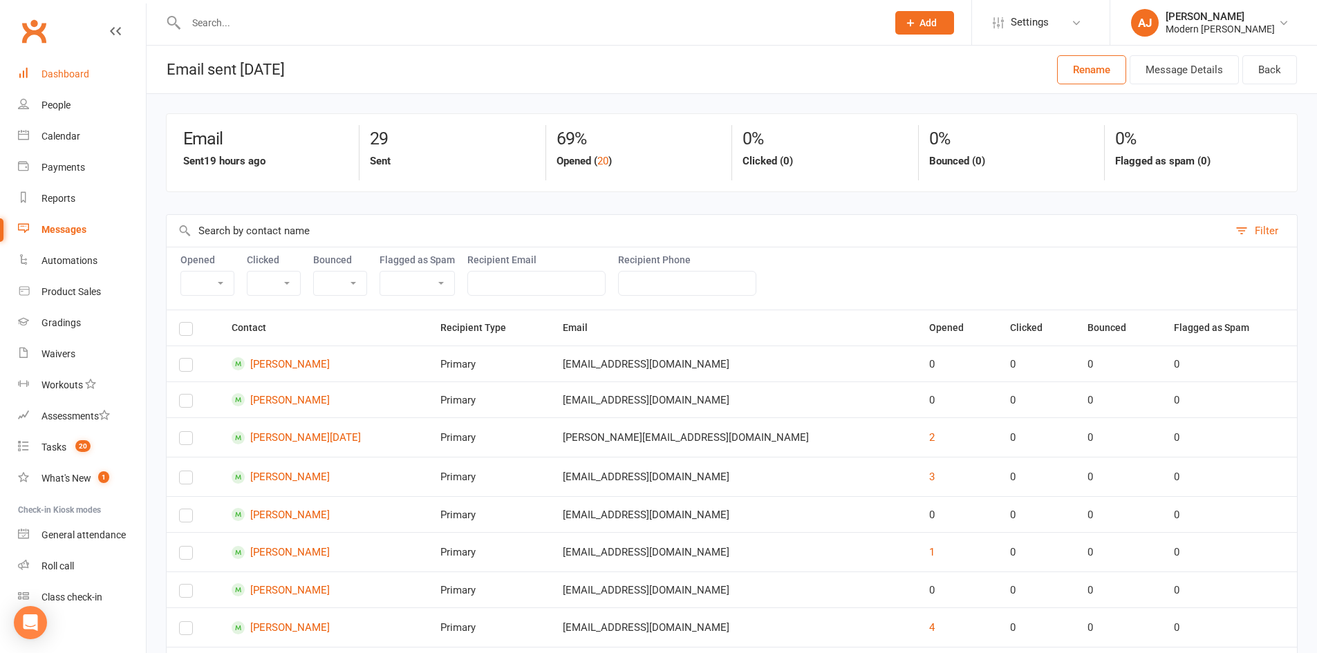
click at [56, 75] on div "Dashboard" at bounding box center [65, 73] width 48 height 11
